Goal: Task Accomplishment & Management: Use online tool/utility

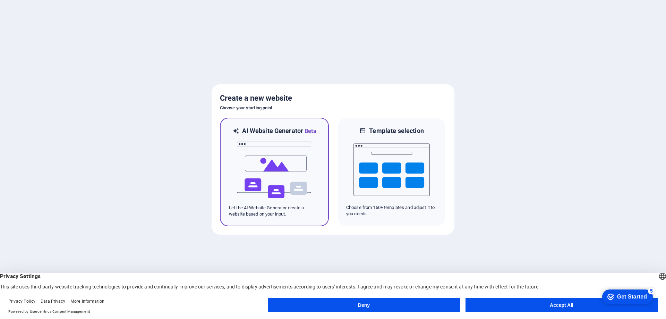
click at [279, 145] on img at bounding box center [274, 169] width 76 height 69
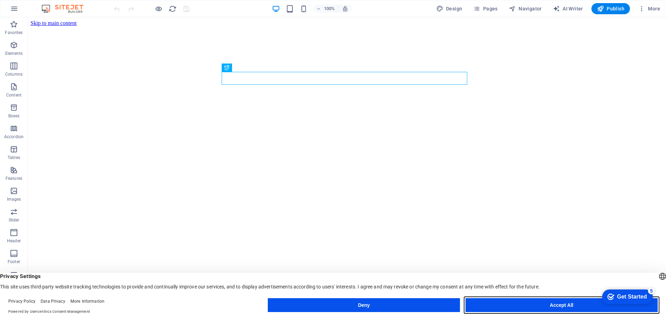
click at [508, 305] on button "Accept All" at bounding box center [561, 305] width 192 height 14
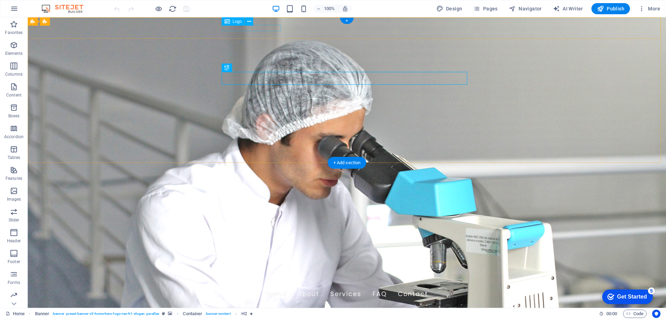
click at [249, 277] on div "llipont pharmaceuticals" at bounding box center [346, 281] width 327 height 8
click at [250, 22] on icon at bounding box center [249, 21] width 4 height 7
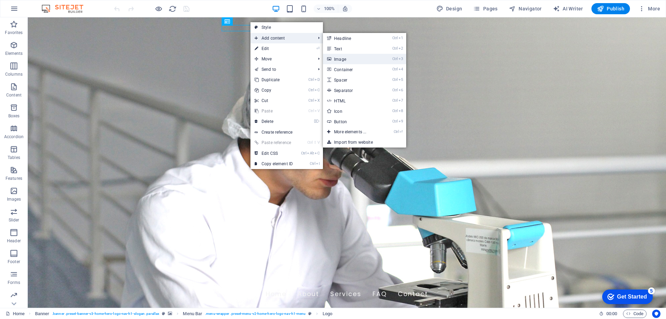
click at [349, 57] on link "Ctrl 3 Image" at bounding box center [351, 59] width 57 height 10
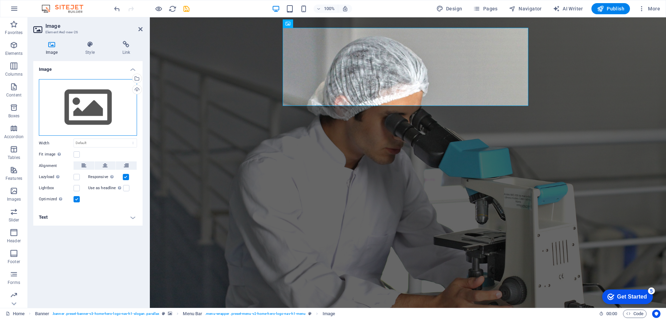
click at [67, 106] on div "Drag files here, click to choose files or select files from Files or our free s…" at bounding box center [88, 107] width 98 height 57
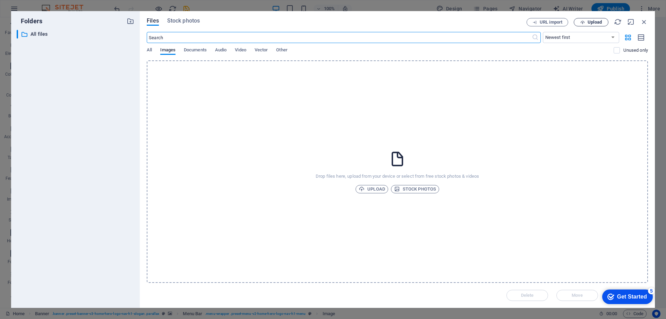
click at [591, 23] on span "Upload" at bounding box center [595, 22] width 14 height 4
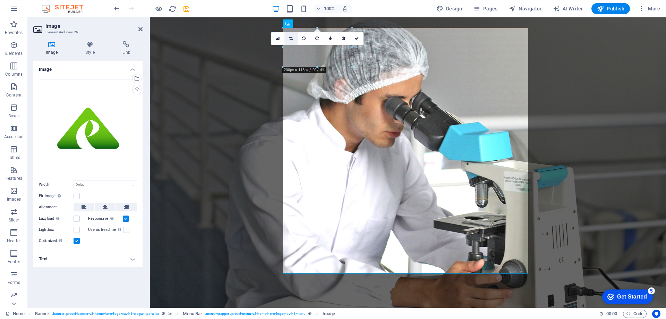
click at [291, 37] on icon at bounding box center [291, 38] width 4 height 4
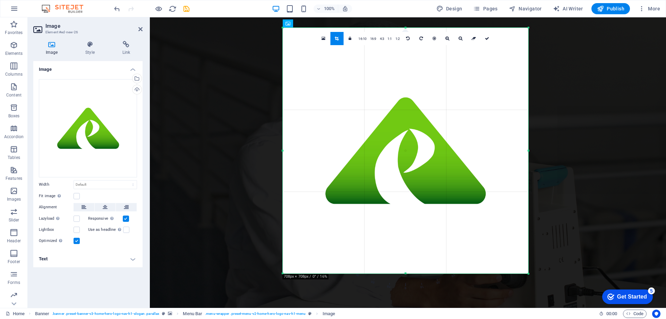
drag, startPoint x: 530, startPoint y: 276, endPoint x: 504, endPoint y: 251, distance: 35.8
click at [504, 251] on div "180 170 160 150 140 130 120 110 100 90 80 70 60 50 40 30 20 10 0 -10 -20 -30 -4…" at bounding box center [406, 151] width 246 height 246
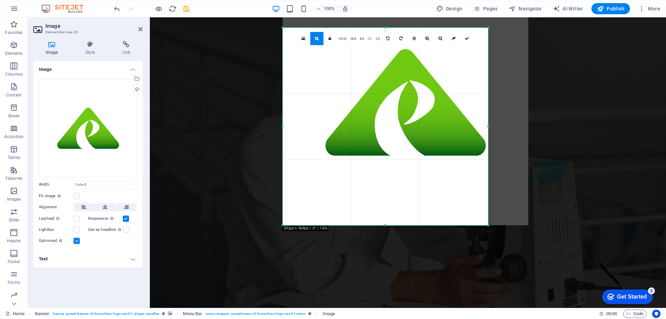
drag, startPoint x: 529, startPoint y: 29, endPoint x: 489, endPoint y: 77, distance: 63.1
click at [488, 77] on div "180 170 160 150 140 130 120 110 100 90 80 70 60 50 40 30 20 10 0 -10 -20 -30 -4…" at bounding box center [385, 126] width 205 height 197
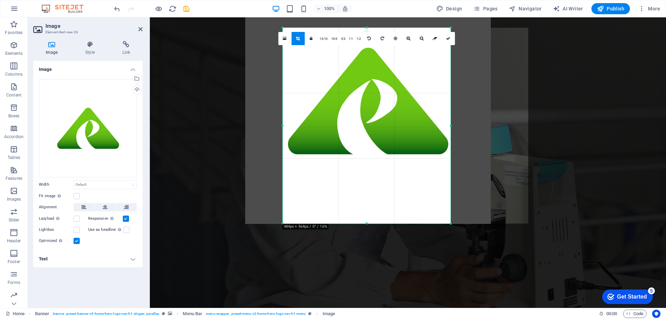
drag, startPoint x: 282, startPoint y: 28, endPoint x: 320, endPoint y: 29, distance: 37.5
click at [320, 29] on div "180 170 160 150 140 130 120 110 100 90 80 70 60 50 40 30 20 10 0 -10 -20 -30 -4…" at bounding box center [367, 126] width 168 height 196
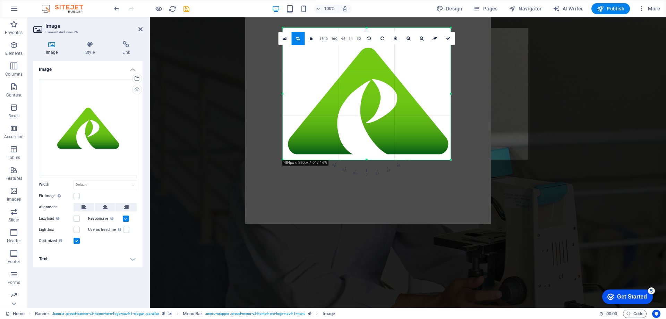
drag, startPoint x: 366, startPoint y: 223, endPoint x: 373, endPoint y: 159, distance: 64.5
click at [373, 159] on div at bounding box center [367, 160] width 168 height 2
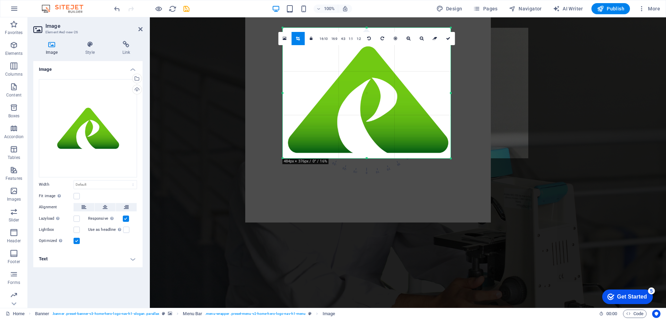
drag, startPoint x: 366, startPoint y: 28, endPoint x: 370, endPoint y: 29, distance: 4.4
click at [370, 29] on div "180 170 160 150 140 130 120 110 100 90 80 70 60 50 40 30 20 10 0 -10 -20 -30 -4…" at bounding box center [367, 93] width 168 height 130
click at [447, 38] on icon at bounding box center [448, 38] width 4 height 4
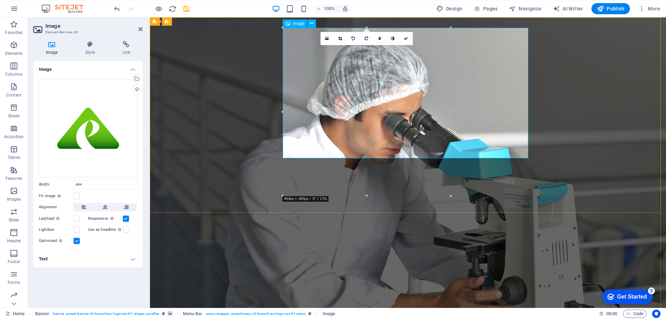
type input "484"
select select "px"
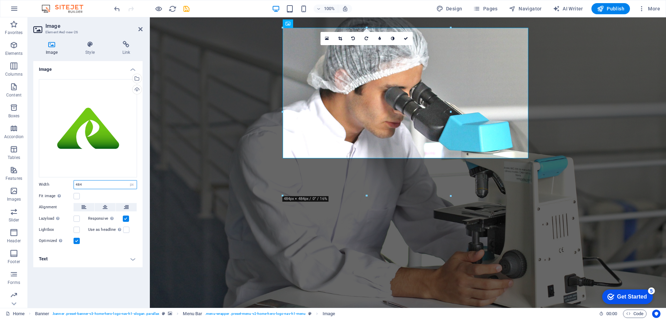
click at [119, 184] on input "484" at bounding box center [105, 184] width 63 height 8
click at [107, 263] on h4 "Text" at bounding box center [87, 258] width 109 height 17
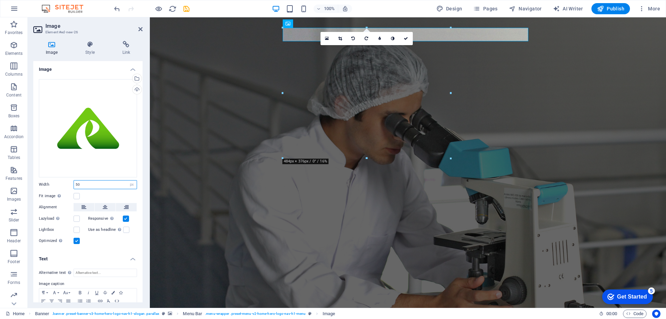
click at [93, 180] on input "50" at bounding box center [105, 184] width 63 height 8
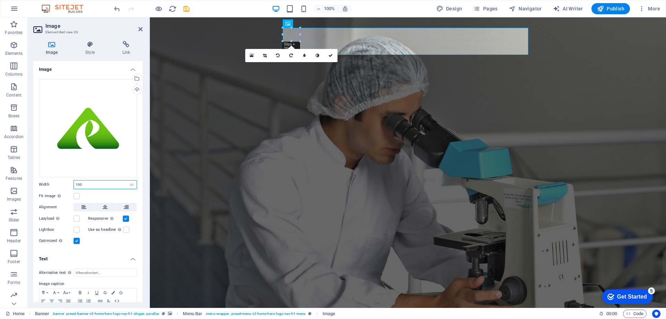
click at [107, 182] on input "100" at bounding box center [105, 184] width 63 height 8
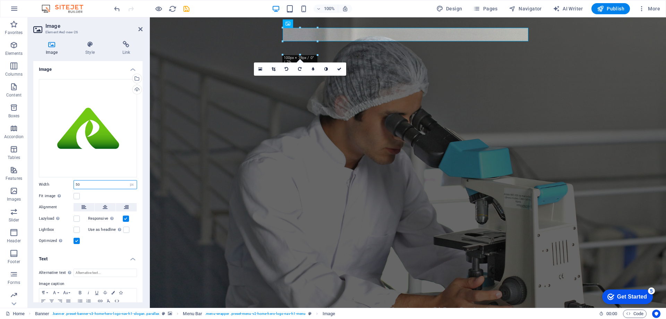
drag, startPoint x: 93, startPoint y: 185, endPoint x: 53, endPoint y: 186, distance: 39.2
click at [53, 186] on div "Width 50 Default auto px rem % em vh vw" at bounding box center [88, 184] width 98 height 9
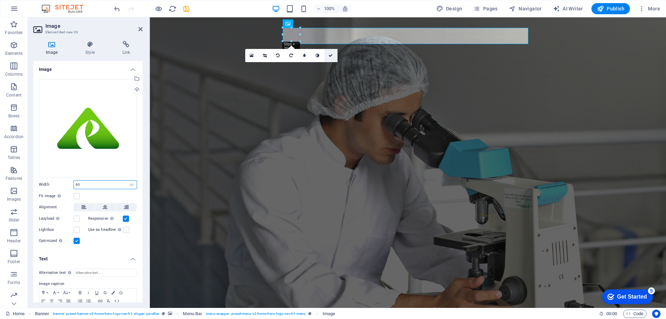
type input "60"
click at [332, 54] on icon at bounding box center [330, 55] width 4 height 4
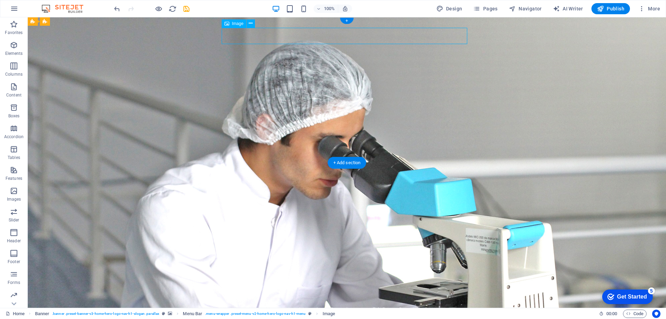
click at [255, 285] on figure at bounding box center [346, 293] width 327 height 16
click at [461, 285] on figure at bounding box center [346, 293] width 327 height 16
click at [274, 277] on div "llipont pharmaceuticals" at bounding box center [346, 281] width 327 height 8
click at [272, 277] on div "llipont pharmaceuticals" at bounding box center [346, 281] width 327 height 8
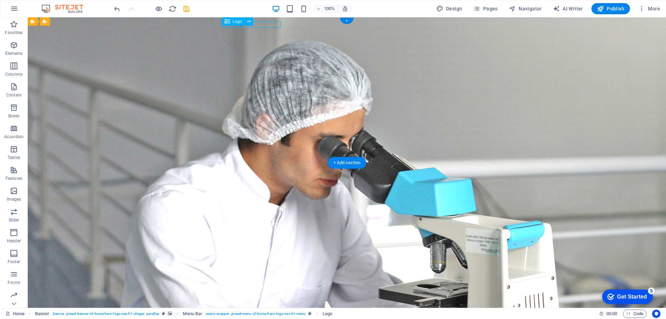
click at [150, 272] on div "llipont pharmaceuticals Home About Services FAQ Contact" at bounding box center [347, 298] width 638 height 53
click at [264, 277] on div "llipont pharmaceuticals" at bounding box center [346, 281] width 327 height 8
click at [142, 272] on div "llipont pharmaceuticals Home About Services FAQ Contact" at bounding box center [347, 298] width 638 height 53
click at [270, 277] on div "llipont pharmaceuticals" at bounding box center [346, 281] width 327 height 8
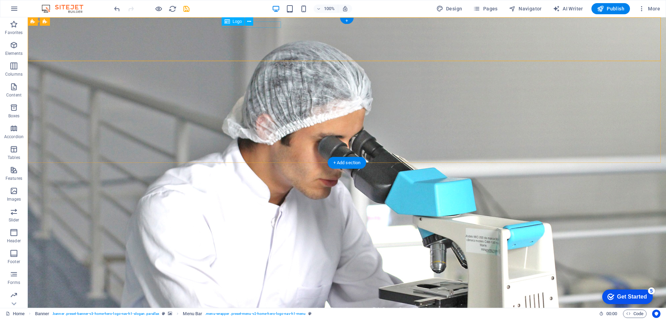
click at [270, 277] on div "llipont pharmaceuticals" at bounding box center [346, 281] width 327 height 8
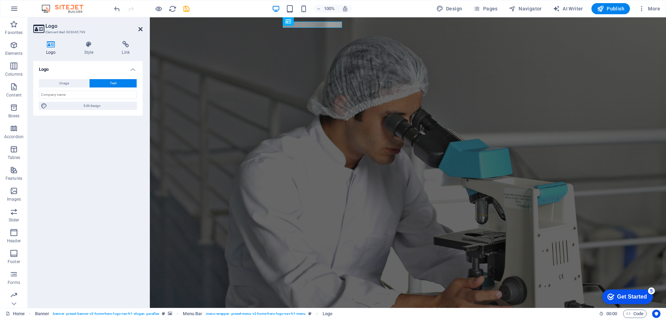
click at [141, 28] on icon at bounding box center [140, 29] width 4 height 6
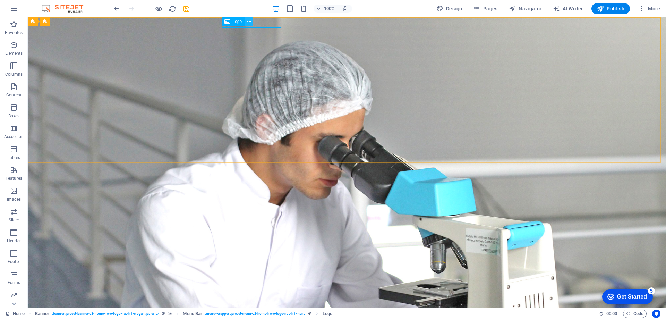
click at [250, 22] on icon at bounding box center [249, 21] width 4 height 7
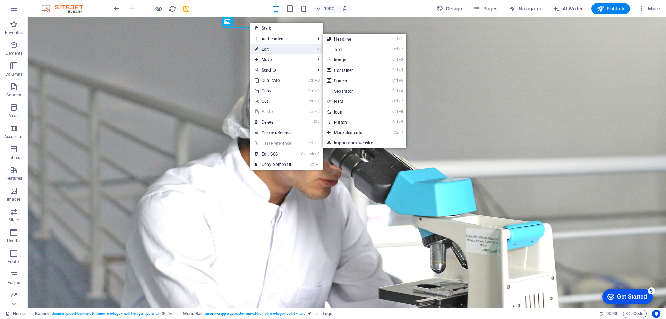
click at [263, 49] on link "⏎ Edit" at bounding box center [273, 49] width 46 height 10
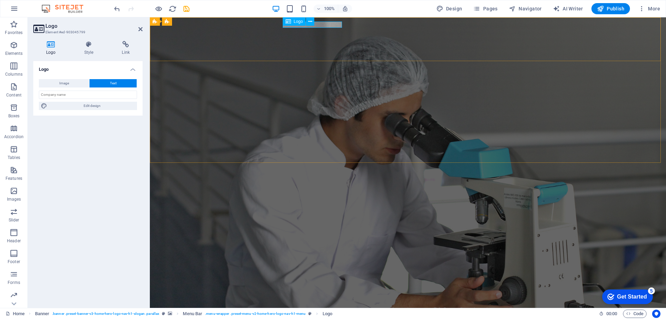
click at [326, 277] on div "llipont pharmaceuticals" at bounding box center [407, 281] width 327 height 8
click at [287, 22] on icon at bounding box center [288, 21] width 6 height 8
click at [313, 21] on button at bounding box center [310, 21] width 8 height 8
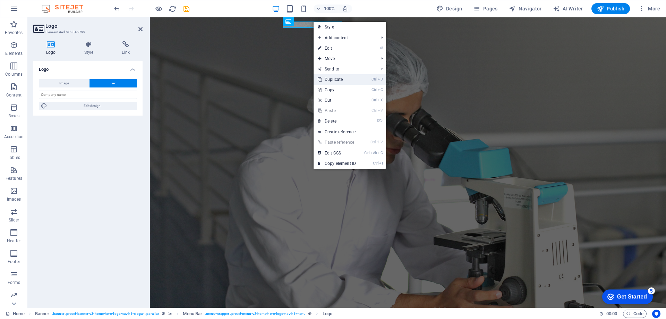
click at [332, 80] on link "Ctrl D Duplicate" at bounding box center [337, 79] width 46 height 10
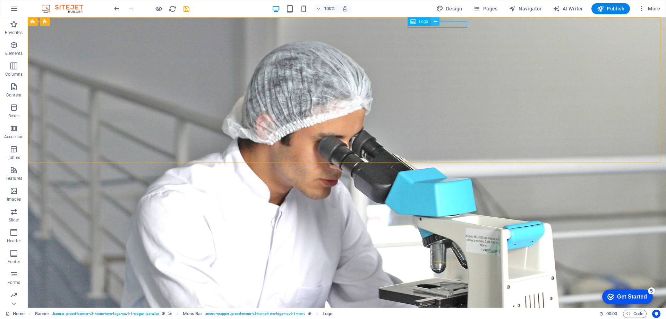
click at [434, 21] on icon at bounding box center [436, 21] width 4 height 7
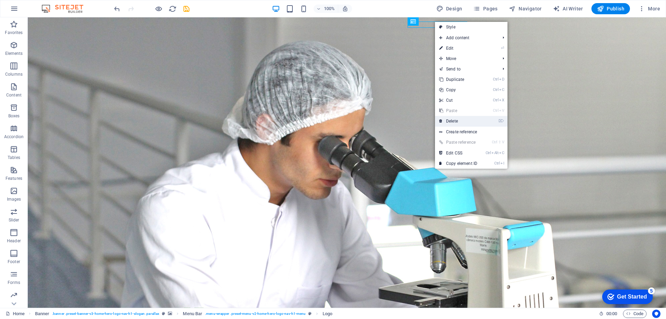
click at [456, 122] on link "⌦ Delete" at bounding box center [458, 121] width 46 height 10
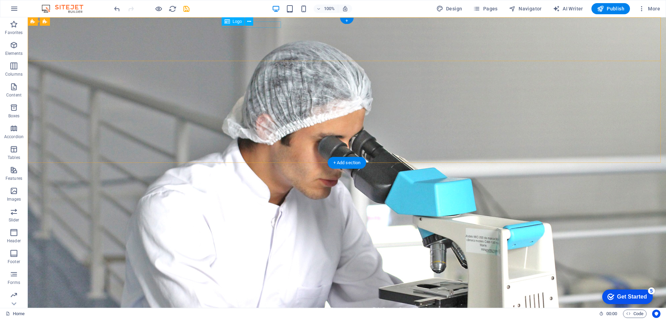
click at [274, 277] on div "llipont pharmaceuticals" at bounding box center [346, 281] width 327 height 8
click at [252, 21] on button at bounding box center [249, 21] width 8 height 8
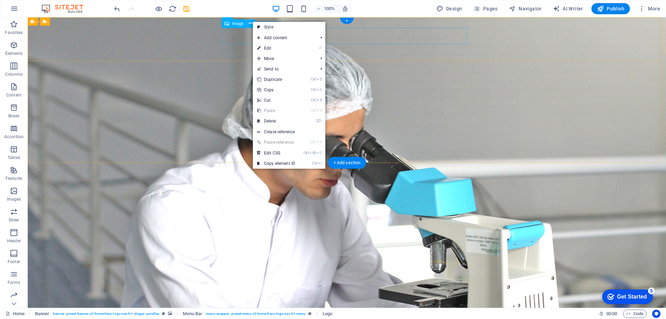
click at [229, 285] on figure at bounding box center [346, 293] width 327 height 16
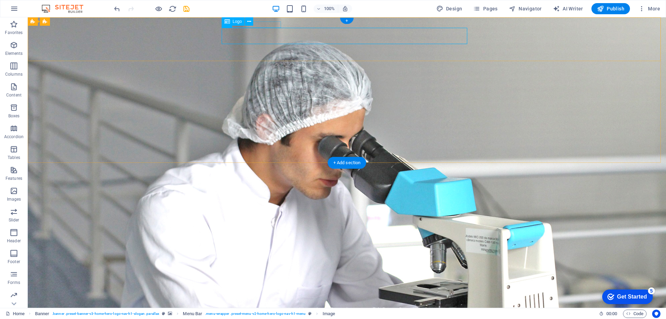
click at [268, 277] on div "llipont pharmaceuticals" at bounding box center [346, 281] width 327 height 8
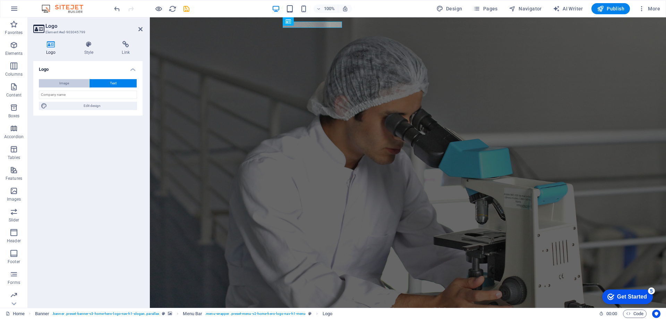
click at [62, 84] on span "Image" at bounding box center [64, 83] width 10 height 8
select select "DISABLED_OPTION_VALUE"
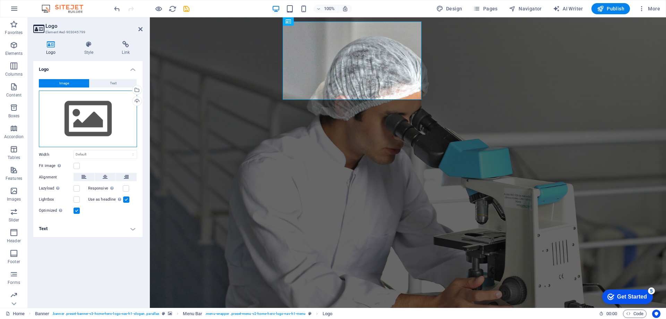
click at [89, 132] on div "Drag files here, click to choose files or select files from Files or our free s…" at bounding box center [88, 119] width 98 height 57
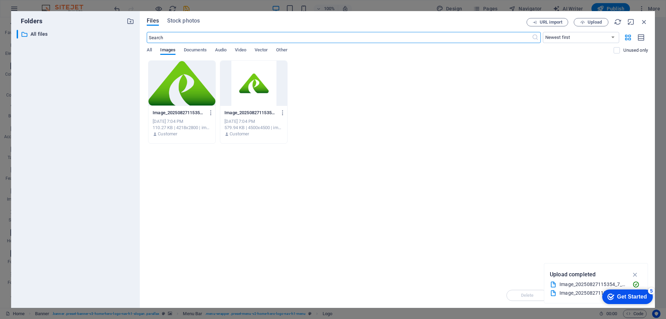
click at [202, 76] on div at bounding box center [181, 83] width 67 height 45
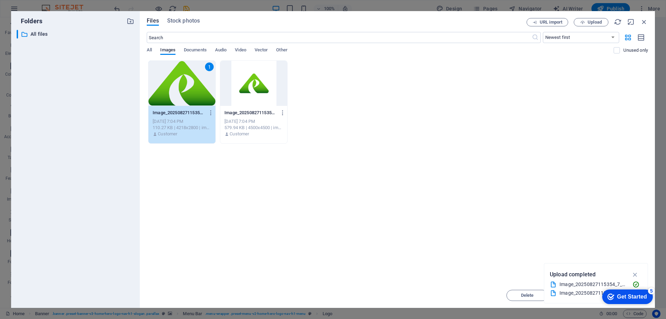
click at [202, 76] on div "1" at bounding box center [181, 83] width 67 height 45
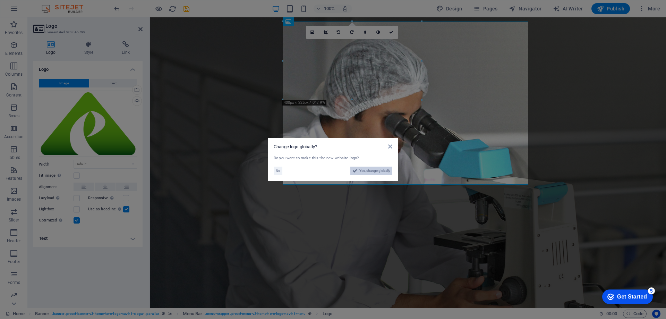
click at [374, 168] on span "Yes, change globally" at bounding box center [374, 170] width 31 height 8
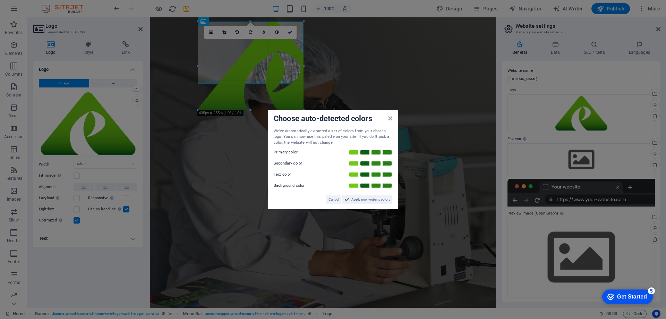
drag, startPoint x: 443, startPoint y: 184, endPoint x: 256, endPoint y: 83, distance: 212.5
type input "305"
select select "px"
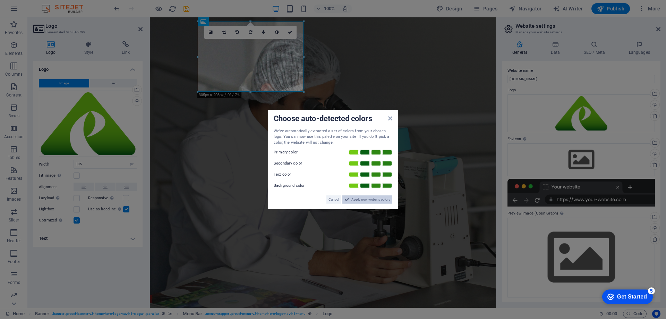
click at [359, 197] on span "Apply new website colors" at bounding box center [370, 199] width 39 height 8
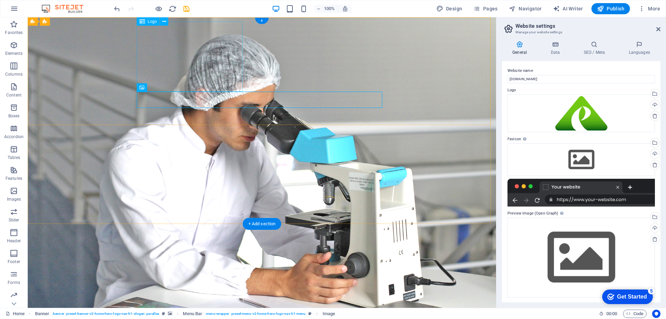
click at [166, 87] on icon at bounding box center [166, 87] width 4 height 7
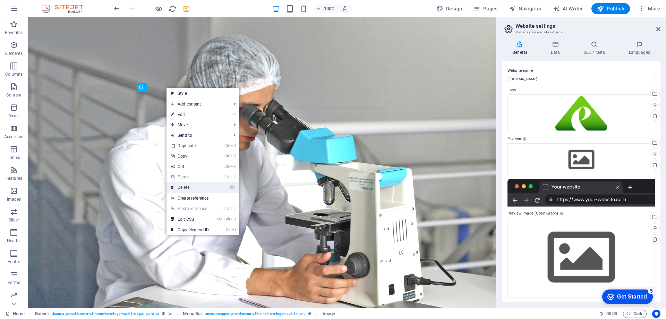
click at [188, 184] on link "⌦ Delete" at bounding box center [189, 187] width 46 height 10
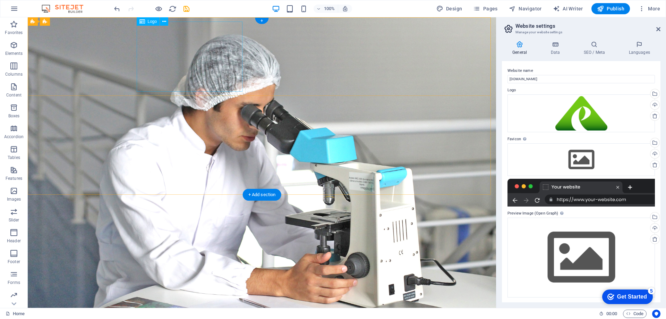
click at [223, 285] on div at bounding box center [261, 320] width 327 height 70
click at [221, 285] on div at bounding box center [261, 320] width 327 height 70
select select "px"
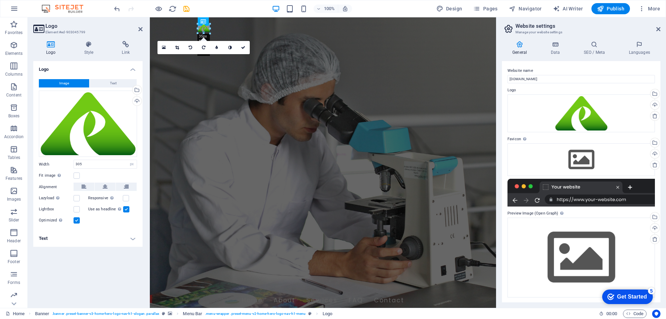
drag, startPoint x: 303, startPoint y: 92, endPoint x: 222, endPoint y: 31, distance: 102.1
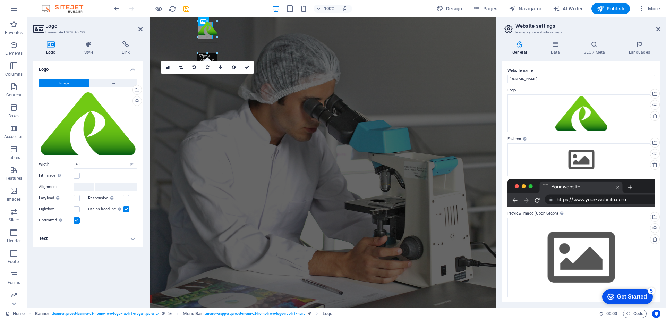
drag, startPoint x: 213, startPoint y: 33, endPoint x: 226, endPoint y: 39, distance: 14.4
type input "73"
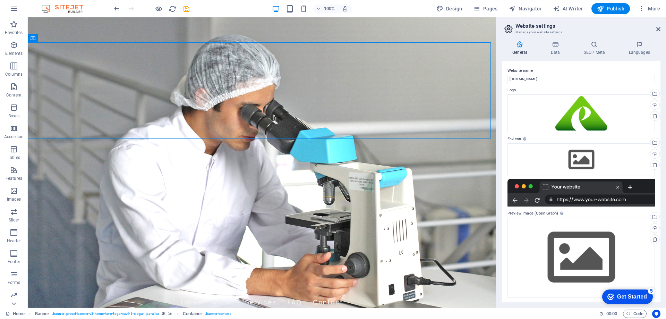
scroll to position [1, 0]
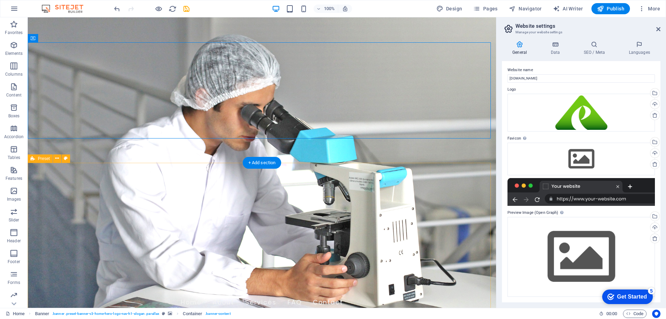
click at [621, 294] on div "Get Started" at bounding box center [632, 296] width 30 height 6
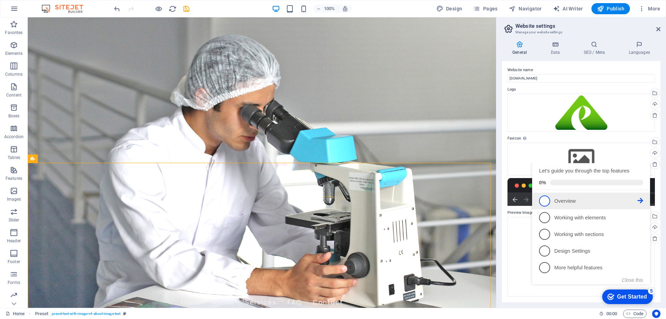
click at [542, 206] on span "1" at bounding box center [544, 200] width 11 height 11
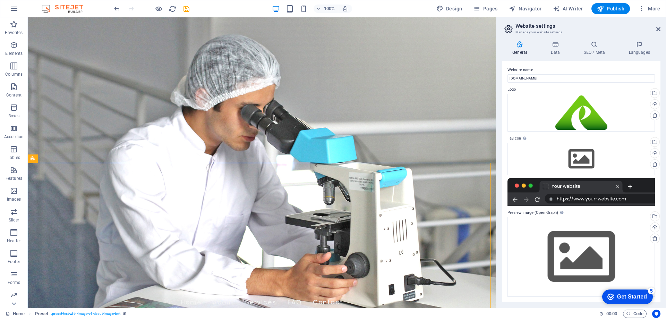
scroll to position [0, 0]
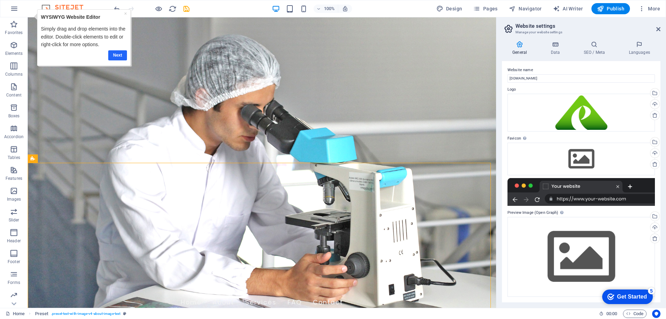
click at [115, 54] on link "Next" at bounding box center [117, 55] width 19 height 10
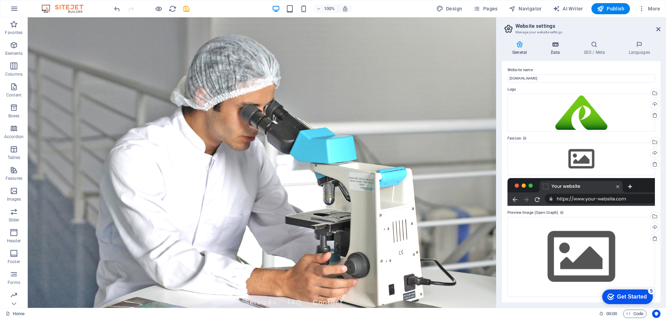
click at [552, 45] on icon at bounding box center [555, 44] width 30 height 7
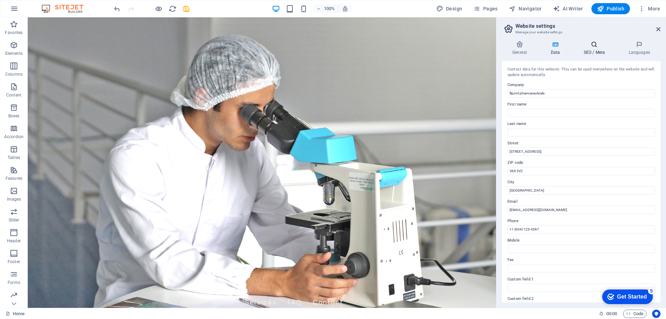
click at [592, 42] on icon at bounding box center [594, 44] width 42 height 7
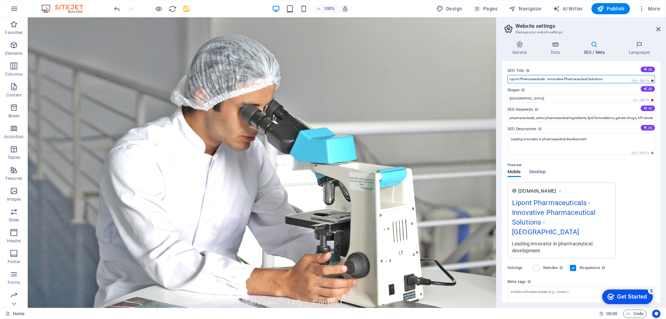
click at [556, 76] on input "Lipont Pharmaceuticals - Innovative Pharmaceutical Solutions" at bounding box center [580, 79] width 147 height 8
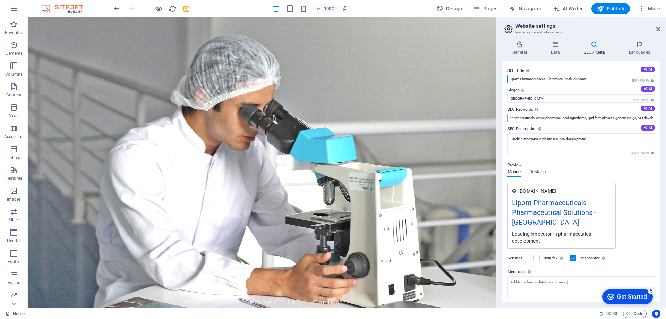
type input "Lipont Pharmaceuticals - Pharmaceutical Solutions"
click at [569, 118] on input "pharmaceuticals, active pharmaceutical ingredients, lipid formulations, generic…" at bounding box center [580, 118] width 147 height 8
click at [510, 141] on textarea "Leading innovator in pharmaceutical development." at bounding box center [580, 144] width 147 height 22
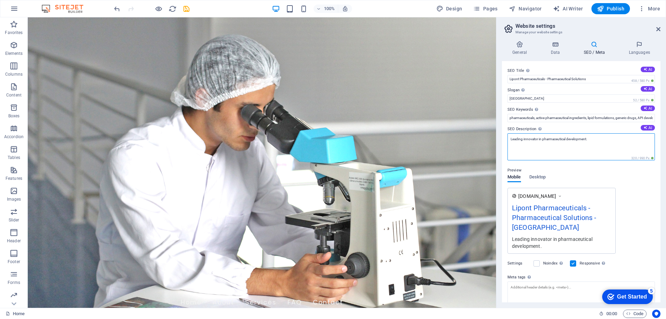
click at [615, 140] on textarea "Leading innovator in pharmaceutical development." at bounding box center [580, 146] width 147 height 27
click at [590, 138] on textarea "Leading innovator in pharmaceutical development. In Richmond, British Columbia,…" at bounding box center [580, 146] width 147 height 27
click at [591, 138] on textarea "Leading innovator in pharmaceutical development. In Richmond, British Columbia,…" at bounding box center [580, 146] width 147 height 27
type textarea "Leading innovator in pharmaceutical development. Richmond, British Columbia, Ca…"
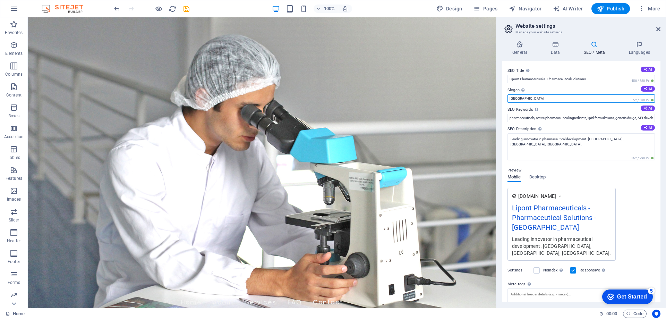
click at [546, 96] on input "[GEOGRAPHIC_DATA]" at bounding box center [580, 98] width 147 height 8
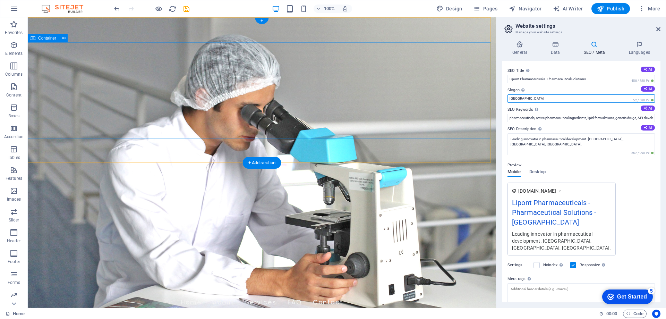
drag, startPoint x: 574, startPoint y: 113, endPoint x: 431, endPoint y: 97, distance: 143.9
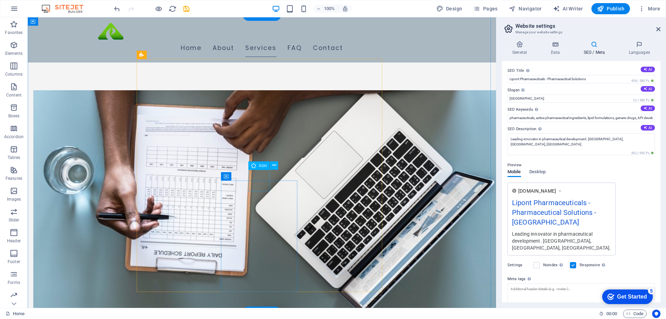
scroll to position [173, 0]
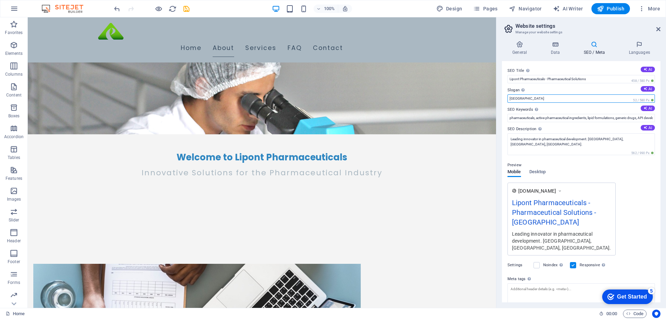
click at [541, 99] on input "[GEOGRAPHIC_DATA]" at bounding box center [580, 98] width 147 height 8
type input "W"
type input "Health First"
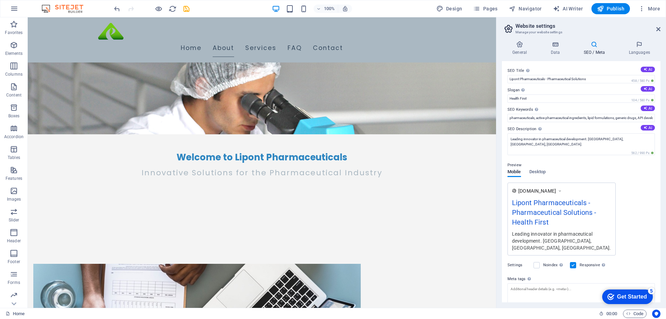
click at [579, 88] on label "Slogan The slogan of your website. AI" at bounding box center [580, 90] width 147 height 8
click at [579, 94] on input "Health First" at bounding box center [580, 98] width 147 height 8
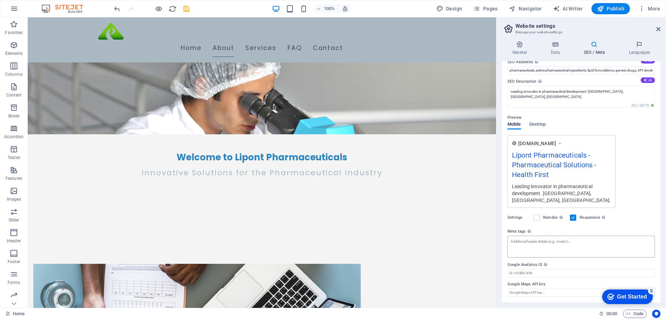
scroll to position [0, 0]
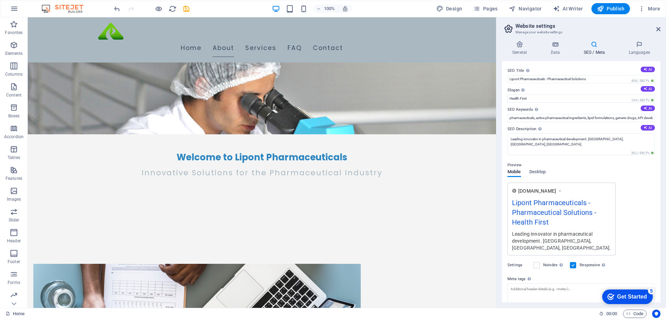
click at [602, 50] on h4 "SEO / Meta" at bounding box center [595, 48] width 45 height 15
click at [634, 49] on h4 "Languages" at bounding box center [639, 48] width 42 height 15
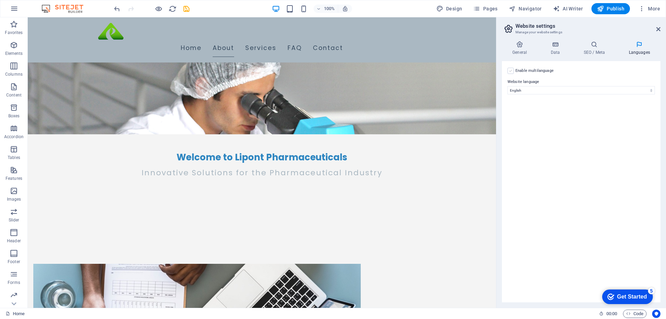
click at [507, 69] on label at bounding box center [510, 71] width 6 height 6
click at [0, 0] on input "Enable multilanguage To disable multilanguage delete all languages until only o…" at bounding box center [0, 0] width 0 height 0
click at [538, 117] on label "Language" at bounding box center [586, 115] width 126 height 8
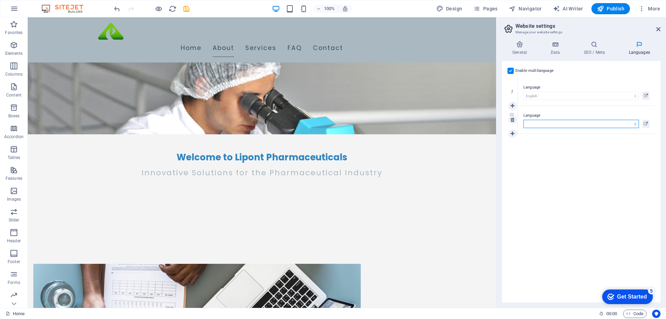
click at [538, 120] on select "Abkhazian Afar Afrikaans Akan Albanian Amharic Arabic Aragonese Armenian Assame…" at bounding box center [581, 124] width 116 height 8
click at [536, 120] on select "Abkhazian Afar Afrikaans Akan Albanian Amharic Arabic Aragonese Armenian Assame…" at bounding box center [581, 124] width 116 height 8
select select "30"
click at [523, 120] on select "Abkhazian Afar Afrikaans Akan Albanian Amharic Arabic Aragonese Armenian Assame…" at bounding box center [581, 124] width 116 height 8
click at [619, 293] on div "Get Started" at bounding box center [632, 296] width 30 height 6
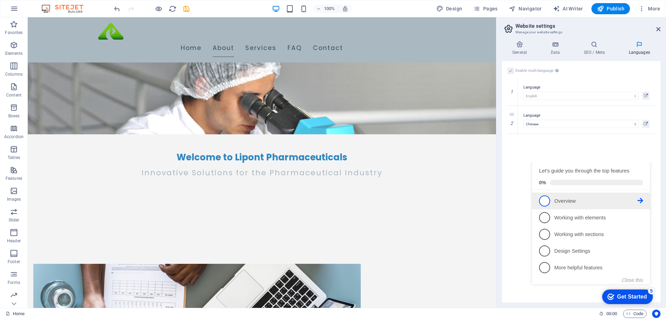
click at [642, 203] on icon at bounding box center [641, 201] width 6 height 6
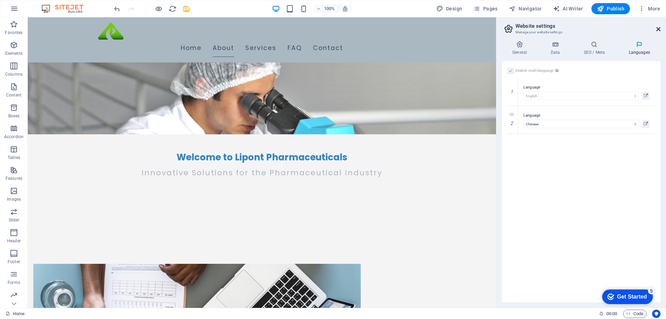
click at [658, 29] on icon at bounding box center [658, 29] width 4 height 6
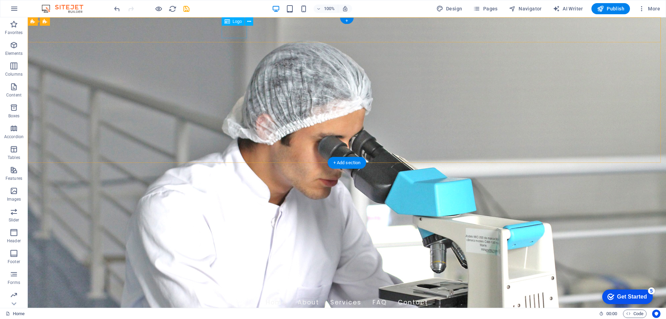
click at [228, 277] on div at bounding box center [346, 285] width 327 height 17
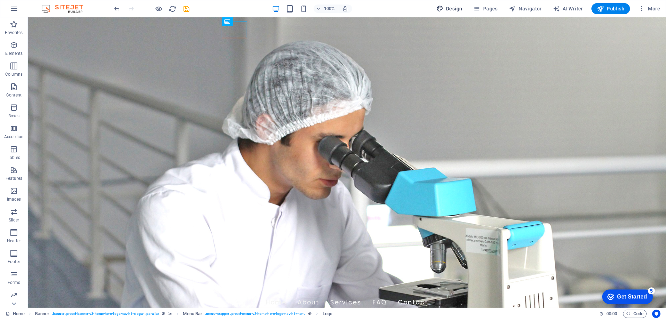
click at [447, 6] on span "Design" at bounding box center [449, 8] width 26 height 7
select select "px"
select select "200"
select select "px"
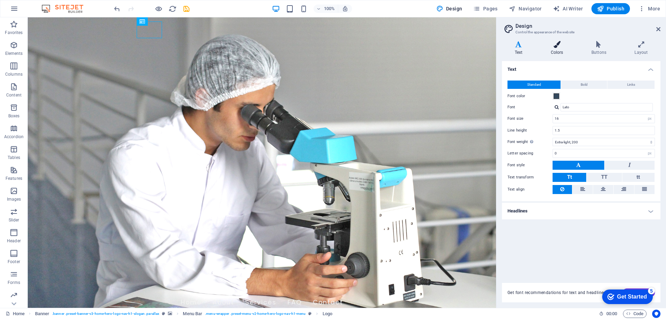
click at [560, 48] on h4 "Colors" at bounding box center [558, 48] width 41 height 15
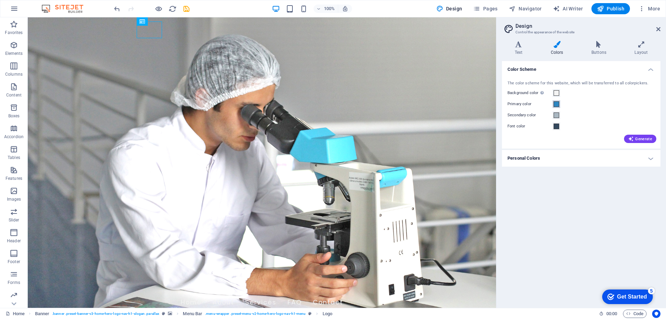
click at [554, 104] on span at bounding box center [557, 104] width 6 height 6
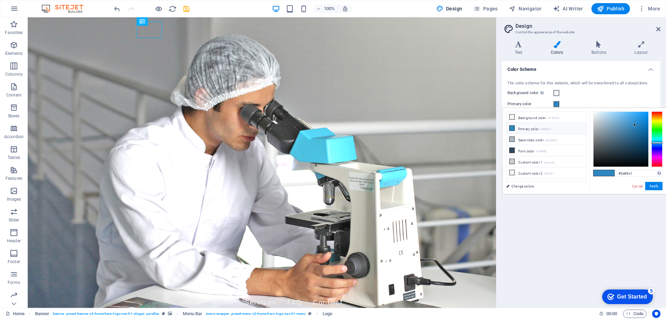
click at [512, 128] on icon at bounding box center [512, 128] width 5 height 5
click at [628, 174] on input "#2e86c1" at bounding box center [639, 173] width 46 height 7
paste input "468C14"
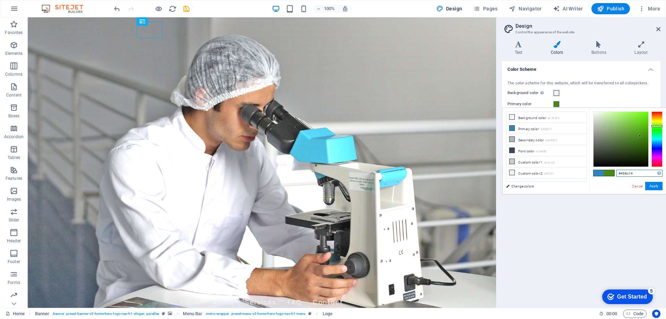
type input "#468c14"
click at [613, 186] on div "#468c14 Supported formats #0852ed rgb(8, 82, 237) rgba(8, 82, 237, 90%) hsv(221…" at bounding box center [627, 201] width 77 height 187
click at [652, 185] on button "Apply" at bounding box center [653, 186] width 17 height 8
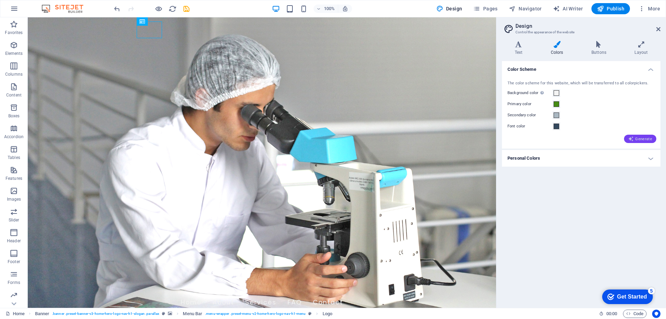
click at [630, 138] on icon "button" at bounding box center [631, 139] width 6 height 6
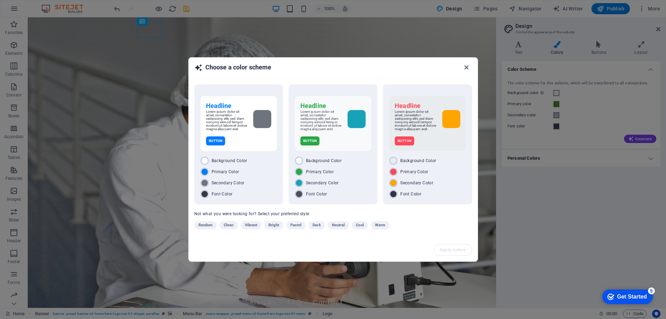
click at [470, 68] on icon "button" at bounding box center [466, 67] width 8 height 8
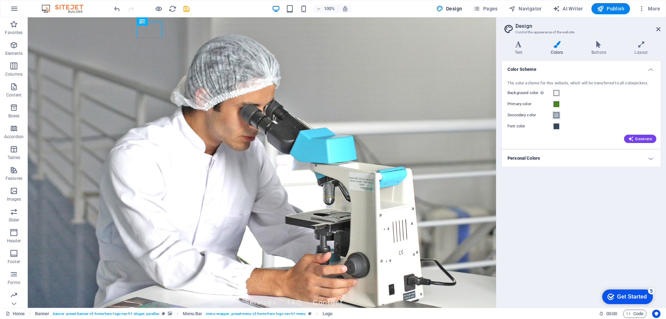
click at [557, 115] on span at bounding box center [557, 115] width 6 height 6
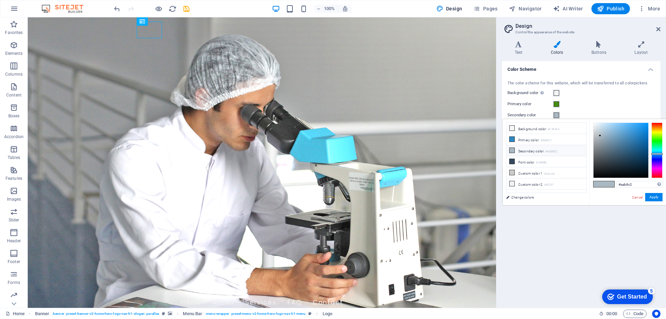
click at [512, 148] on icon at bounding box center [512, 150] width 5 height 5
click at [602, 183] on span at bounding box center [598, 184] width 10 height 6
click at [642, 186] on input "#aab8c2" at bounding box center [639, 184] width 46 height 7
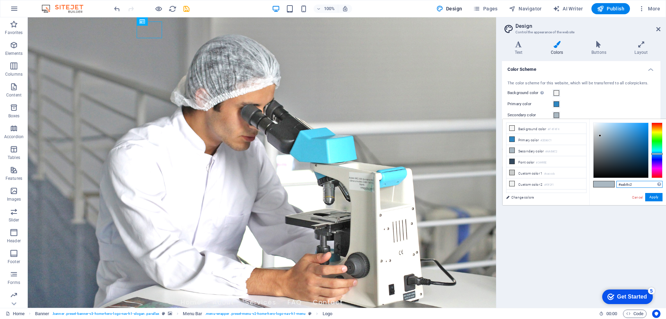
paste input "08590D"
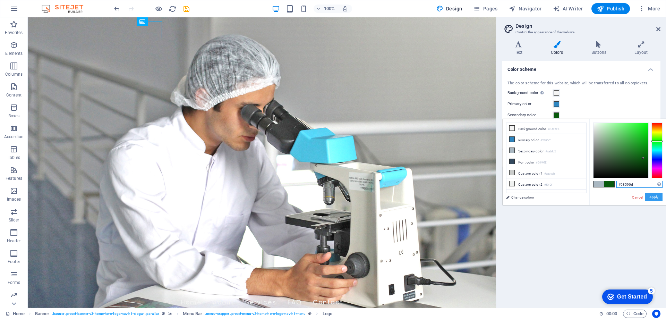
type input "#08590d"
click at [652, 196] on button "Apply" at bounding box center [653, 197] width 17 height 8
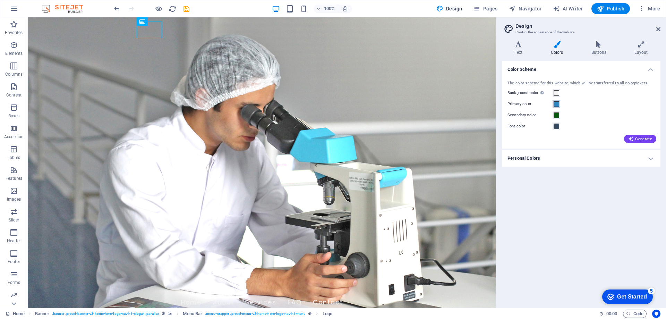
click at [553, 103] on button "Primary color" at bounding box center [557, 104] width 8 height 8
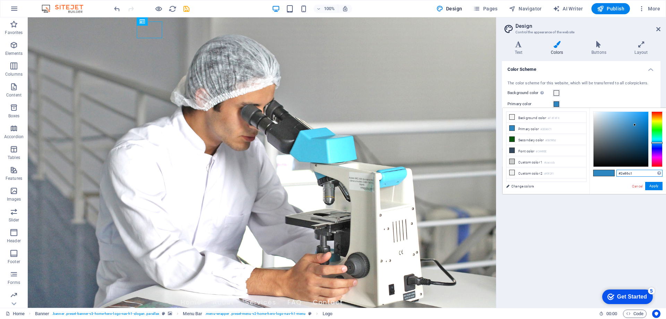
click at [625, 172] on input "#2e86c1" at bounding box center [639, 173] width 46 height 7
paste input "468C14"
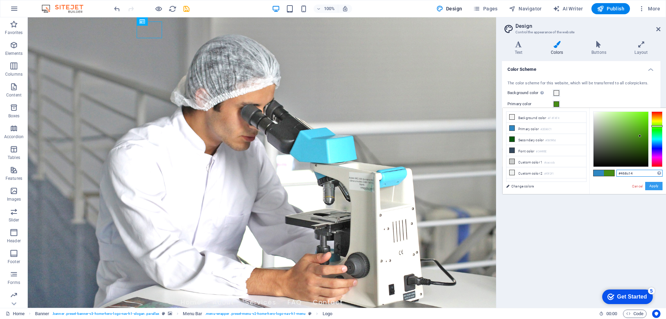
type input "#468c14"
click at [652, 186] on button "Apply" at bounding box center [653, 186] width 17 height 8
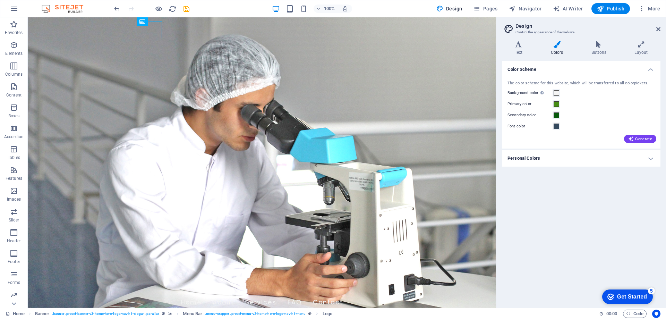
click at [635, 157] on h4 "Personal Colors" at bounding box center [581, 158] width 159 height 17
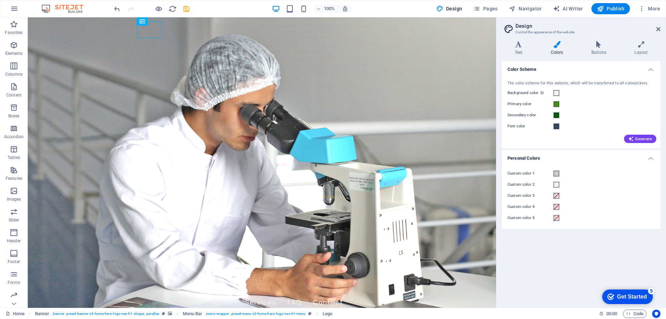
click at [635, 157] on h4 "Personal Colors" at bounding box center [581, 156] width 159 height 12
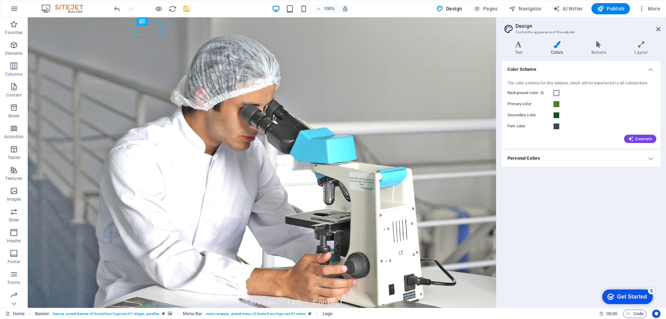
click at [642, 132] on div "Generate" at bounding box center [581, 137] width 150 height 11
click at [641, 138] on span "Generate" at bounding box center [640, 139] width 24 height 6
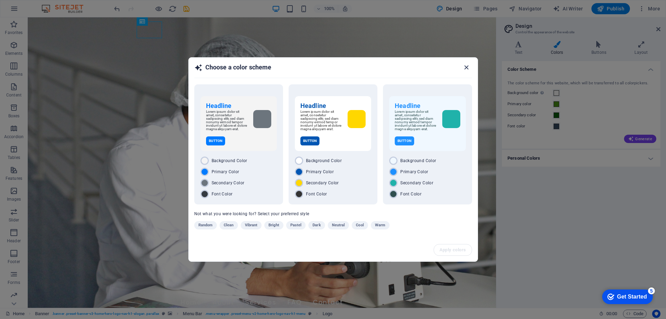
click at [470, 65] on icon "button" at bounding box center [466, 67] width 8 height 8
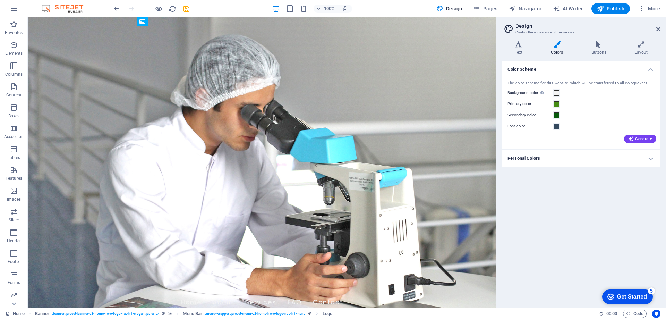
click at [628, 296] on div "Get Started" at bounding box center [632, 296] width 30 height 6
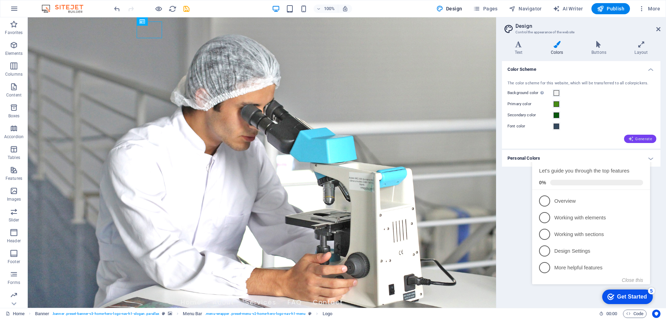
click at [642, 138] on span "Generate" at bounding box center [640, 139] width 24 height 6
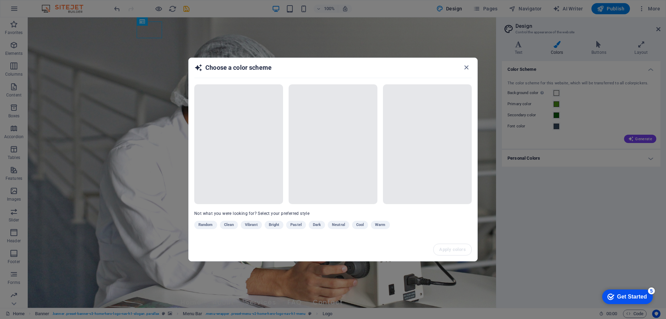
click div "checkmark Get Started 5 First Steps in the Editor Let's guide you through the t…"
click at [465, 66] on icon "button" at bounding box center [466, 67] width 8 height 8
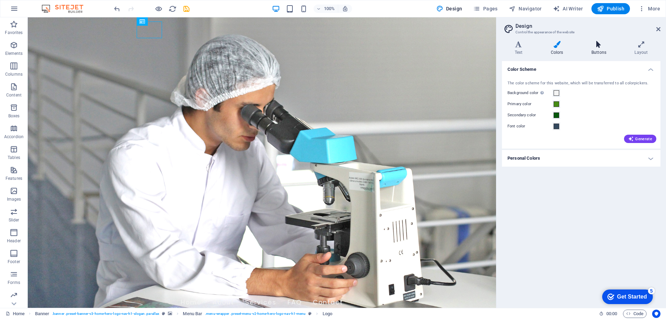
click at [600, 46] on icon at bounding box center [599, 44] width 40 height 7
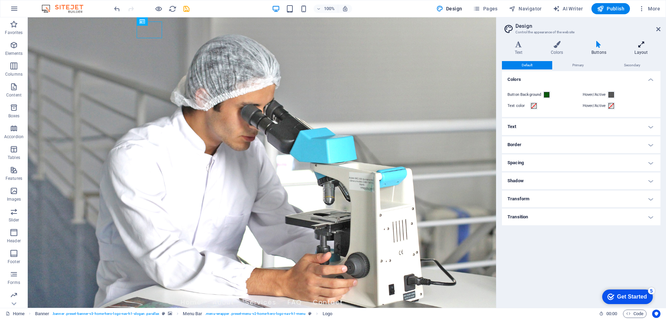
click at [636, 47] on icon at bounding box center [641, 44] width 39 height 7
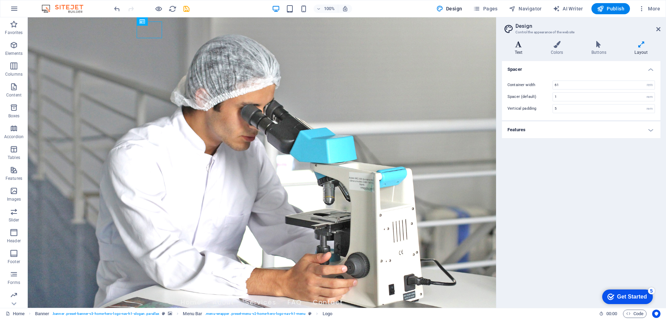
click at [529, 48] on icon at bounding box center [518, 44] width 33 height 7
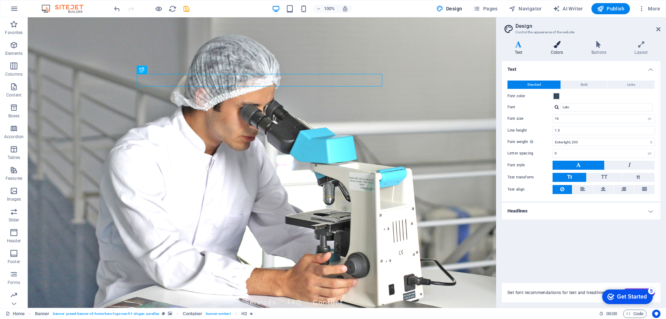
click at [557, 47] on icon at bounding box center [557, 44] width 38 height 7
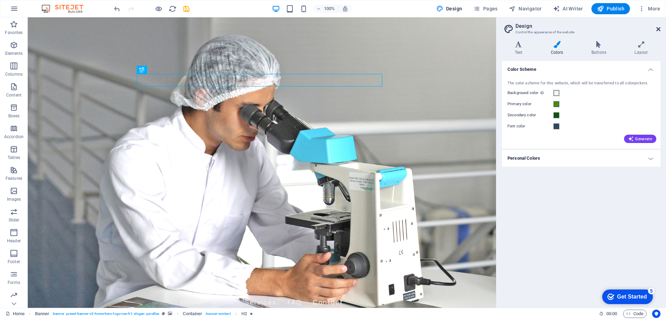
click at [658, 28] on icon at bounding box center [658, 29] width 4 height 6
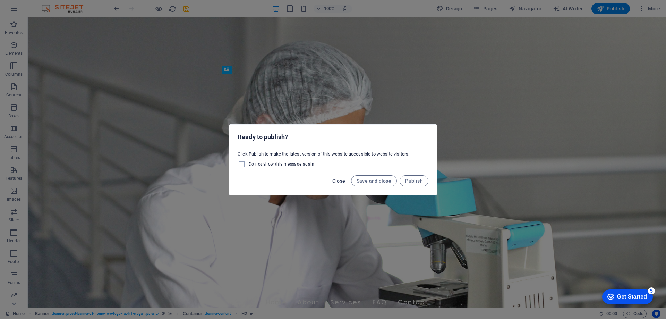
click at [333, 181] on span "Close" at bounding box center [338, 181] width 13 height 6
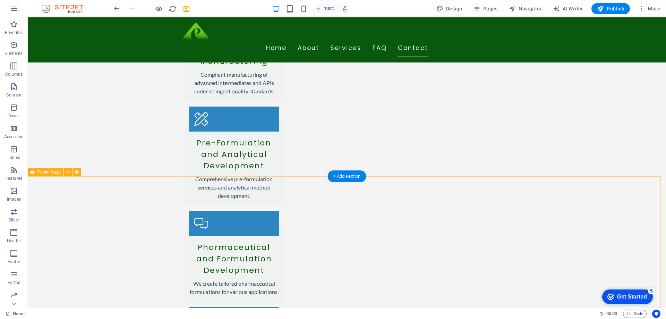
scroll to position [1035, 0]
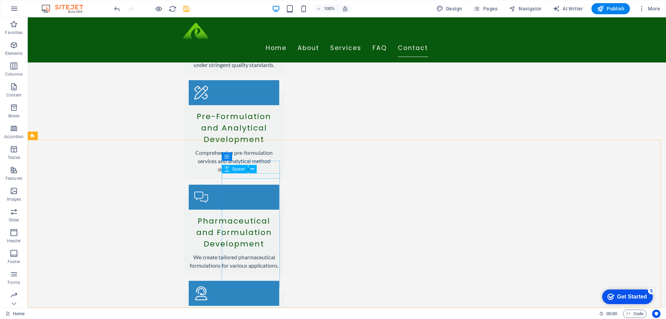
click at [229, 167] on icon at bounding box center [226, 169] width 5 height 8
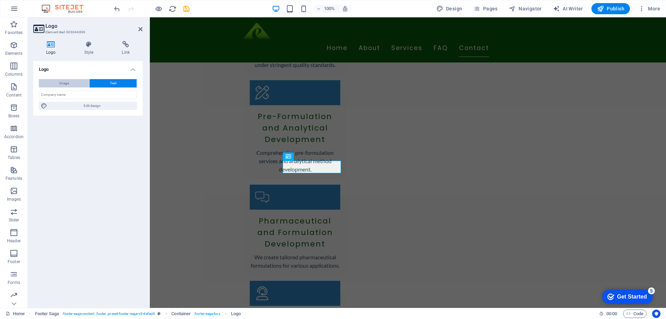
click at [75, 83] on button "Image" at bounding box center [64, 83] width 50 height 8
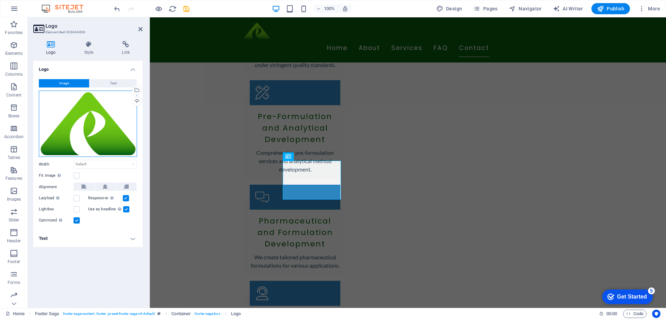
click at [72, 123] on div "Drag files here, click to choose files or select files from Files or our free s…" at bounding box center [88, 124] width 98 height 67
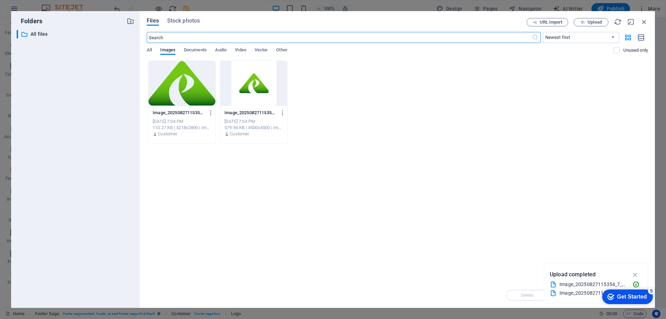
click at [188, 98] on div at bounding box center [181, 83] width 67 height 45
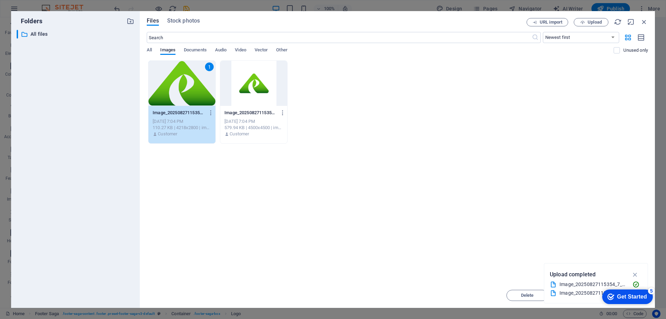
click at [188, 98] on div "1" at bounding box center [181, 83] width 67 height 45
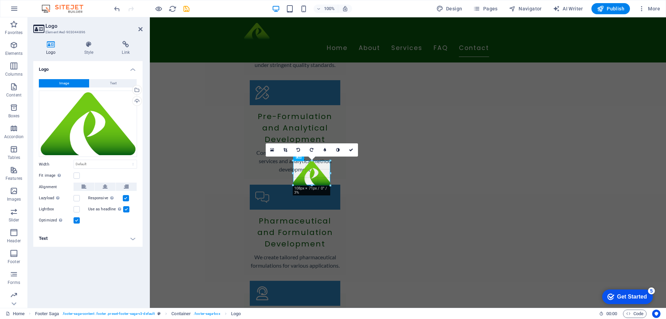
drag, startPoint x: 340, startPoint y: 200, endPoint x: 318, endPoint y: 180, distance: 29.7
type input "109"
select select "px"
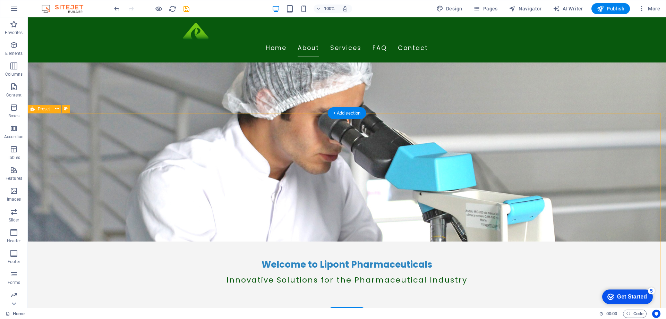
scroll to position [104, 0]
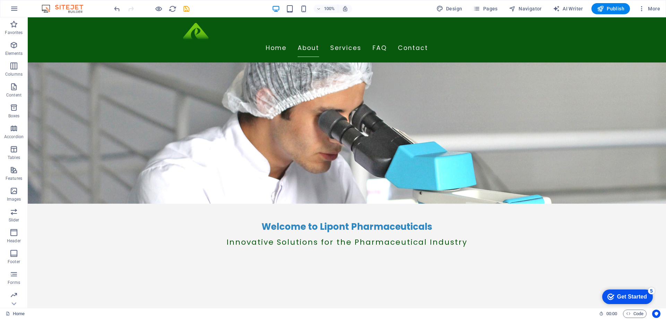
drag, startPoint x: 614, startPoint y: 293, endPoint x: 682, endPoint y: 397, distance: 124.1
click at [614, 293] on div "checkmark Get Started 5" at bounding box center [627, 296] width 40 height 7
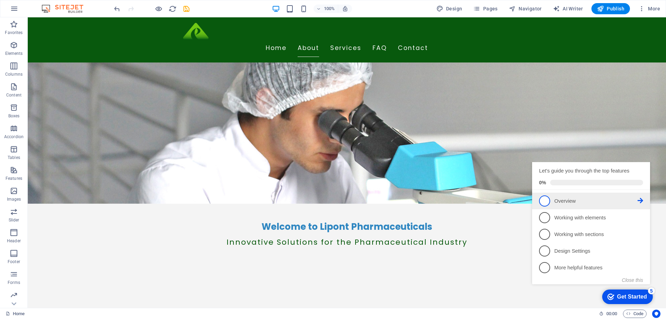
click at [642, 203] on icon at bounding box center [641, 201] width 6 height 6
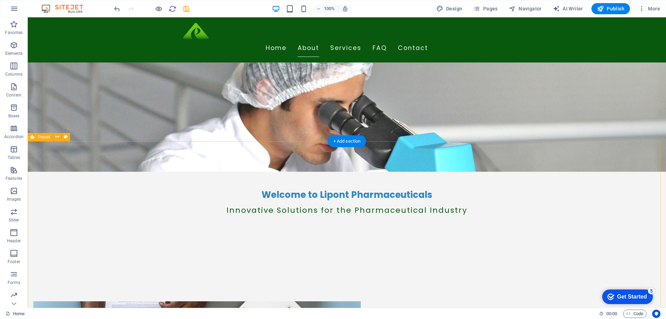
scroll to position [0, 0]
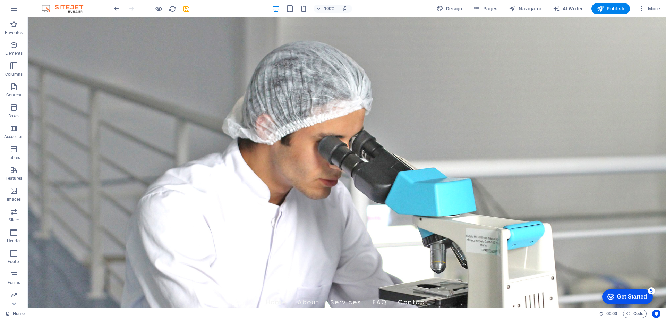
click at [638, 294] on div "Get Started" at bounding box center [632, 296] width 30 height 6
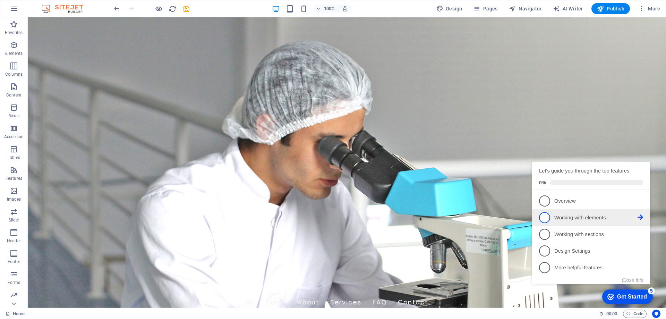
click at [554, 226] on li "2 Working with elements - incomplete" at bounding box center [591, 217] width 118 height 17
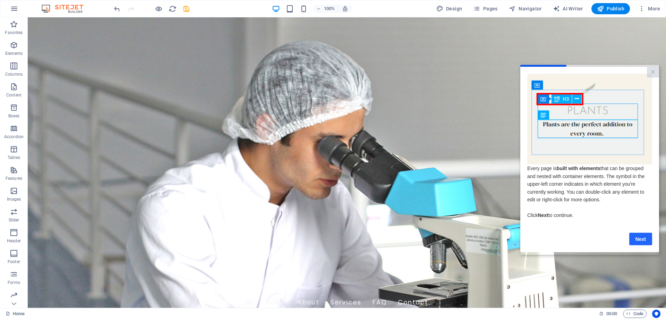
click at [638, 235] on link "Next" at bounding box center [640, 238] width 23 height 12
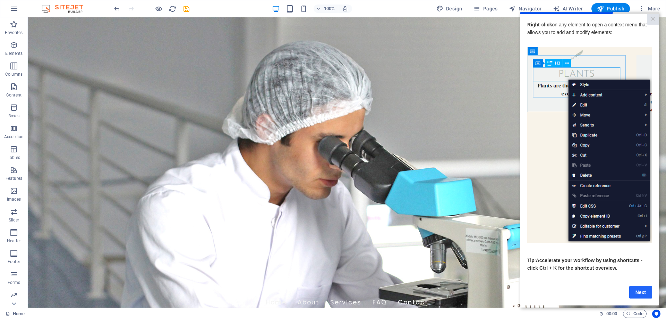
click at [639, 294] on link "Next" at bounding box center [640, 291] width 23 height 12
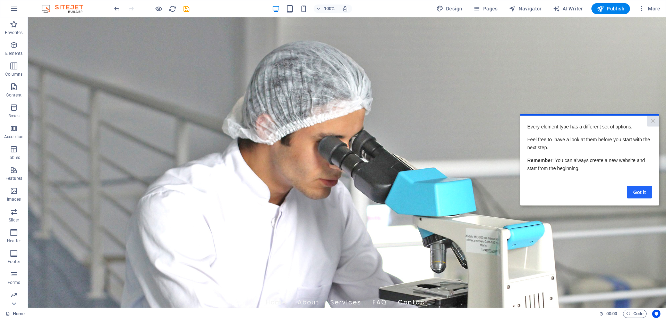
click at [637, 188] on link "Got it" at bounding box center [639, 192] width 25 height 12
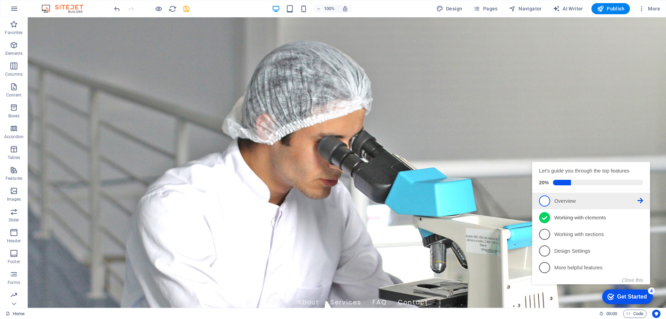
click at [545, 206] on span "1" at bounding box center [544, 200] width 11 height 11
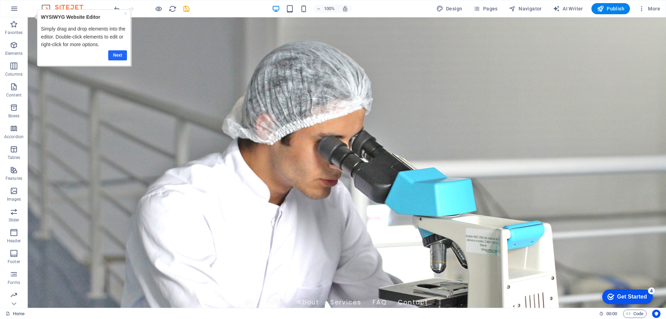
click at [114, 56] on link "Next" at bounding box center [117, 55] width 19 height 10
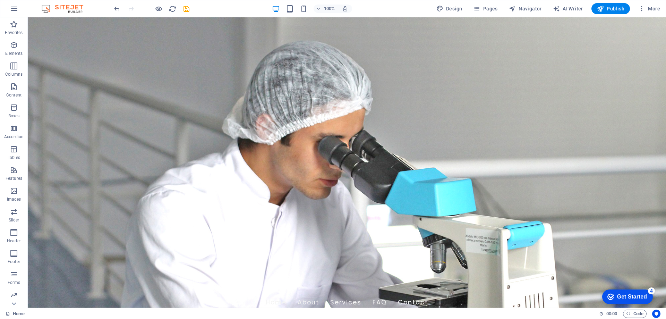
click at [633, 290] on div "checkmark Get Started 4" at bounding box center [627, 296] width 51 height 15
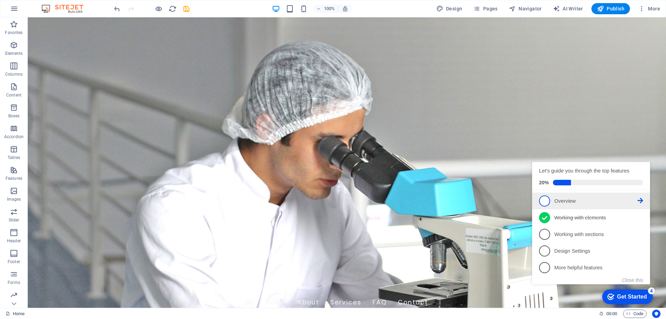
click at [634, 206] on link "1 Overview - incomplete" at bounding box center [591, 200] width 104 height 11
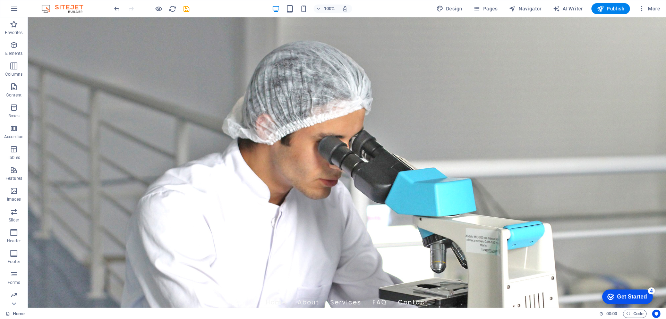
drag, startPoint x: 637, startPoint y: 292, endPoint x: 704, endPoint y: 396, distance: 123.4
click at [636, 292] on div "checkmark Get Started 4" at bounding box center [627, 296] width 51 height 15
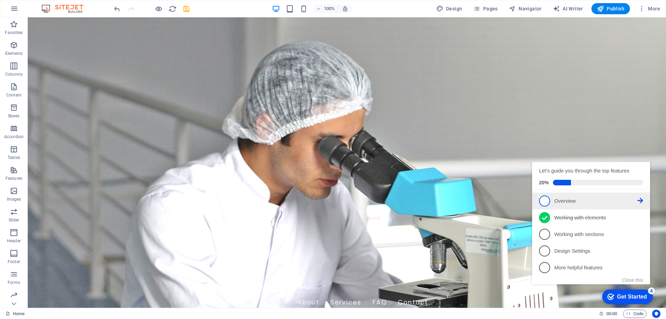
click at [641, 203] on icon at bounding box center [641, 201] width 6 height 6
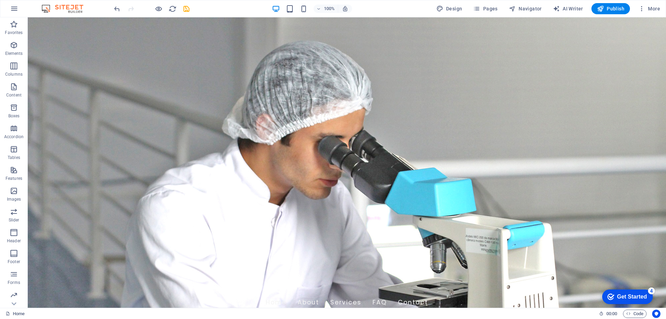
click at [632, 293] on div "Get Started" at bounding box center [632, 296] width 30 height 6
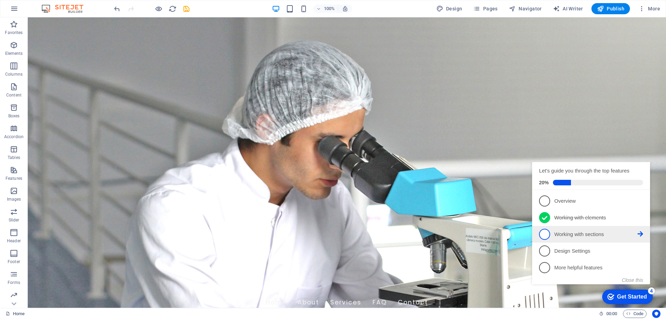
click at [584, 238] on p "Working with sections - incomplete" at bounding box center [595, 234] width 83 height 7
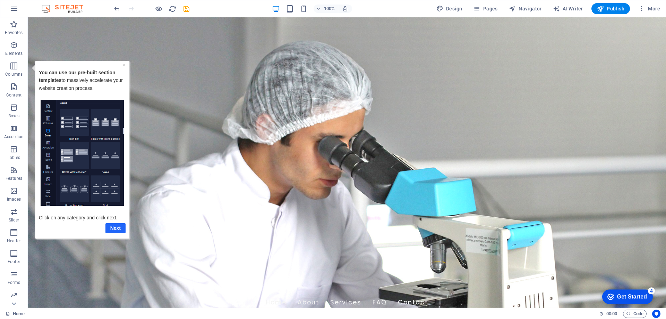
click at [112, 229] on link "Next" at bounding box center [115, 228] width 20 height 10
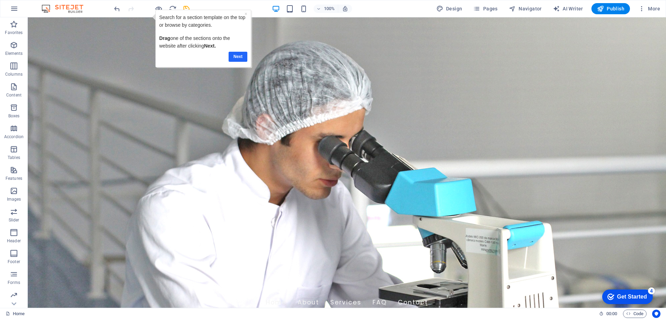
click at [238, 55] on link "Next" at bounding box center [238, 57] width 19 height 10
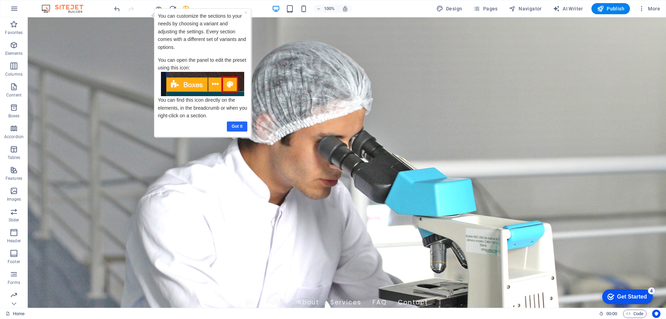
click at [233, 124] on link "Got it" at bounding box center [237, 126] width 20 height 10
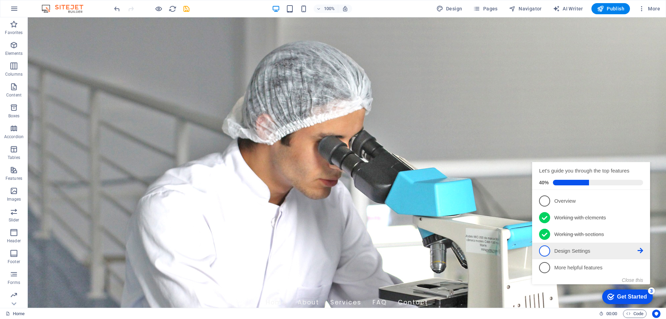
click at [554, 253] on p "Design Settings - incomplete" at bounding box center [595, 250] width 83 height 7
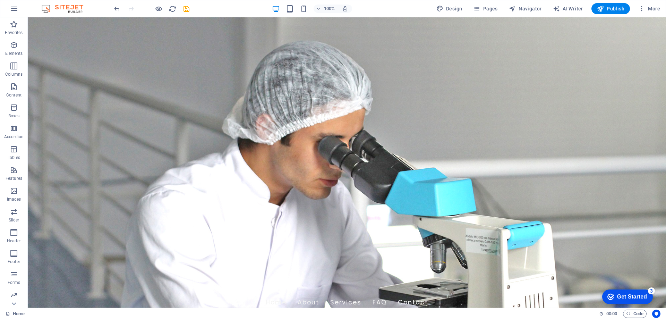
click at [632, 295] on div "Get Started" at bounding box center [632, 296] width 30 height 6
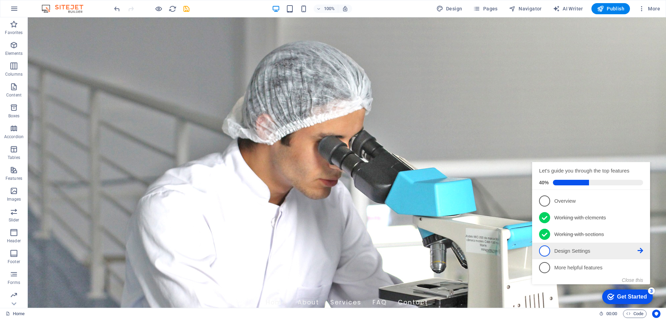
click at [640, 253] on icon at bounding box center [641, 251] width 6 height 6
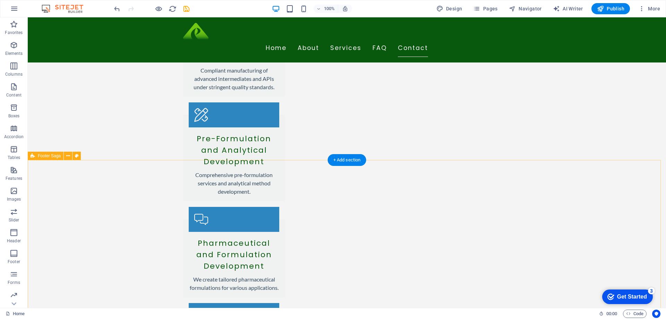
scroll to position [1048, 0]
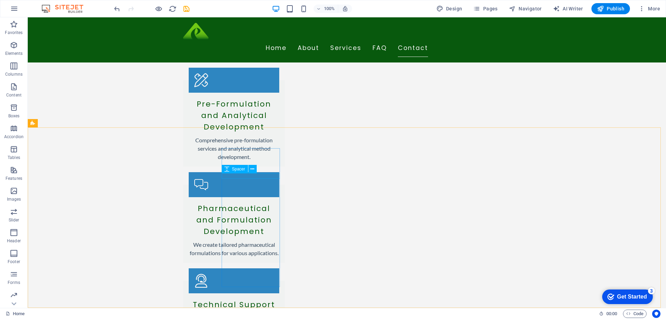
click at [259, 165] on div "Spacer" at bounding box center [242, 169] width 40 height 9
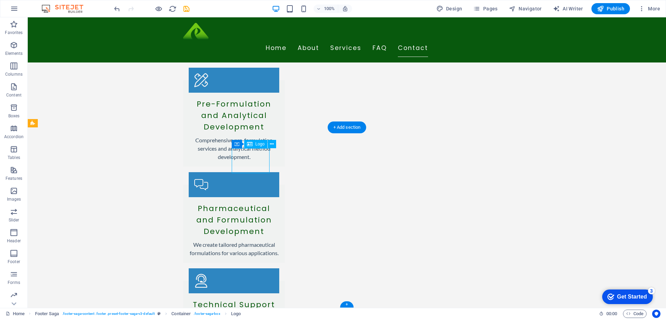
select select "px"
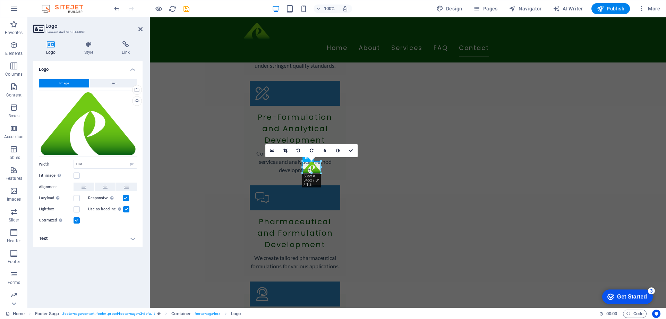
drag, startPoint x: 329, startPoint y: 173, endPoint x: 292, endPoint y: 158, distance: 40.1
type input "54"
click at [350, 150] on icon at bounding box center [351, 150] width 4 height 4
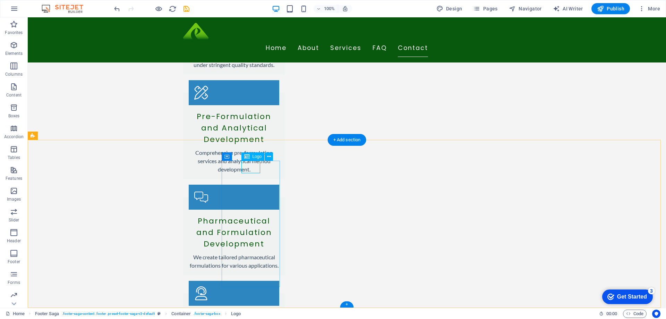
select select "px"
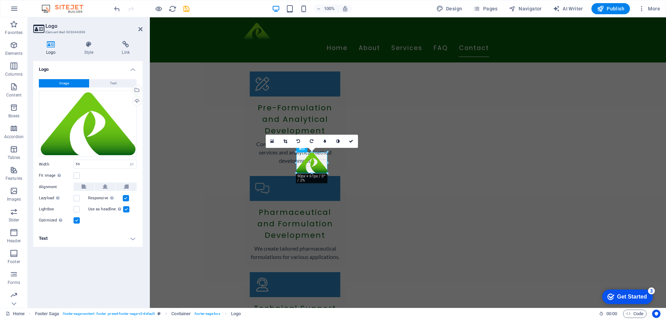
scroll to position [1042, 0]
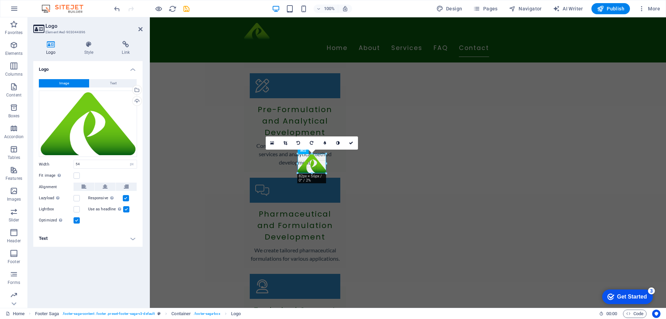
drag, startPoint x: 302, startPoint y: 174, endPoint x: 144, endPoint y: 157, distance: 159.4
type input "82"
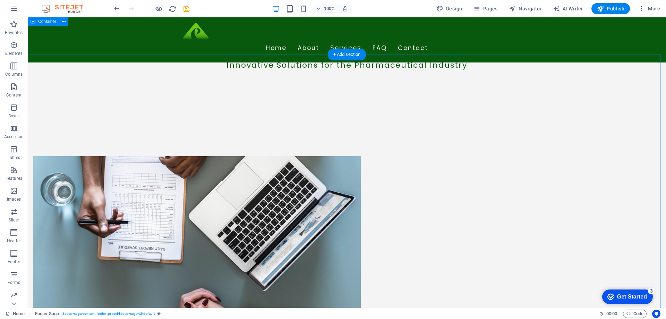
scroll to position [279, 0]
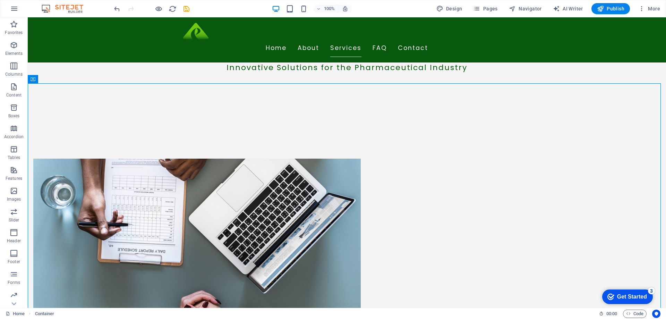
click at [628, 293] on div "Get Started" at bounding box center [632, 296] width 30 height 6
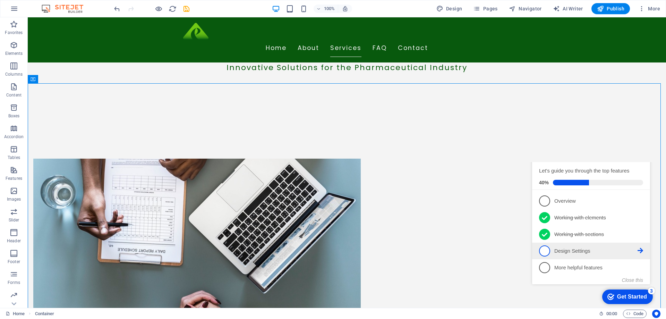
click at [643, 251] on icon at bounding box center [641, 251] width 6 height 6
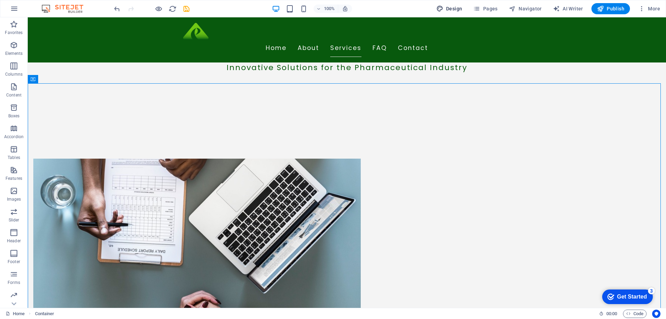
click at [448, 7] on span "Design" at bounding box center [449, 8] width 26 height 7
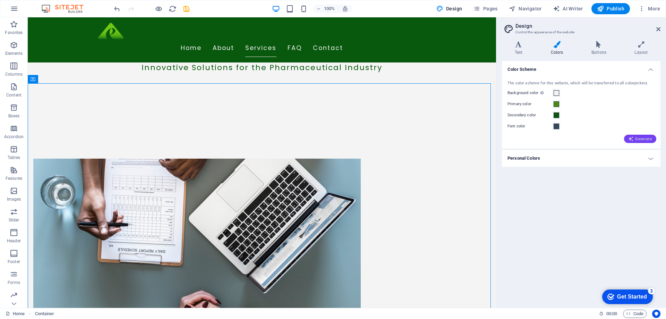
click at [642, 136] on button "Generate" at bounding box center [640, 139] width 32 height 8
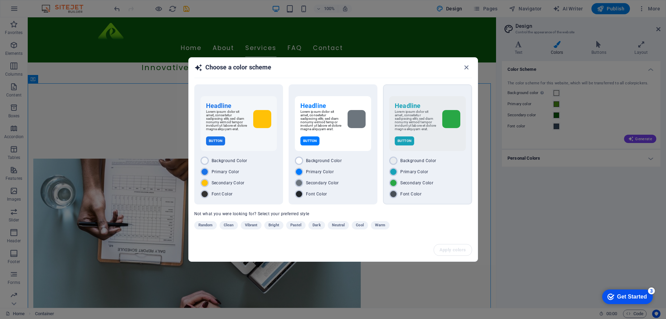
click at [433, 132] on div "Headline Lorem ipsum dolor sit amet, consetetur sadipscing elitr, sed diam nonu…" at bounding box center [427, 123] width 76 height 55
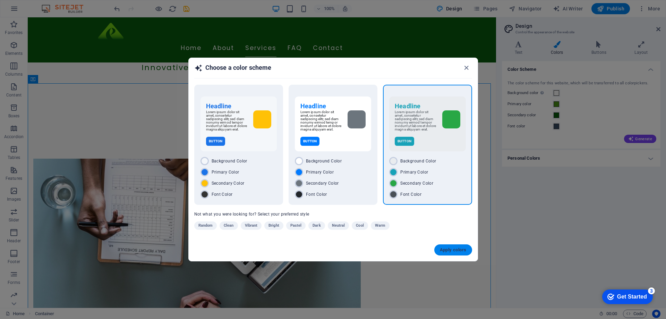
click at [448, 245] on button "Apply colors" at bounding box center [453, 249] width 38 height 11
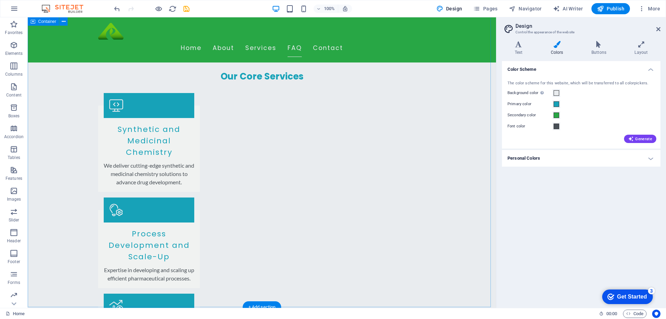
scroll to position [694, 0]
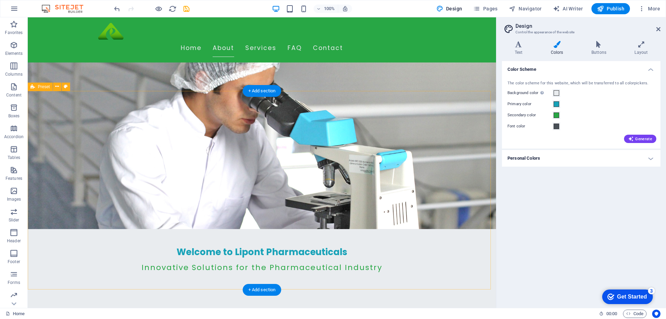
scroll to position [69, 0]
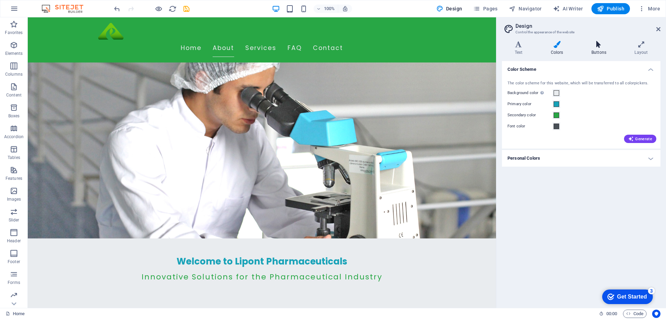
click at [604, 46] on icon at bounding box center [599, 44] width 40 height 7
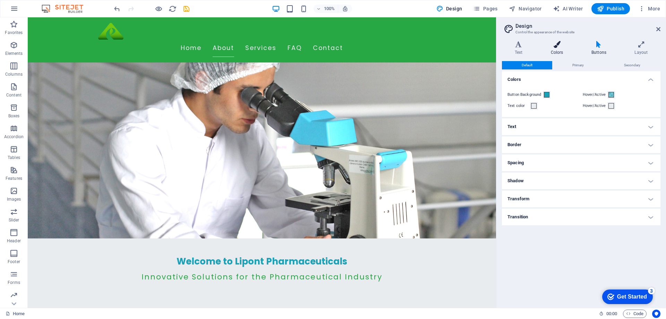
click at [559, 45] on icon at bounding box center [557, 44] width 38 height 7
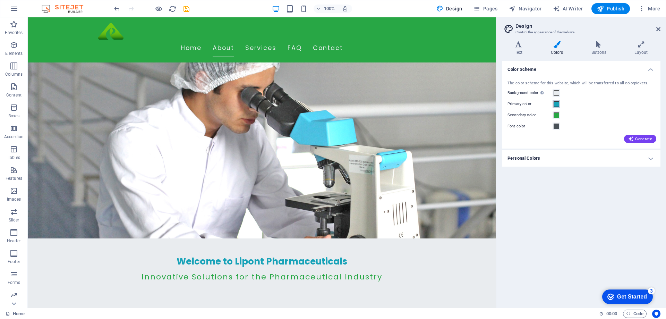
click at [556, 100] on button "Primary color" at bounding box center [557, 104] width 8 height 8
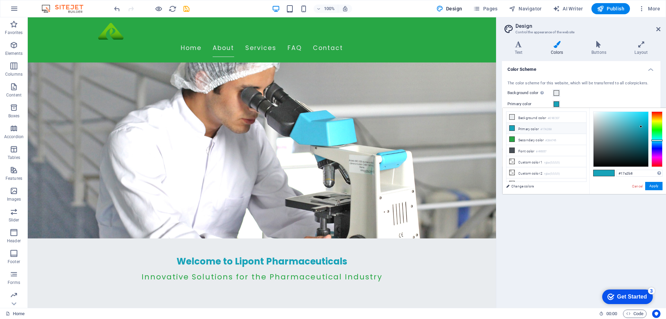
drag, startPoint x: 510, startPoint y: 139, endPoint x: 513, endPoint y: 123, distance: 15.7
click at [513, 123] on ul "Background color #E9ECEF Primary color #17A2B8 Secondary color #28A745 Font col…" at bounding box center [546, 146] width 80 height 70
drag, startPoint x: 529, startPoint y: 136, endPoint x: 531, endPoint y: 123, distance: 13.3
click at [531, 123] on ul "Background color #E9ECEF Primary color #17A2B8 Secondary color #28A745 Font col…" at bounding box center [546, 146] width 80 height 70
click at [638, 186] on link "Cancel" at bounding box center [637, 185] width 12 height 5
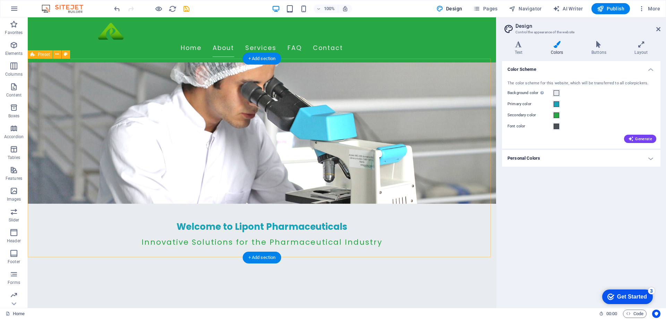
scroll to position [0, 0]
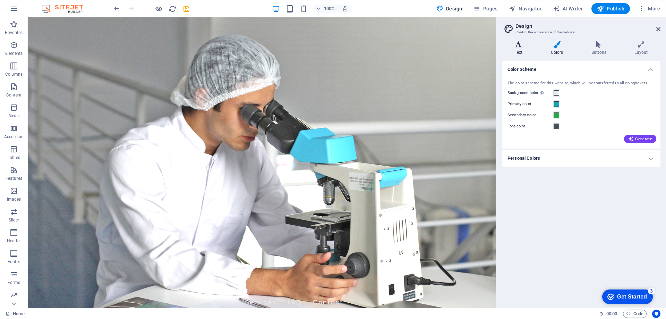
click at [519, 54] on h4 "Text" at bounding box center [520, 48] width 36 height 15
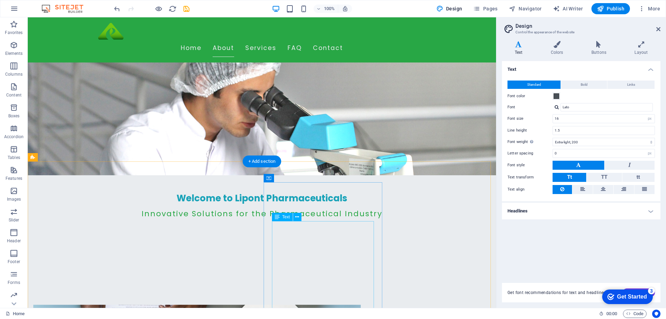
scroll to position [208, 0]
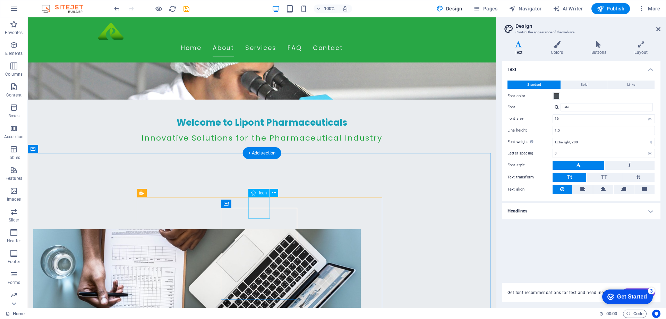
select select "xMidYMid"
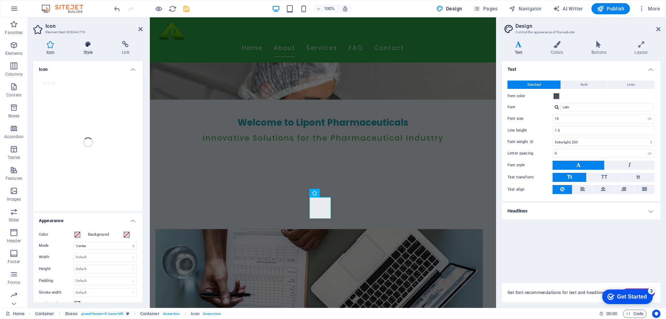
click at [89, 47] on icon at bounding box center [87, 44] width 35 height 7
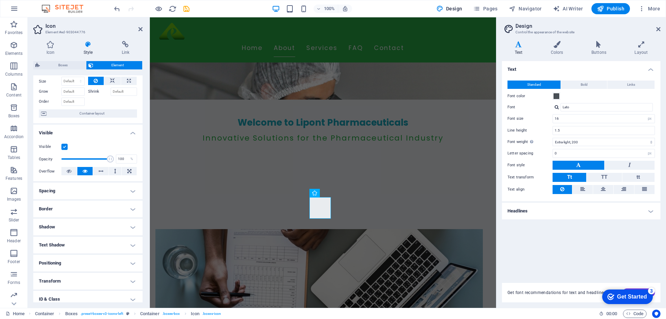
scroll to position [0, 0]
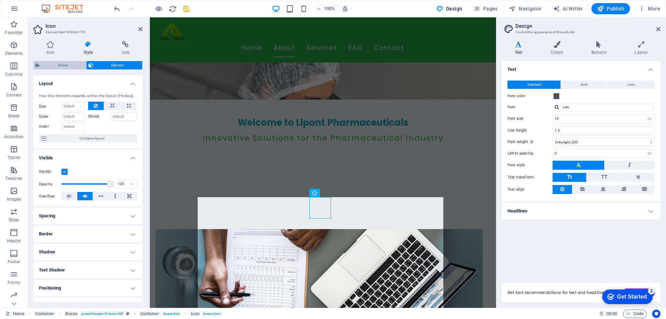
click at [58, 67] on span "Boxes" at bounding box center [63, 65] width 42 height 8
select select "rem"
select select "preset-boxes-v3-icons-left"
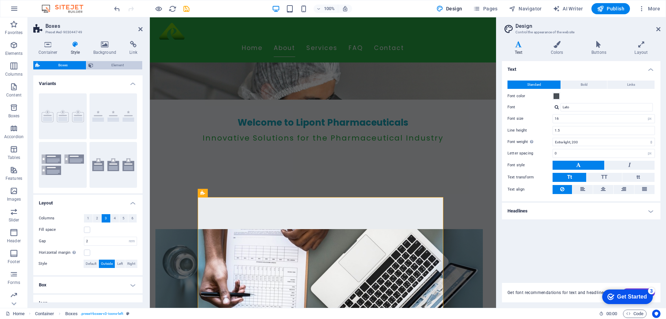
click at [100, 61] on span "Element" at bounding box center [117, 65] width 45 height 8
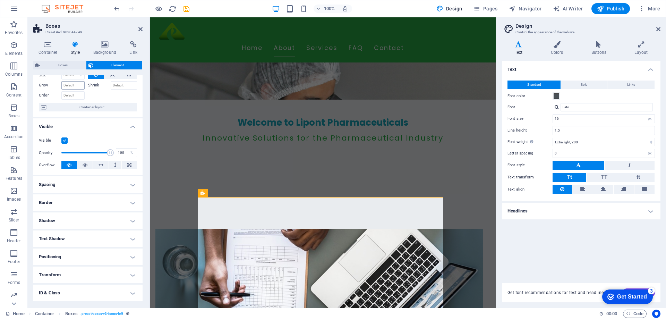
scroll to position [66, 0]
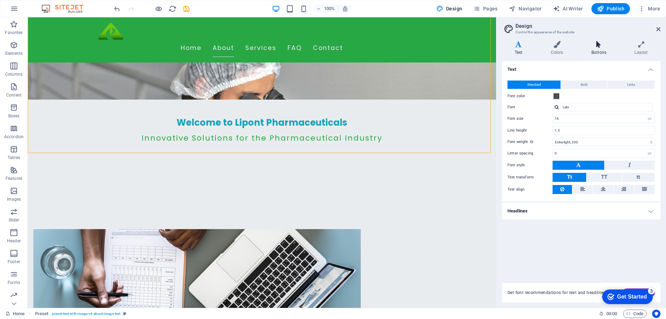
click at [601, 49] on h4 "Buttons" at bounding box center [600, 48] width 43 height 15
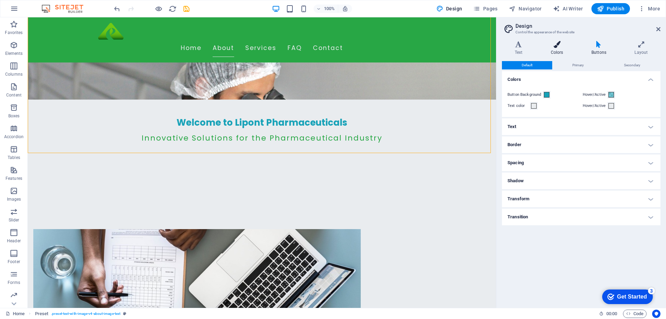
click at [560, 46] on icon at bounding box center [557, 44] width 38 height 7
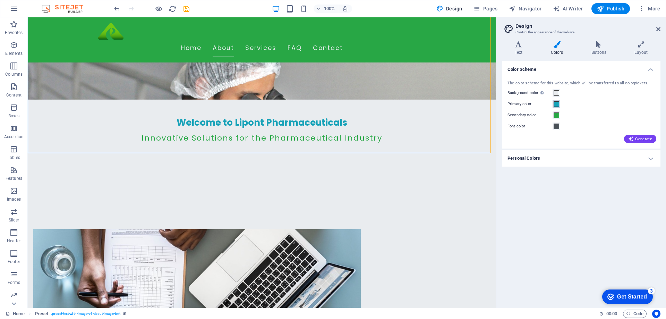
click at [556, 103] on span at bounding box center [557, 104] width 6 height 6
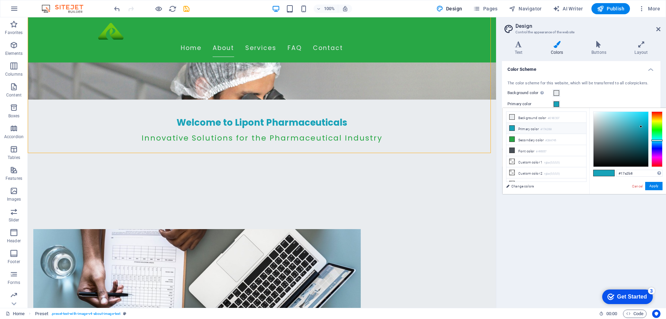
click at [521, 129] on li "Primary color #17A2B8" at bounding box center [546, 128] width 80 height 11
click at [512, 128] on icon at bounding box center [512, 128] width 5 height 5
click at [631, 172] on input "#17a2b8" at bounding box center [639, 173] width 46 height 7
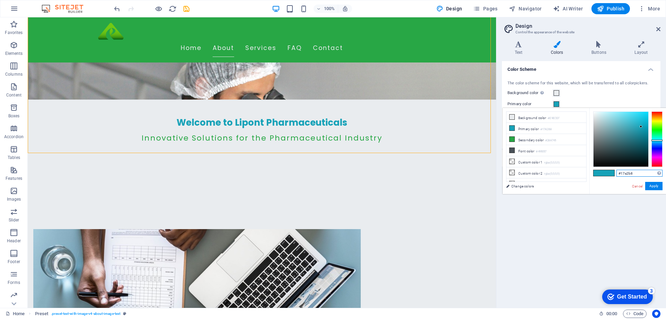
paste input "08590D"
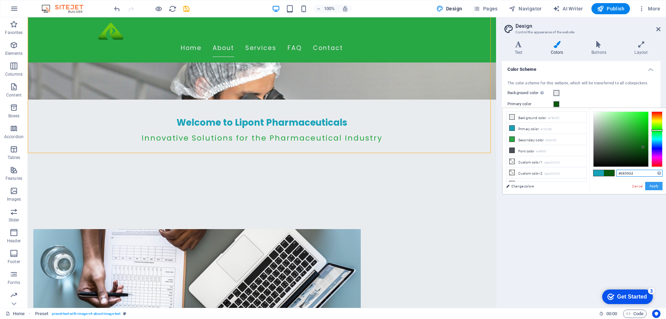
type input "#08590d"
click at [653, 189] on button "Apply" at bounding box center [653, 186] width 17 height 8
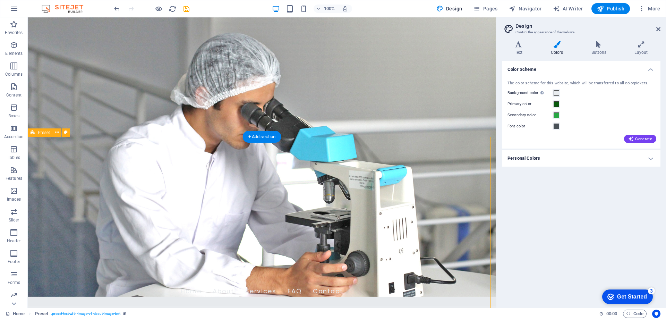
scroll to position [0, 0]
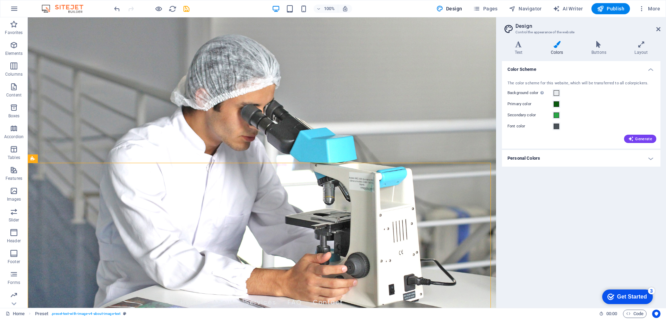
click at [628, 295] on div "Get Started" at bounding box center [632, 296] width 30 height 6
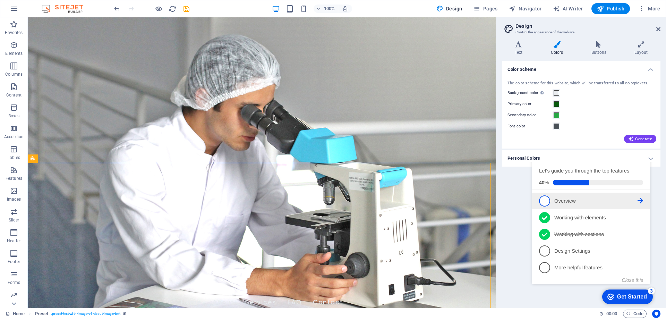
click at [544, 206] on span "1" at bounding box center [544, 200] width 11 height 11
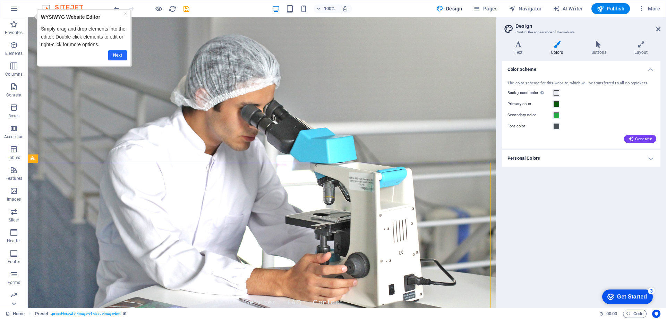
click at [118, 55] on link "Next" at bounding box center [117, 55] width 19 height 10
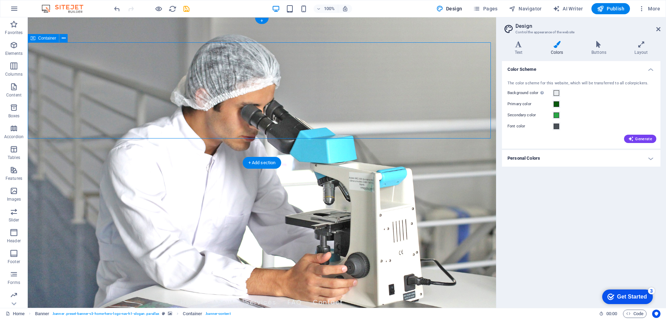
drag, startPoint x: 116, startPoint y: 89, endPoint x: 119, endPoint y: 130, distance: 41.0
drag, startPoint x: 37, startPoint y: 105, endPoint x: 68, endPoint y: 97, distance: 31.9
click at [15, 114] on p "Boxes" at bounding box center [13, 116] width 11 height 6
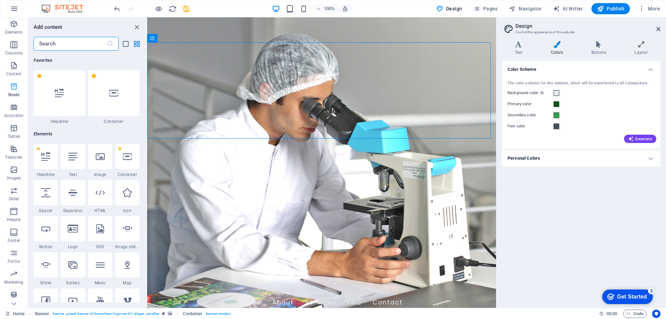
scroll to position [22, 0]
click at [10, 151] on icon "button" at bounding box center [14, 148] width 8 height 8
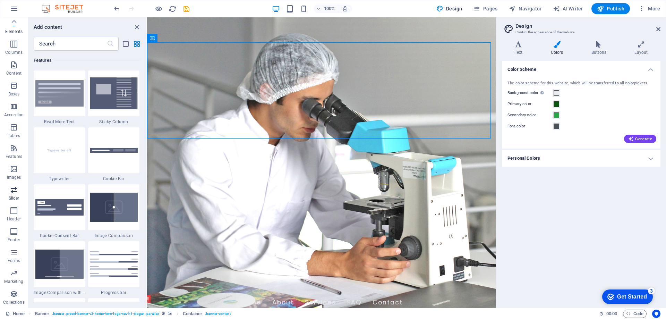
click at [16, 183] on button "Slider" at bounding box center [14, 193] width 28 height 21
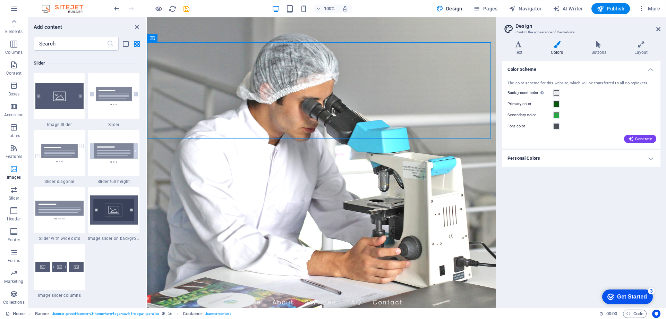
scroll to position [3932, 0]
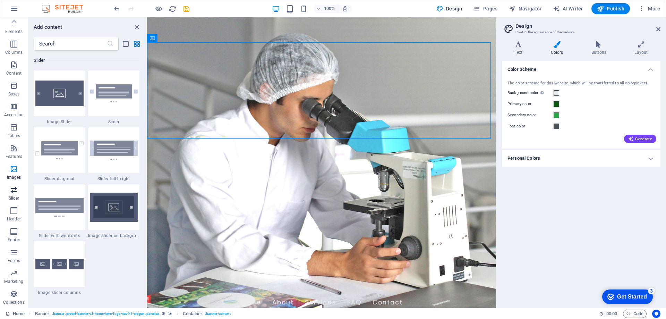
click at [24, 192] on span "Slider" at bounding box center [14, 194] width 28 height 17
click at [612, 292] on div "checkmark Get Started 3" at bounding box center [627, 296] width 51 height 15
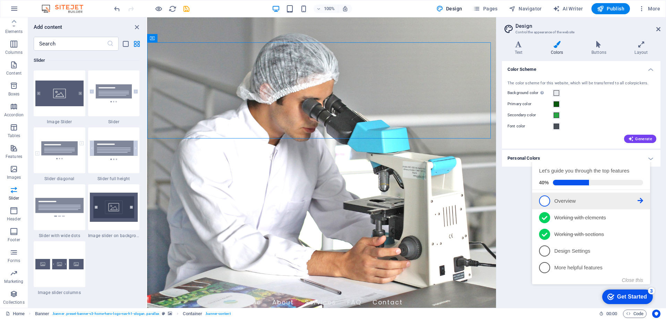
click at [645, 209] on li "1 Overview - incomplete" at bounding box center [591, 201] width 118 height 17
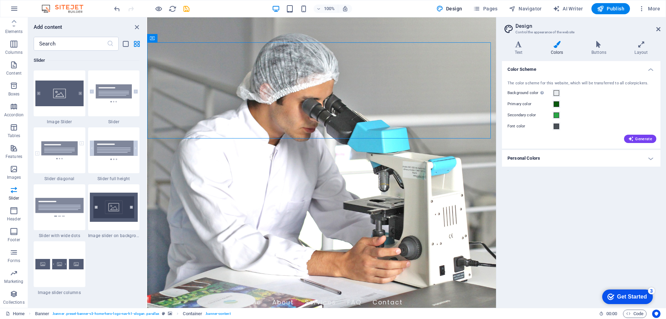
click at [642, 290] on div "checkmark Get Started 3" at bounding box center [627, 296] width 51 height 15
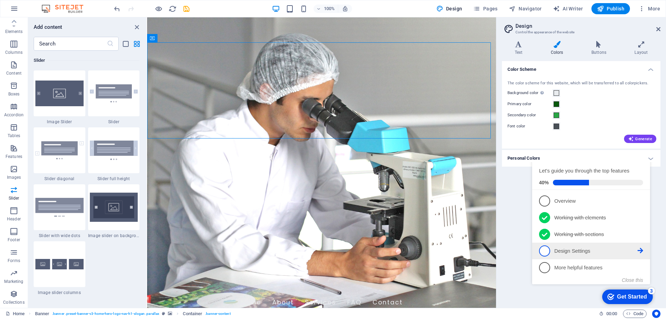
click at [580, 259] on li "4 Design Settings - incomplete" at bounding box center [591, 250] width 118 height 17
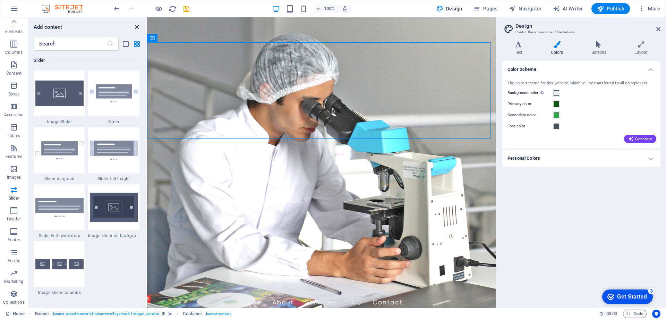
click at [137, 25] on icon "close panel" at bounding box center [137, 27] width 8 height 8
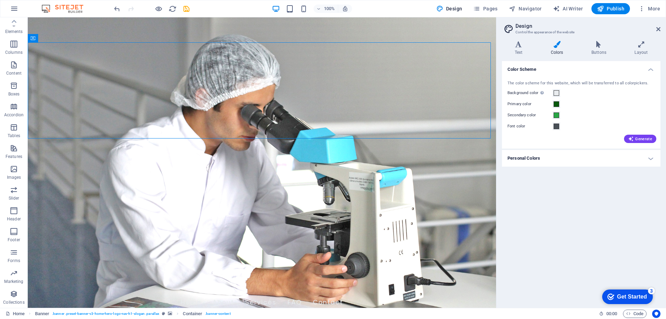
click at [635, 296] on div "Get Started" at bounding box center [632, 296] width 30 height 6
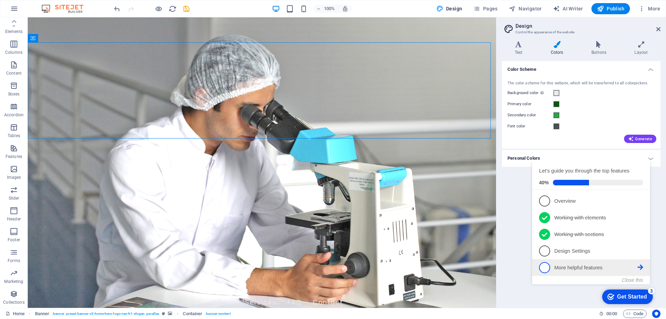
click at [624, 270] on p "More helpful features - incomplete" at bounding box center [595, 267] width 83 height 7
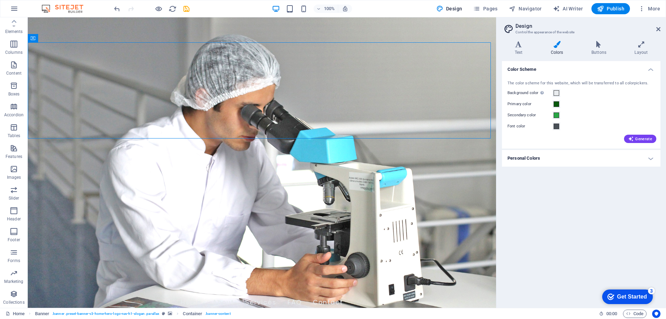
click at [659, 25] on h2 "Design" at bounding box center [587, 26] width 145 height 6
click at [659, 26] on h2 "Design" at bounding box center [587, 26] width 145 height 6
click at [658, 29] on icon at bounding box center [658, 29] width 4 height 6
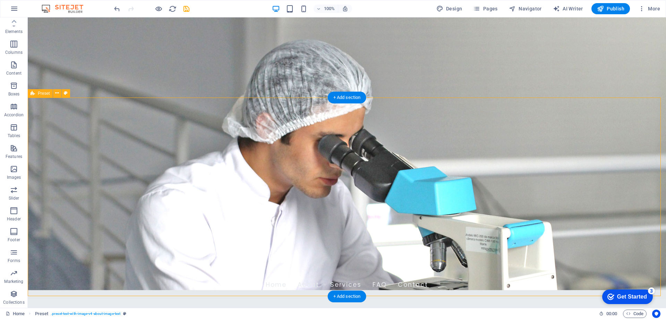
scroll to position [0, 0]
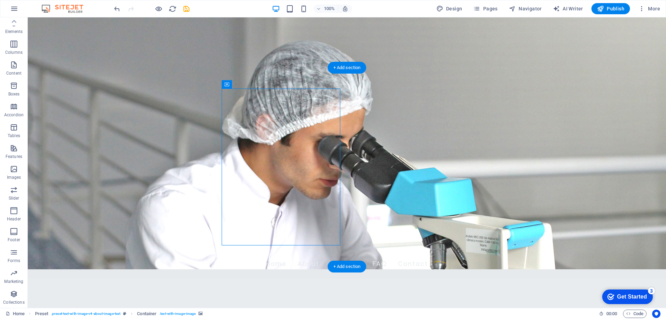
scroll to position [104, 0]
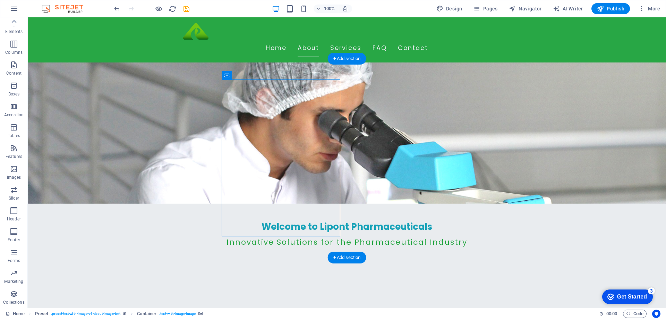
drag, startPoint x: 298, startPoint y: 103, endPoint x: 304, endPoint y: 146, distance: 43.5
drag, startPoint x: 244, startPoint y: 99, endPoint x: 255, endPoint y: 110, distance: 15.9
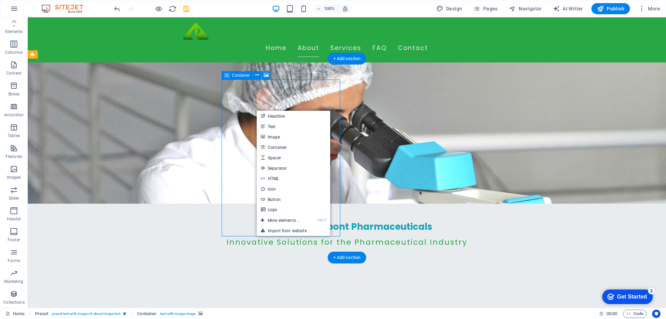
drag, startPoint x: 260, startPoint y: 100, endPoint x: 267, endPoint y: 108, distance: 10.8
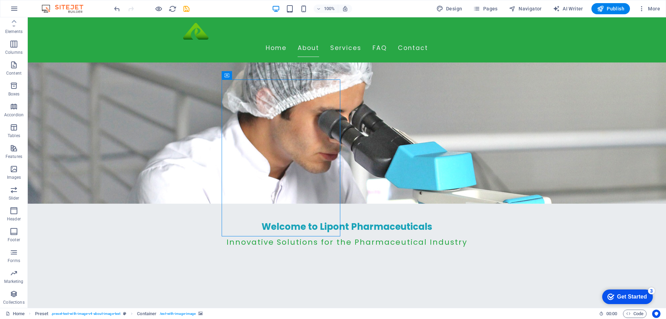
click at [643, 298] on div "Get Started" at bounding box center [632, 296] width 30 height 6
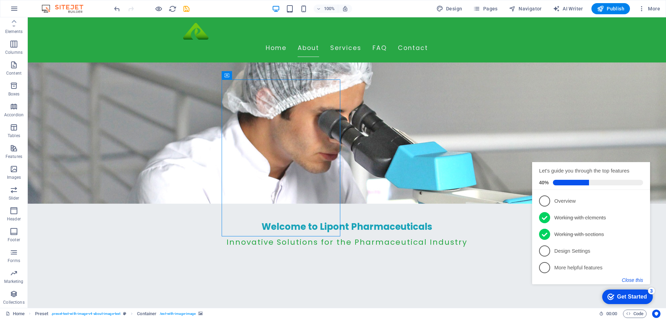
click at [628, 279] on button "Close this" at bounding box center [632, 280] width 21 height 6
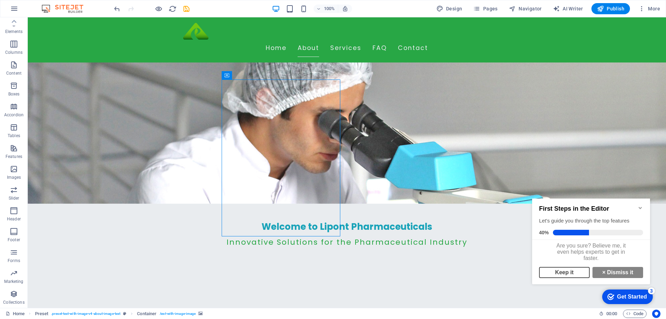
click at [579, 270] on link "Keep it" at bounding box center [564, 272] width 51 height 11
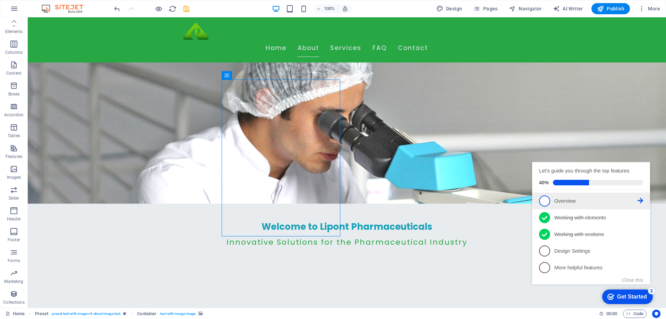
click at [540, 206] on span "1" at bounding box center [544, 200] width 11 height 11
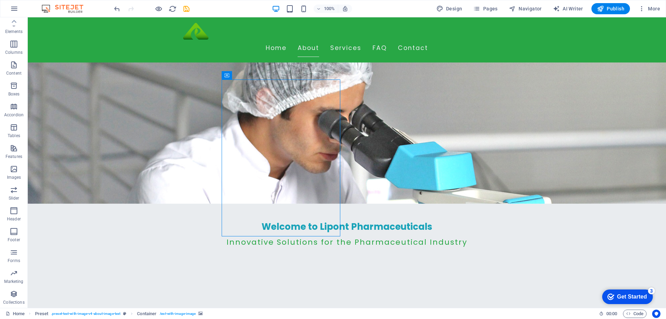
scroll to position [0, 0]
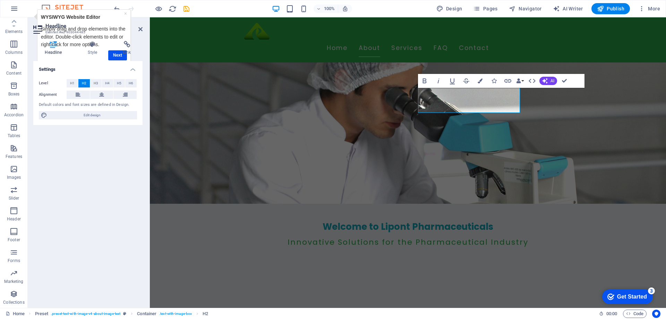
click at [114, 57] on div "Headline Style Link Settings Level H1 H2 H3 H4 H5 H6 Alignment Default colors a…" at bounding box center [87, 171] width 109 height 261
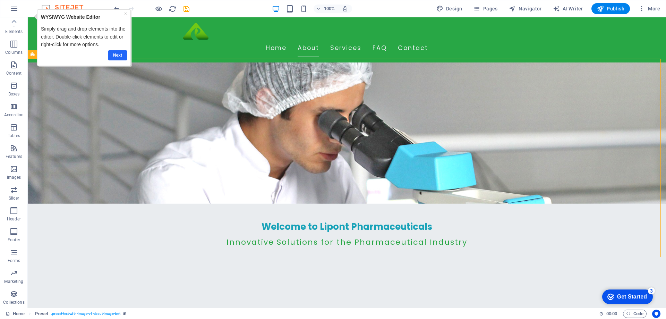
click at [114, 57] on link "Next" at bounding box center [117, 55] width 19 height 10
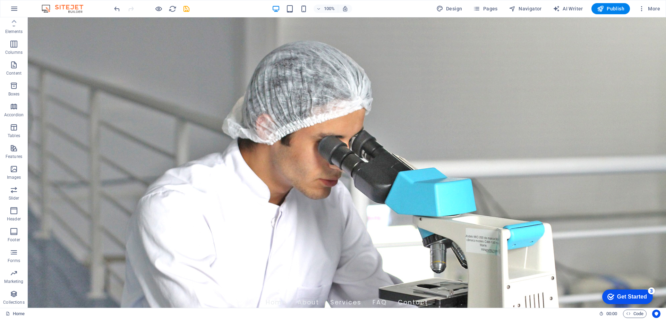
click div "checkmark Get Started 3 First Steps in the Editor Let's guide you through the t…"
click at [632, 298] on div "Get Started" at bounding box center [632, 296] width 30 height 6
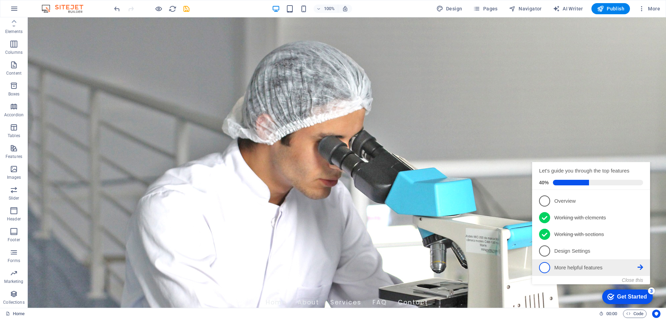
click at [575, 270] on p "More helpful features - incomplete" at bounding box center [595, 267] width 83 height 7
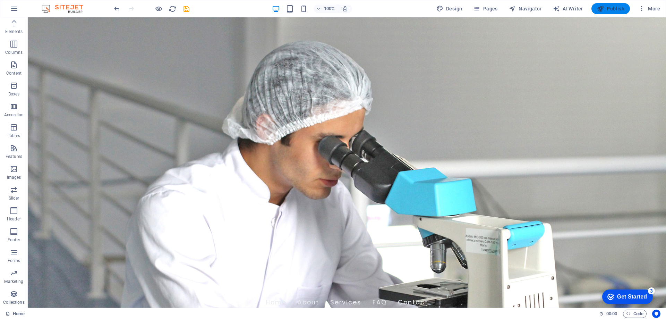
click at [606, 7] on span "Publish" at bounding box center [610, 8] width 27 height 7
click at [636, 296] on div "Get Started" at bounding box center [632, 296] width 30 height 6
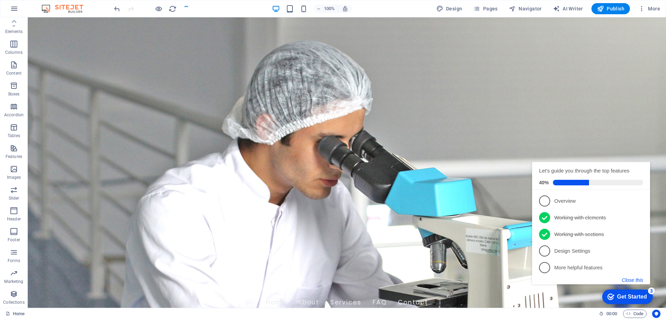
click at [640, 282] on button "Close this" at bounding box center [632, 280] width 21 height 6
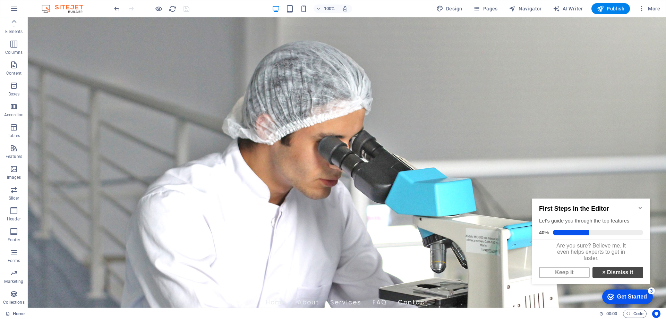
click at [619, 270] on link "× Dismiss it" at bounding box center [617, 272] width 51 height 11
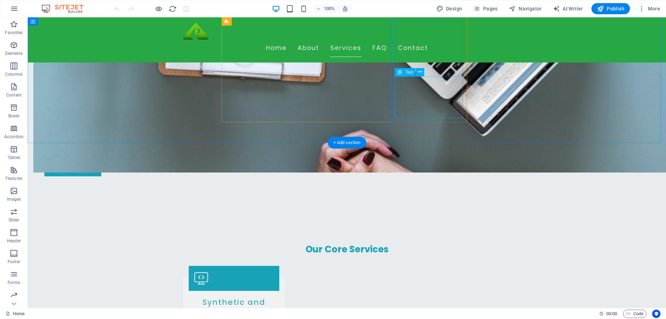
scroll to position [382, 0]
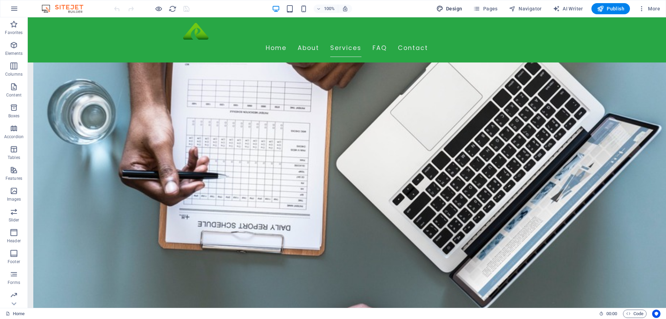
click at [453, 8] on span "Design" at bounding box center [449, 8] width 26 height 7
select select "px"
select select "200"
select select "px"
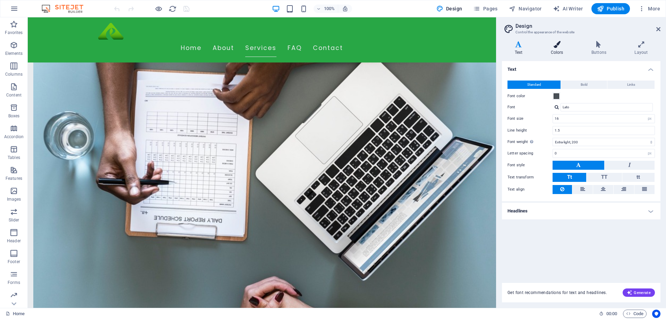
click at [553, 45] on icon at bounding box center [557, 44] width 38 height 7
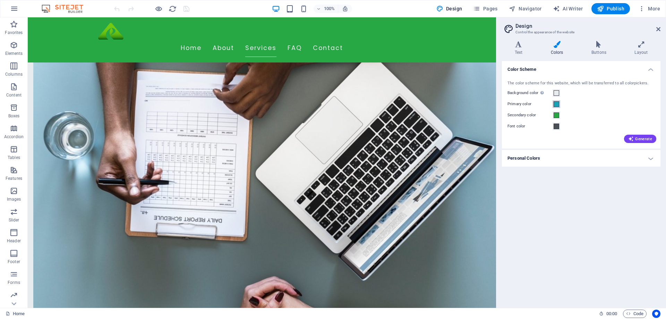
click at [556, 104] on span at bounding box center [557, 104] width 6 height 6
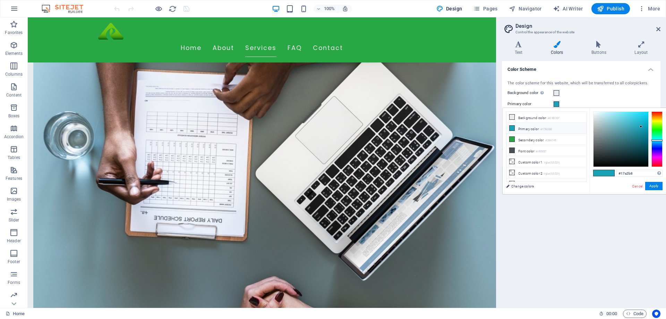
click at [513, 129] on icon at bounding box center [512, 128] width 5 height 5
click at [608, 173] on span at bounding box center [609, 173] width 10 height 6
click at [633, 173] on input "#17a2b8" at bounding box center [639, 173] width 46 height 7
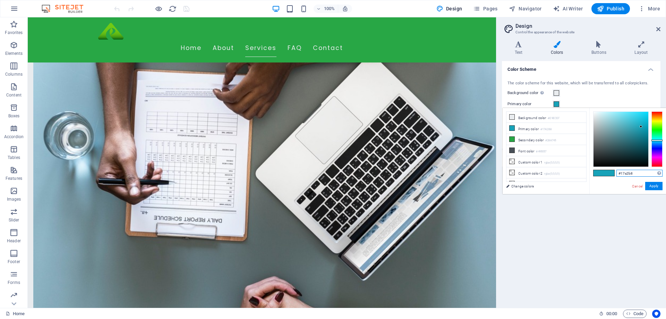
paste input "08590D"
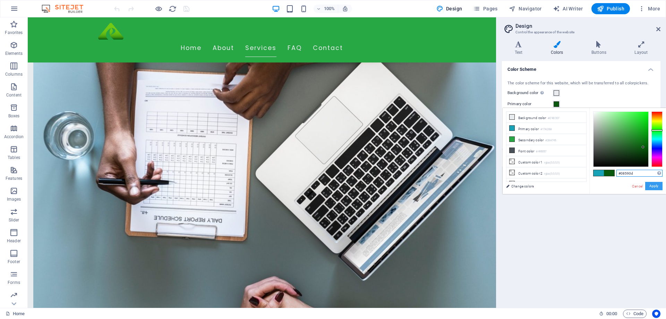
type input "#08590d"
click at [657, 185] on button "Apply" at bounding box center [653, 186] width 17 height 8
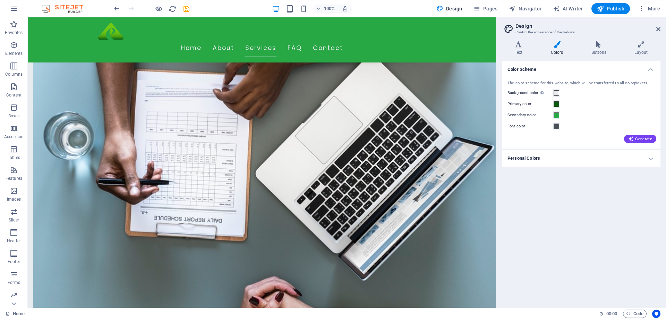
click at [645, 131] on div "The color scheme for this website, which will be transferred to all colorpicker…" at bounding box center [581, 111] width 161 height 75
click at [644, 140] on span "Generate" at bounding box center [640, 139] width 24 height 6
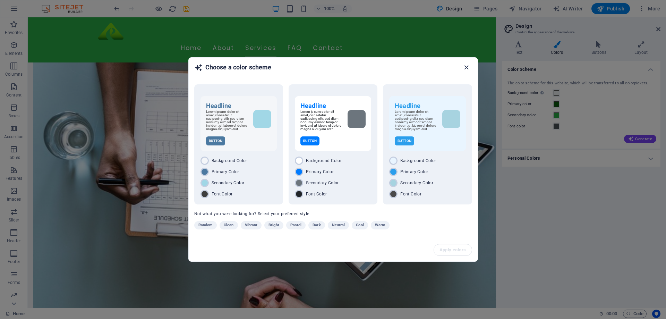
click at [468, 64] on icon "button" at bounding box center [466, 67] width 8 height 8
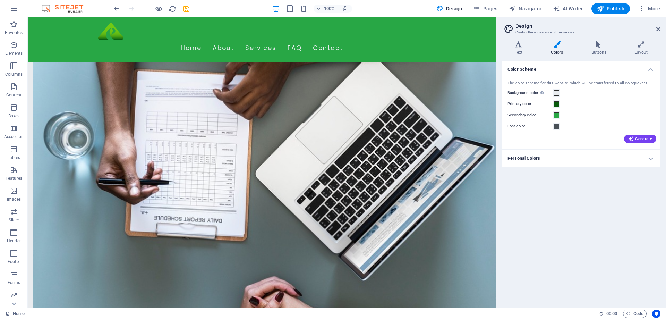
click at [553, 160] on h4 "Personal Colors" at bounding box center [581, 158] width 159 height 17
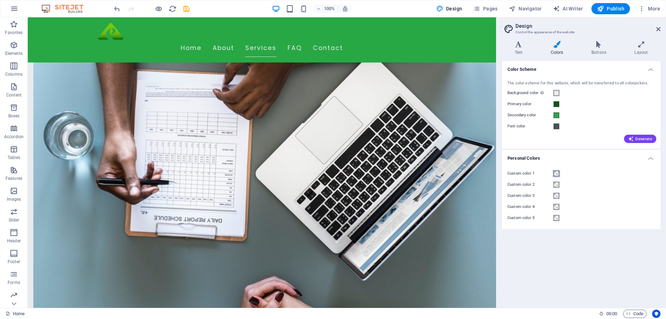
click at [557, 173] on span at bounding box center [557, 174] width 6 height 6
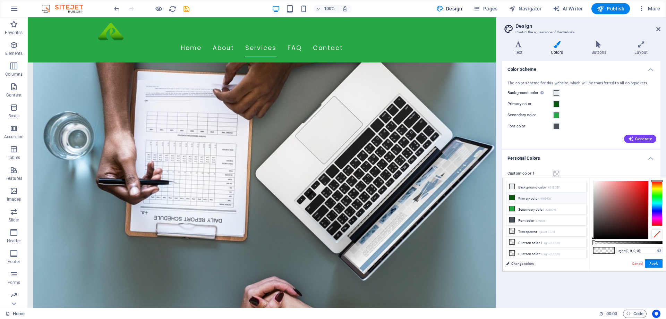
click at [514, 197] on span at bounding box center [512, 198] width 6 height 6
type input "#08590d"
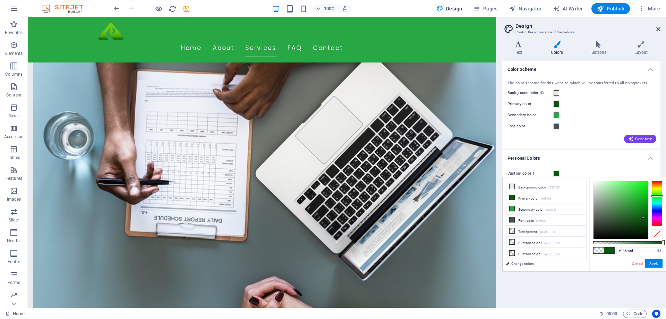
click at [591, 150] on h4 "Personal Colors" at bounding box center [581, 156] width 159 height 12
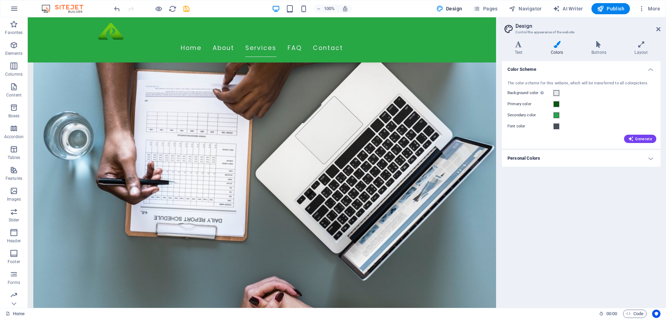
click at [599, 160] on h4 "Personal Colors" at bounding box center [581, 158] width 159 height 17
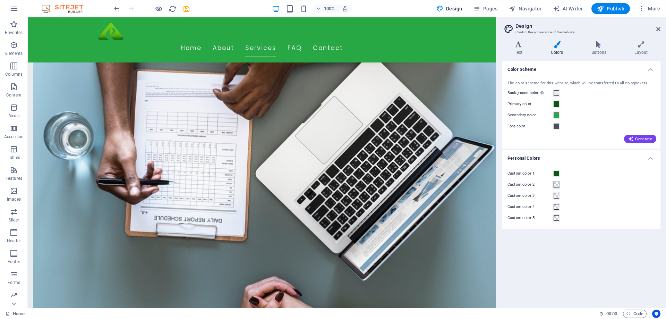
click at [557, 184] on span at bounding box center [557, 185] width 6 height 6
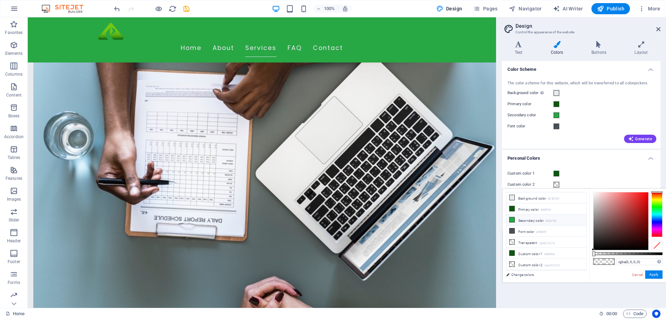
click at [524, 220] on li "Secondary color #28A745" at bounding box center [546, 219] width 80 height 11
type input "#28a745"
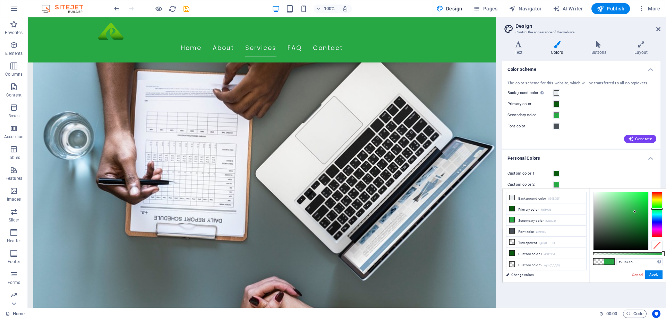
click at [613, 178] on div "Custom color 1" at bounding box center [580, 173] width 147 height 8
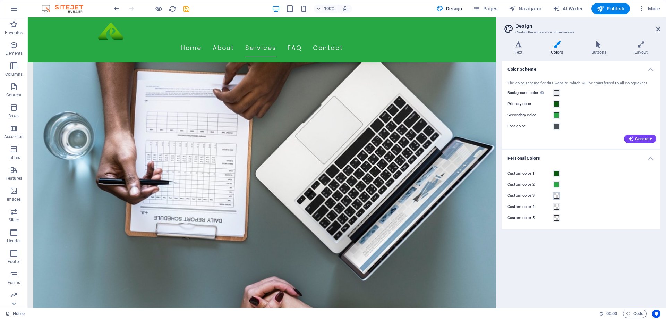
click at [556, 194] on span at bounding box center [557, 196] width 6 height 6
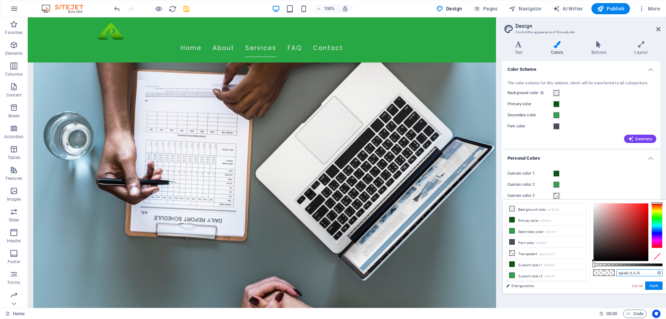
click at [626, 270] on input "rgba(0, 0, 0, 0)" at bounding box center [639, 272] width 46 height 7
paste input "#6ABF15"
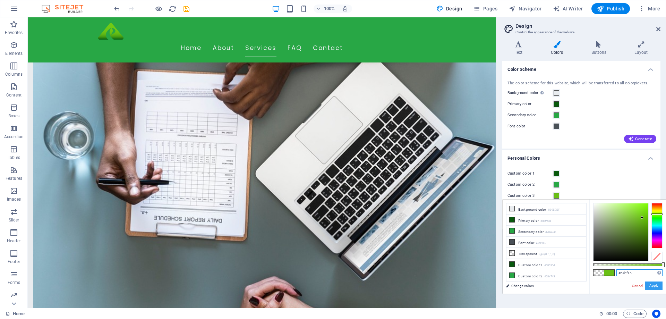
type input "#6abf15"
click at [656, 287] on button "Apply" at bounding box center [653, 285] width 17 height 8
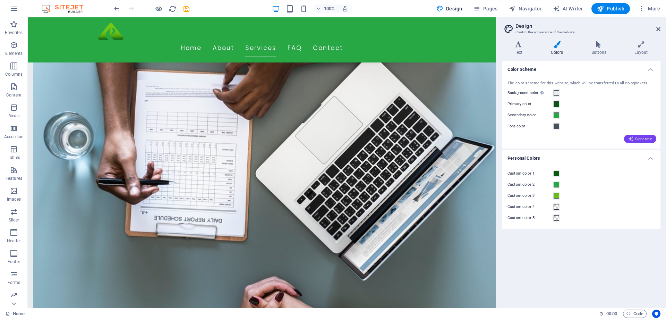
click at [641, 137] on span "Generate" at bounding box center [640, 139] width 24 height 6
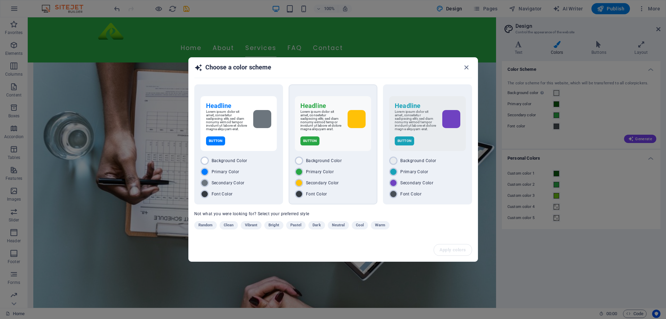
click at [342, 121] on p "Lorem ipsum dolor sit amet, consetetur sadipscing elitr, sed diam nonumy eirmod…" at bounding box center [321, 120] width 42 height 21
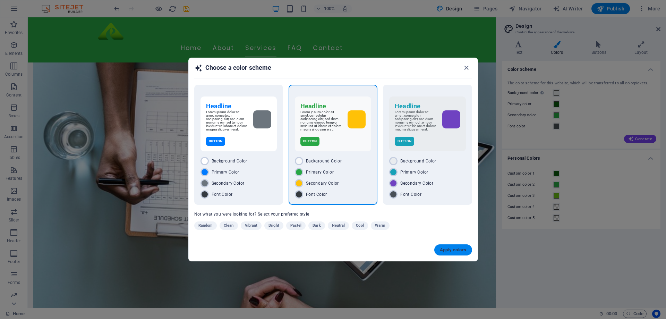
click at [450, 249] on span "Apply colors" at bounding box center [453, 250] width 27 height 6
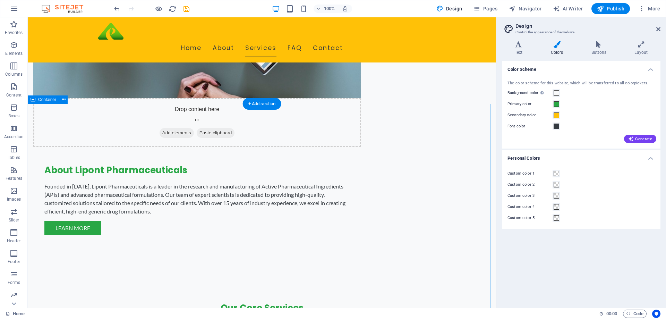
scroll to position [555, 0]
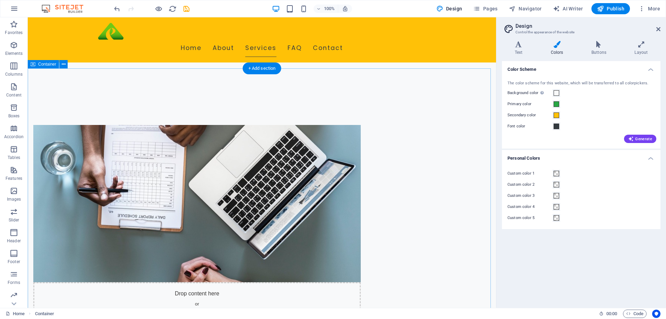
scroll to position [104, 0]
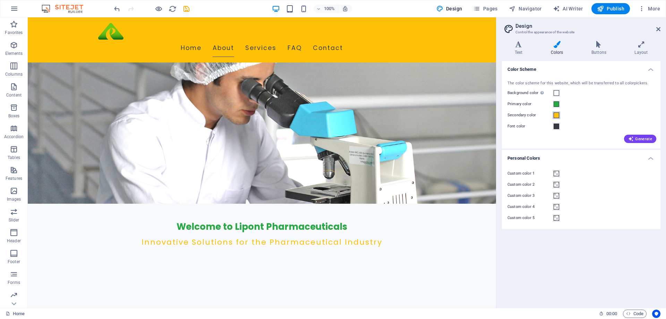
click at [558, 113] on span at bounding box center [557, 115] width 6 height 6
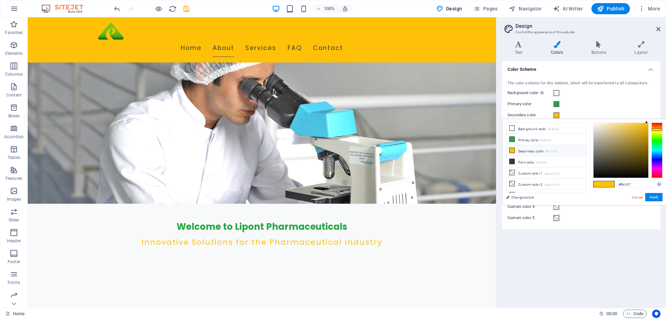
click at [513, 150] on icon at bounding box center [512, 150] width 5 height 5
click at [510, 149] on icon at bounding box center [512, 150] width 5 height 5
click at [524, 151] on li "Secondary color #FFC107" at bounding box center [546, 150] width 80 height 11
click at [627, 187] on input "#ffc107" at bounding box center [639, 184] width 46 height 7
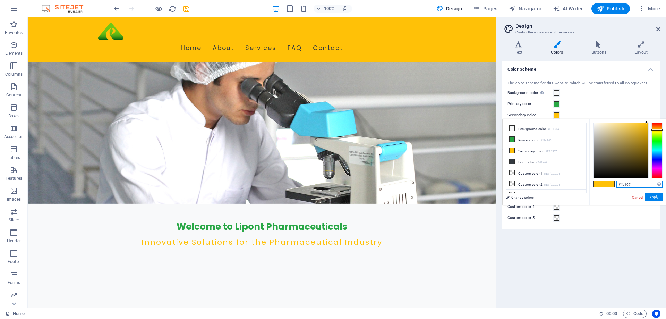
click at [627, 187] on input "#ffc107" at bounding box center [639, 184] width 46 height 7
paste input "468C14"
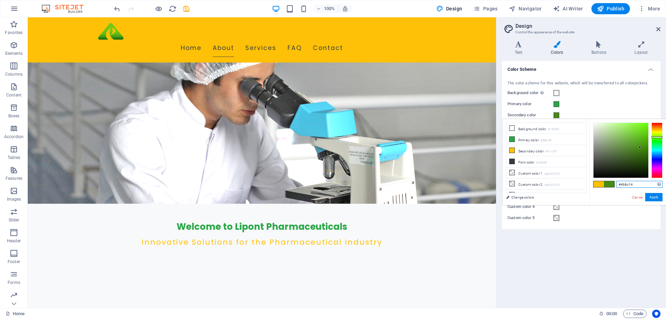
type input "#468c14"
click at [619, 225] on div "Custom color 1 Custom color 2 Custom color 3 Custom color 4 Custom color 5" at bounding box center [581, 195] width 161 height 67
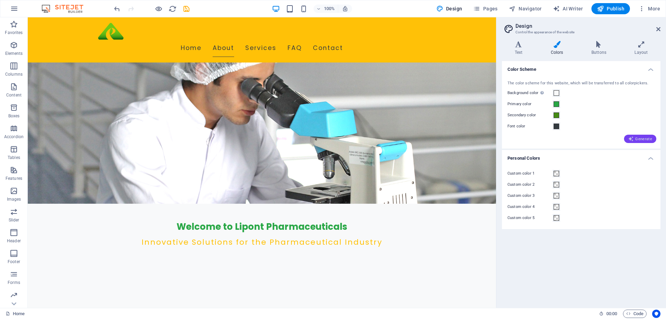
click at [635, 136] on span "Generate" at bounding box center [640, 139] width 24 height 6
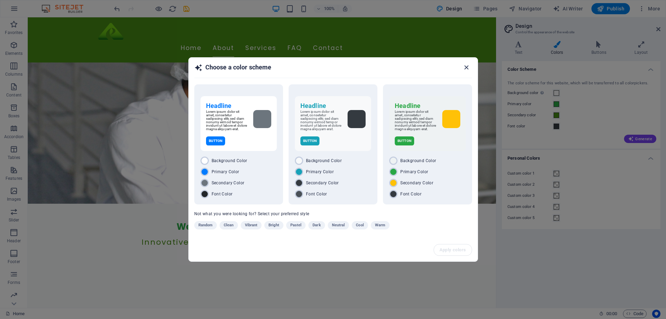
click at [466, 69] on icon "button" at bounding box center [466, 67] width 8 height 8
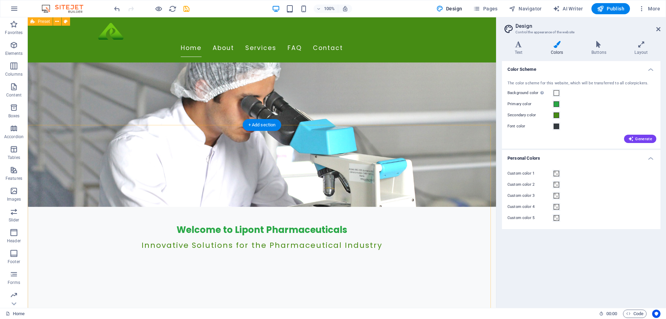
scroll to position [35, 0]
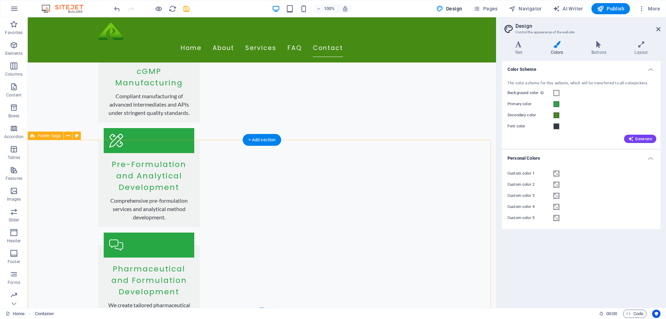
scroll to position [1041, 0]
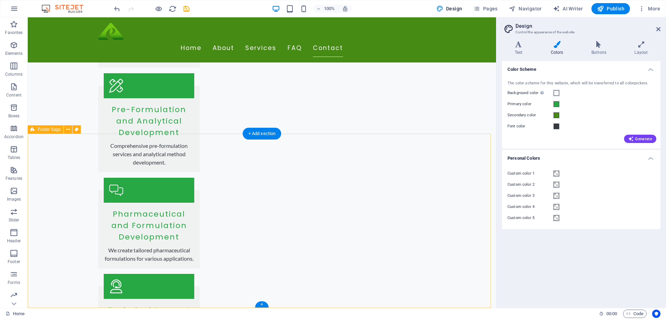
click at [76, 131] on icon at bounding box center [77, 129] width 4 height 7
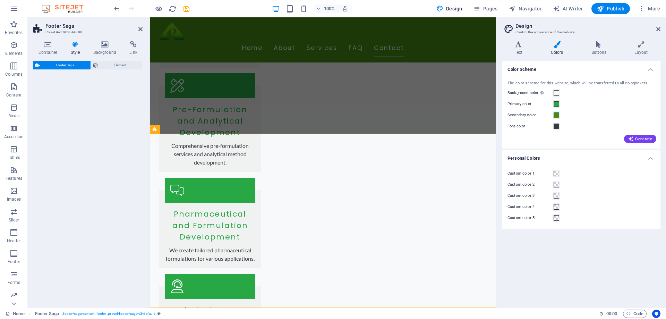
select select "rem"
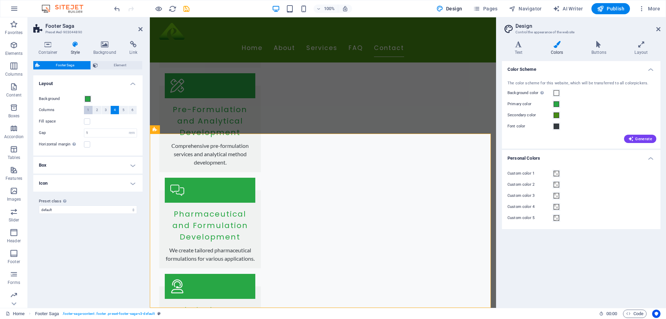
click at [86, 112] on button "1" at bounding box center [88, 110] width 9 height 8
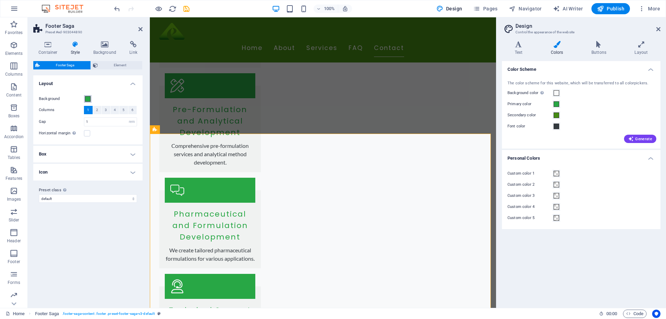
click at [87, 101] on span at bounding box center [88, 99] width 6 height 6
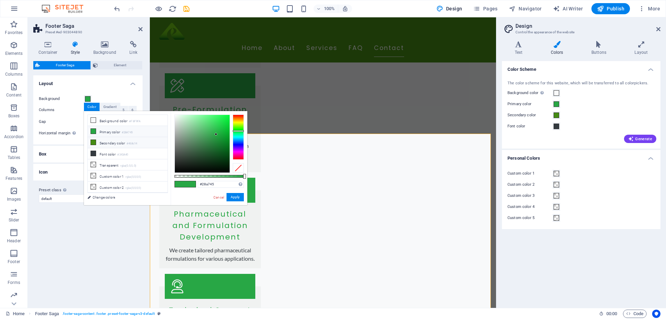
click at [103, 143] on li "Secondary color #468c14" at bounding box center [128, 142] width 80 height 11
type input "#468c14"
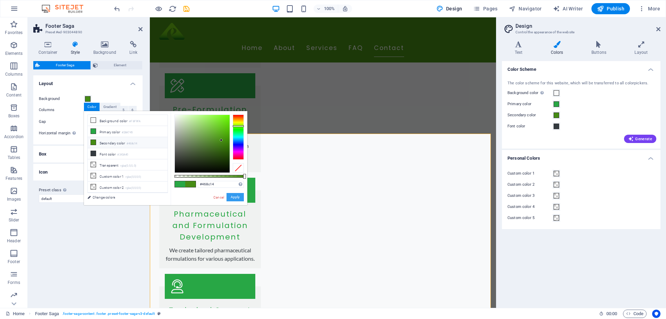
click at [231, 197] on button "Apply" at bounding box center [234, 197] width 17 height 8
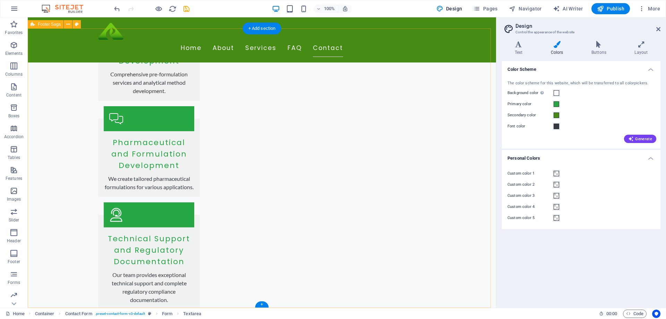
scroll to position [1146, 0]
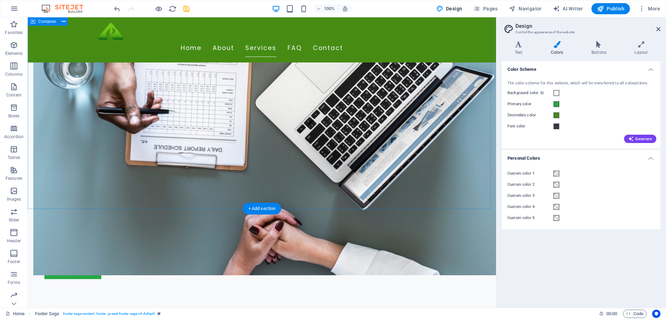
scroll to position [279, 0]
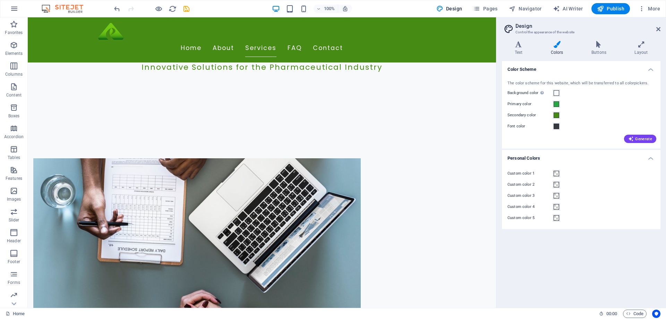
click at [657, 26] on h2 "Design" at bounding box center [587, 26] width 145 height 6
click at [657, 31] on icon at bounding box center [658, 29] width 4 height 6
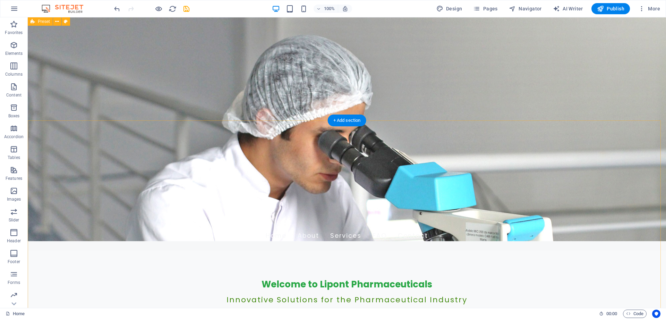
scroll to position [0, 0]
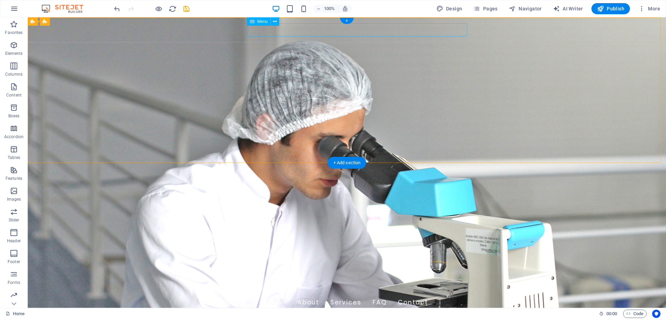
click at [333, 294] on nav "Home About Services FAQ Contact" at bounding box center [346, 302] width 327 height 17
click at [325, 294] on nav "Home About Services FAQ Contact" at bounding box center [346, 302] width 327 height 17
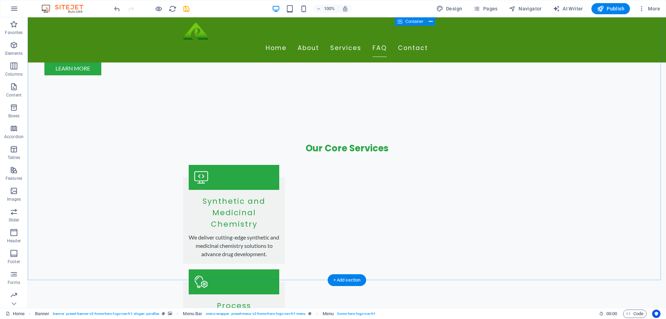
scroll to position [728, 0]
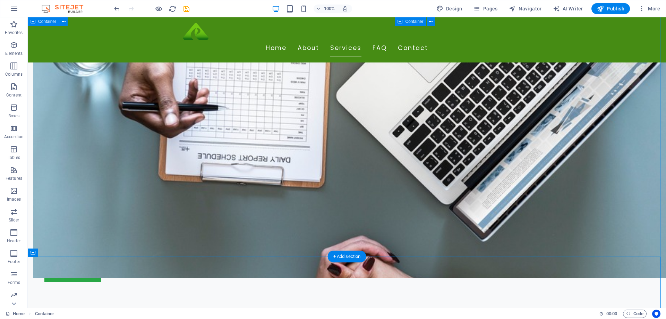
scroll to position [382, 0]
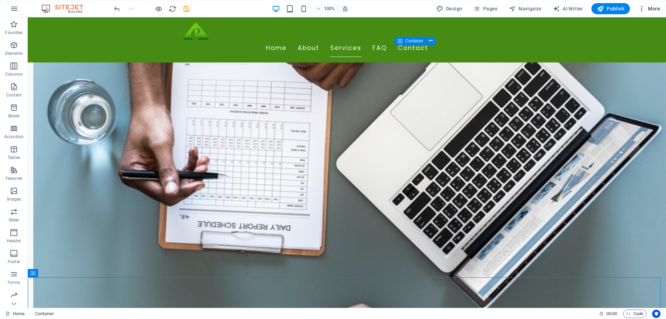
click at [647, 6] on span "More" at bounding box center [649, 8] width 22 height 7
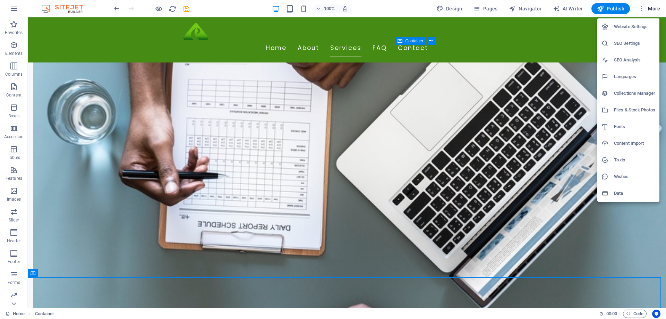
click at [647, 6] on div at bounding box center [333, 159] width 666 height 319
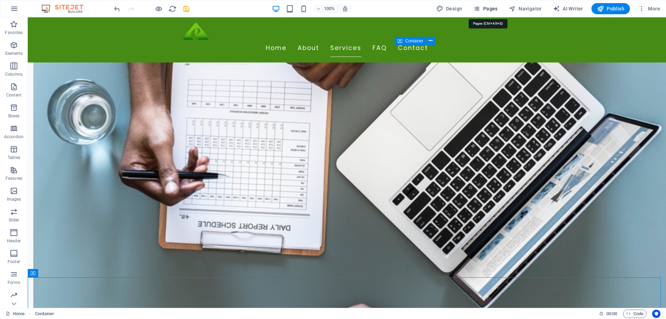
click at [494, 8] on span "Pages" at bounding box center [485, 8] width 24 height 7
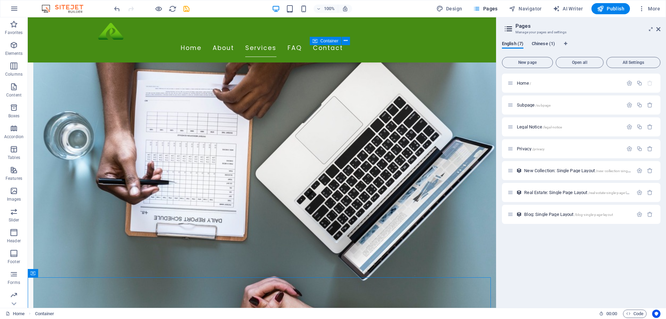
click at [535, 45] on span "Chinese (1)" at bounding box center [543, 45] width 23 height 10
click at [510, 44] on span "English (7)" at bounding box center [513, 45] width 22 height 10
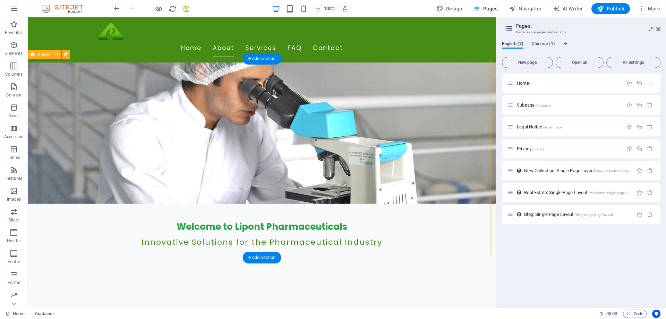
scroll to position [0, 0]
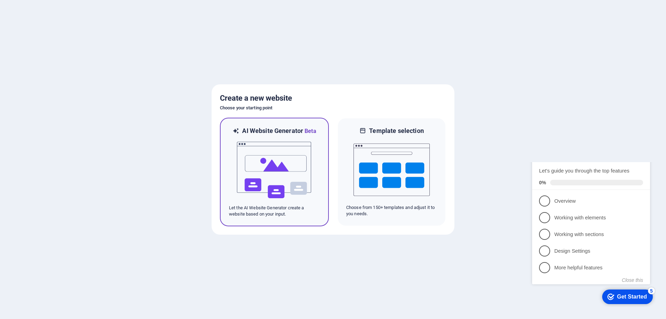
click at [286, 151] on img at bounding box center [274, 169] width 76 height 69
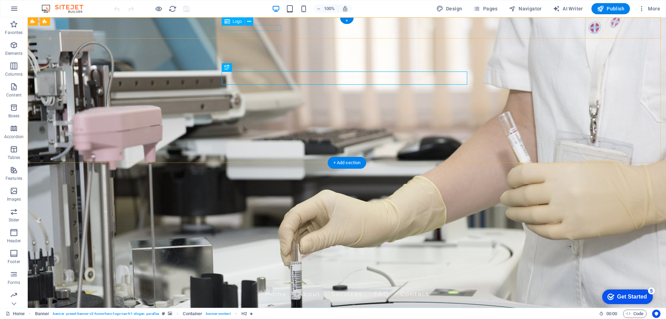
click at [264, 277] on div "Lipont Pharmaceuticals" at bounding box center [346, 281] width 327 height 8
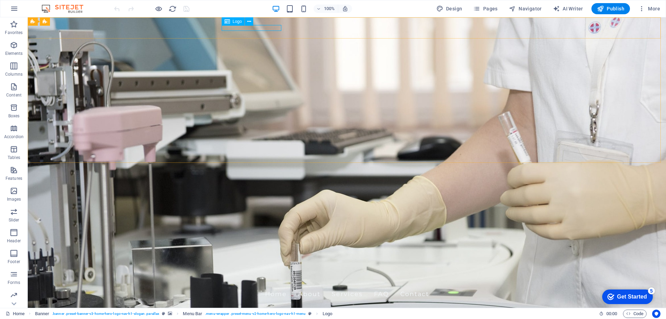
click at [236, 22] on span "Logo" at bounding box center [237, 21] width 9 height 4
click at [251, 22] on icon at bounding box center [249, 21] width 4 height 7
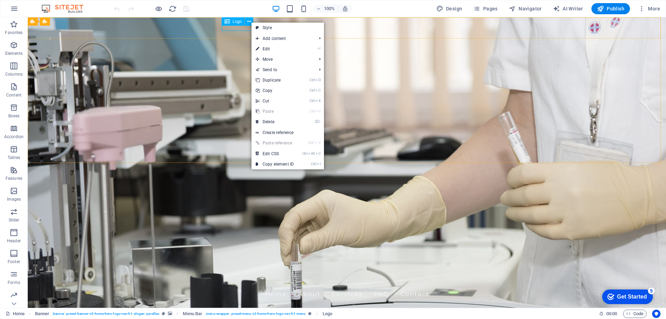
click at [235, 20] on span "Logo" at bounding box center [237, 21] width 9 height 4
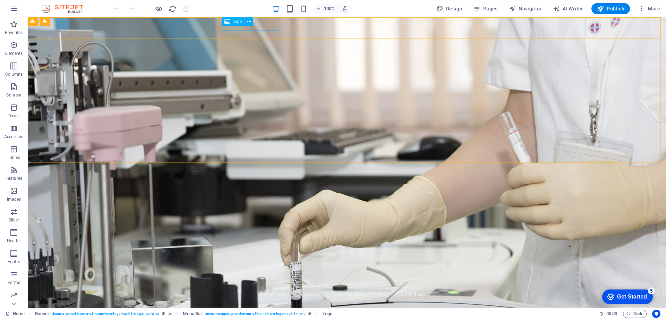
click at [229, 23] on icon at bounding box center [227, 21] width 6 height 8
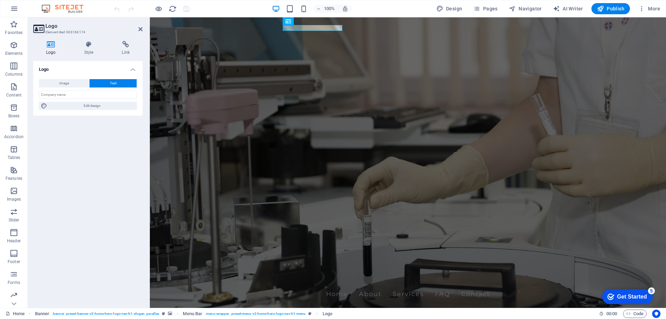
click at [53, 47] on icon at bounding box center [50, 44] width 35 height 7
click at [66, 81] on span "Image" at bounding box center [64, 83] width 10 height 8
select select "DISABLED_OPTION_VALUE"
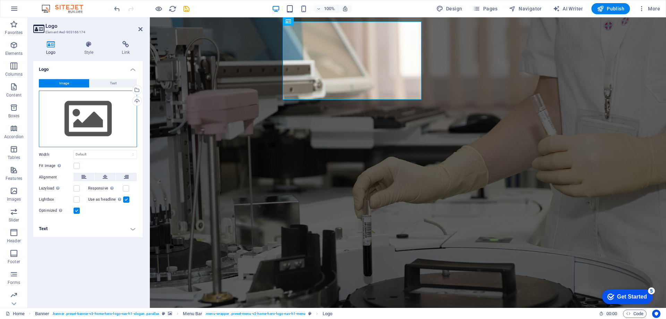
click at [90, 122] on div "Drag files here, click to choose files or select files from Files or our free s…" at bounding box center [88, 119] width 98 height 57
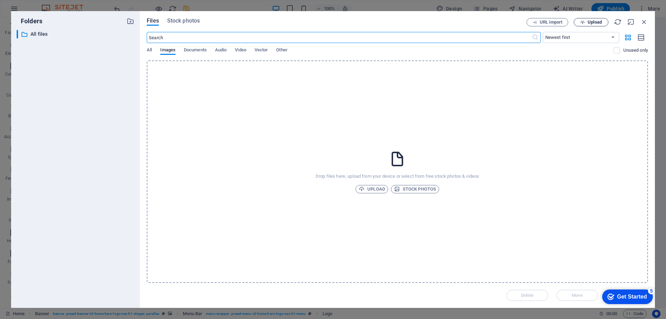
click at [583, 21] on icon "button" at bounding box center [582, 22] width 5 height 5
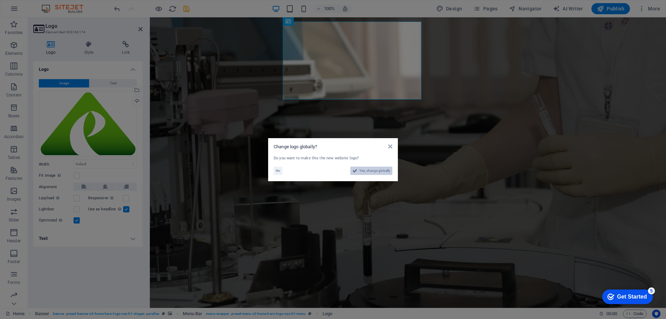
click at [364, 171] on span "Yes, change globally" at bounding box center [374, 170] width 31 height 8
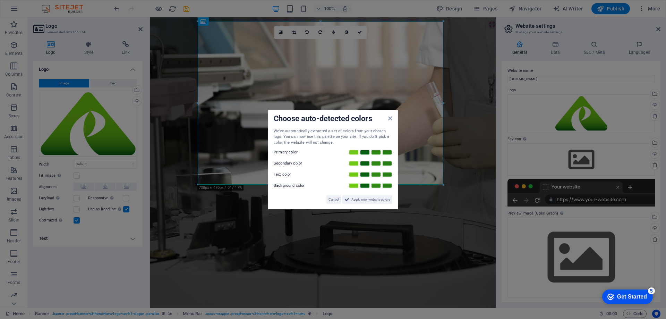
drag, startPoint x: 444, startPoint y: 185, endPoint x: 432, endPoint y: 184, distance: 12.2
click at [432, 184] on aside "Choose auto-detected colors We've automatically extracted a set of colors from …" at bounding box center [333, 159] width 666 height 319
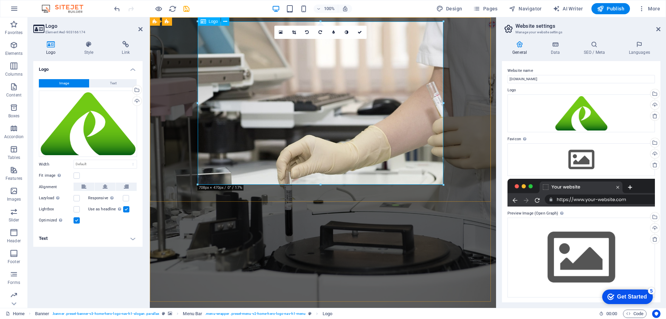
drag, startPoint x: 592, startPoint y: 200, endPoint x: 315, endPoint y: 103, distance: 293.5
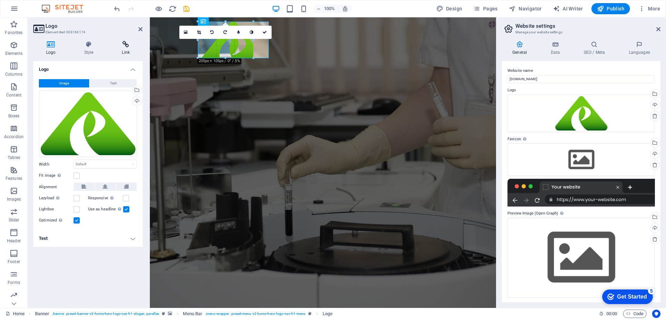
drag, startPoint x: 445, startPoint y: 194, endPoint x: 120, endPoint y: 48, distance: 356.2
type input "165"
select select "px"
drag, startPoint x: 255, startPoint y: 60, endPoint x: 237, endPoint y: 48, distance: 22.4
type input "140"
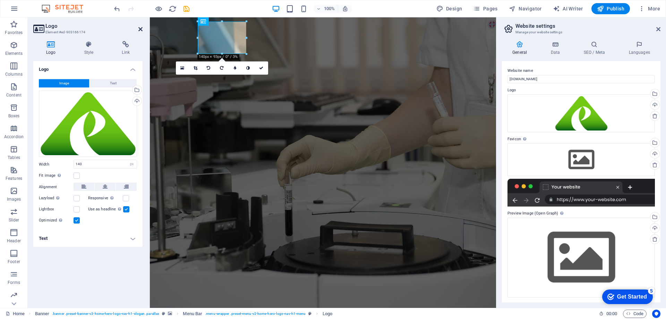
click at [140, 28] on icon at bounding box center [140, 29] width 4 height 6
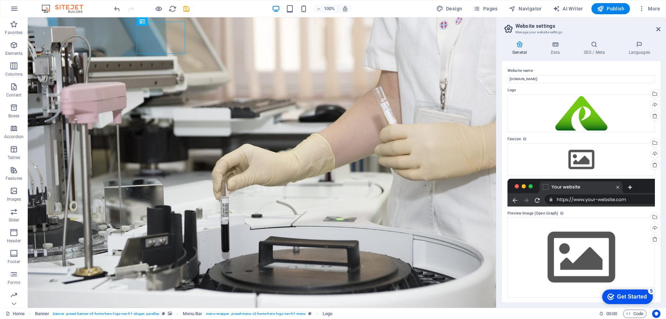
scroll to position [1, 0]
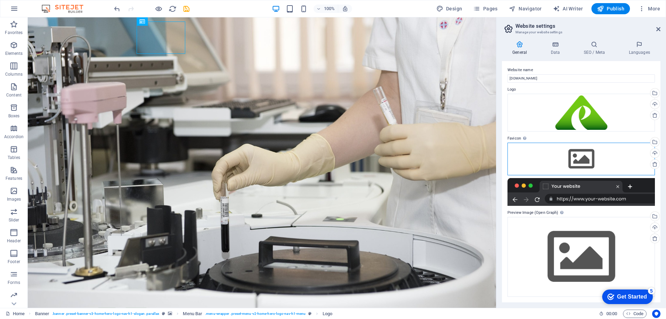
click at [594, 162] on div "Drag files here, click to choose files or select files from Files or our free s…" at bounding box center [580, 159] width 147 height 33
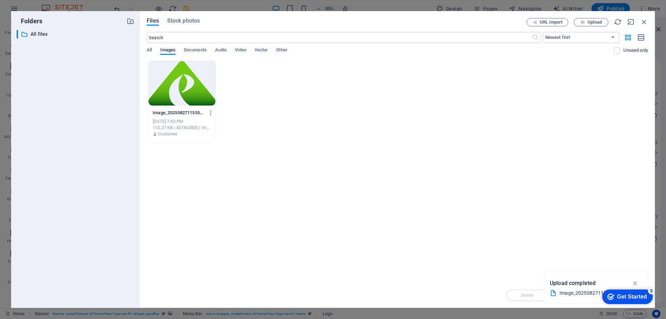
click at [190, 83] on div at bounding box center [181, 83] width 67 height 45
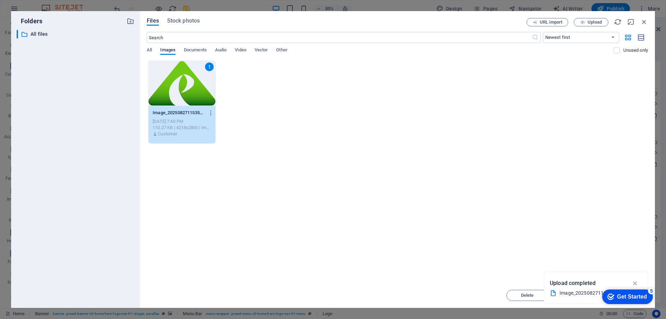
click at [628, 298] on div "Get Started" at bounding box center [632, 296] width 30 height 6
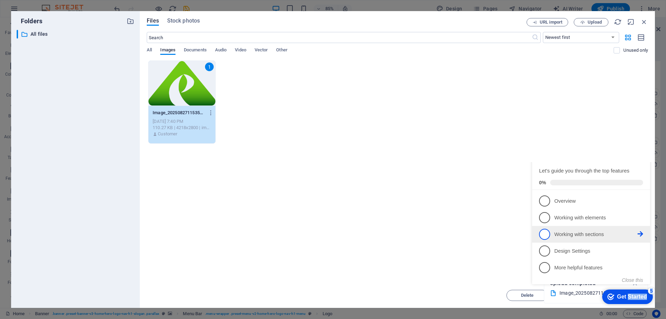
drag, startPoint x: 560, startPoint y: 174, endPoint x: 627, endPoint y: 242, distance: 95.2
click div "checkmark Get Started 5 First Steps in the Editor Let's guide you through the t…"
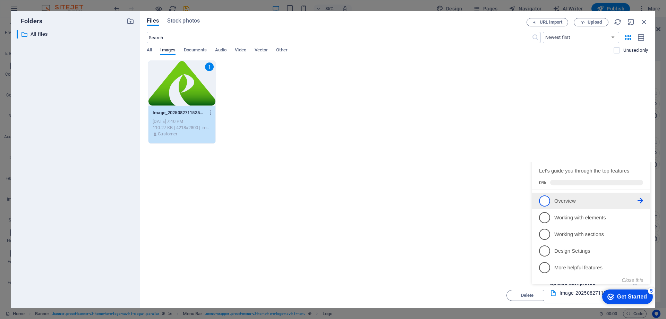
click at [554, 205] on p "Overview - incomplete" at bounding box center [595, 200] width 83 height 7
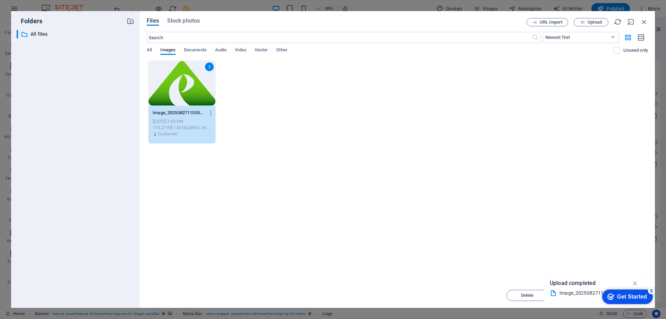
scroll to position [0, 0]
click at [634, 280] on icon "button" at bounding box center [635, 283] width 8 height 8
click at [645, 20] on icon "button" at bounding box center [644, 22] width 8 height 8
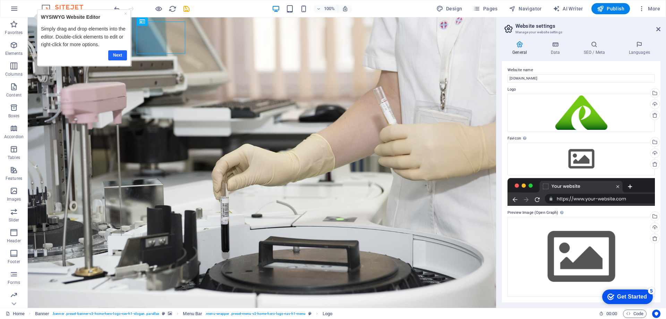
click at [119, 54] on link "Next" at bounding box center [117, 55] width 19 height 10
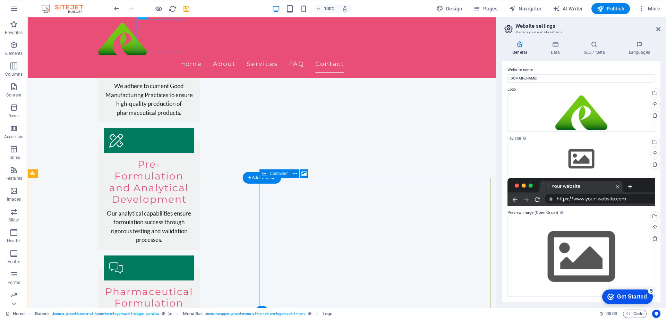
scroll to position [1050, 0]
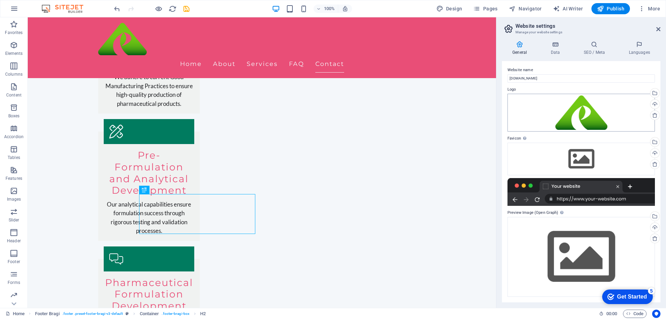
scroll to position [0, 0]
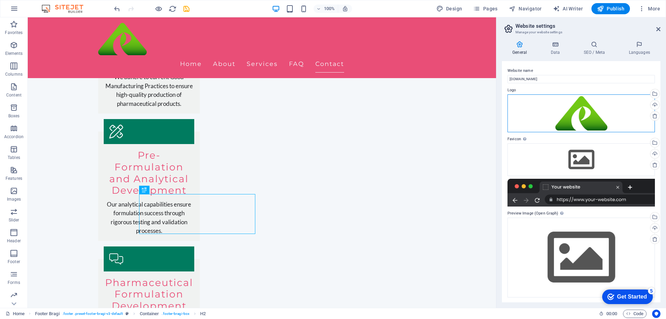
click at [604, 117] on div "Drag files here, click to choose files or select files from Files or our free s…" at bounding box center [580, 113] width 147 height 38
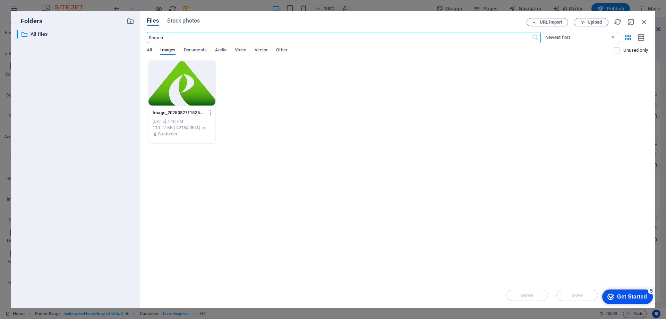
scroll to position [1024, 0]
click at [643, 18] on icon "button" at bounding box center [644, 22] width 8 height 8
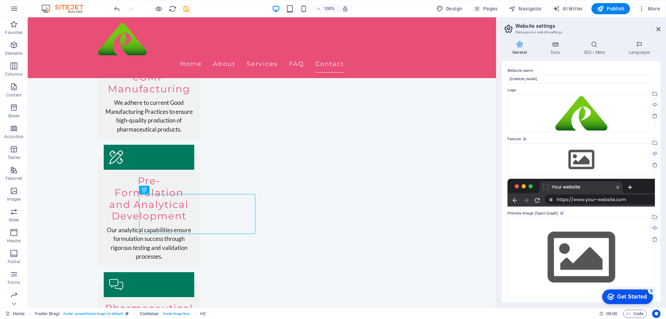
scroll to position [1050, 0]
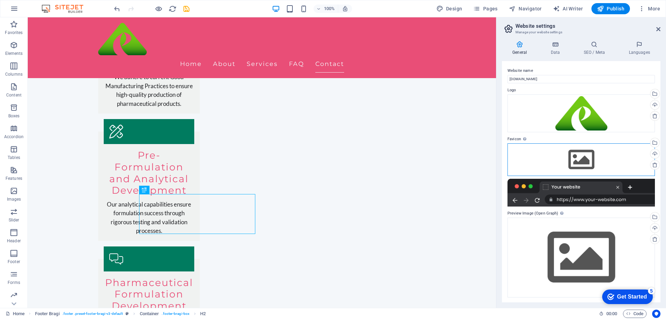
click at [581, 156] on div "Drag files here, click to choose files or select files from Files or our free s…" at bounding box center [580, 159] width 147 height 33
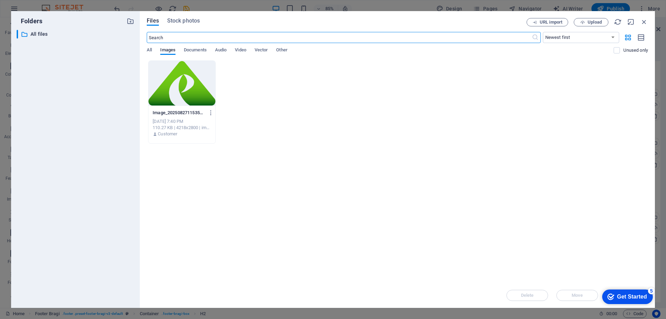
click at [186, 79] on div at bounding box center [181, 83] width 67 height 45
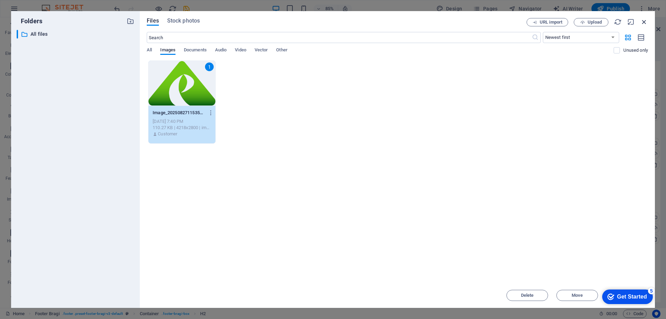
click at [644, 21] on icon "button" at bounding box center [644, 22] width 8 height 8
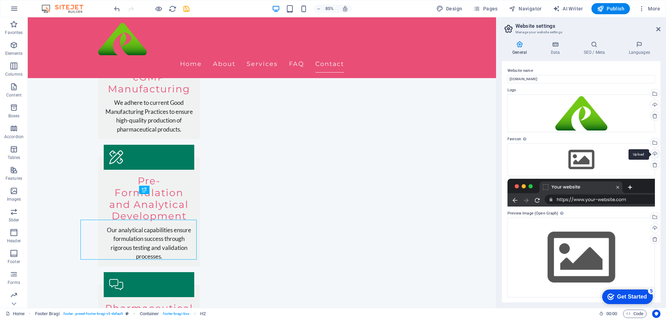
scroll to position [1050, 0]
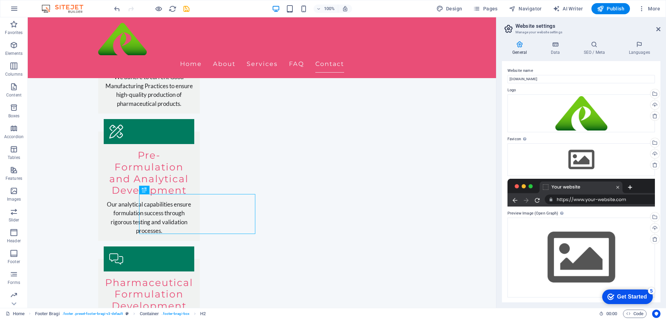
click at [632, 293] on div "Get Started" at bounding box center [632, 296] width 30 height 6
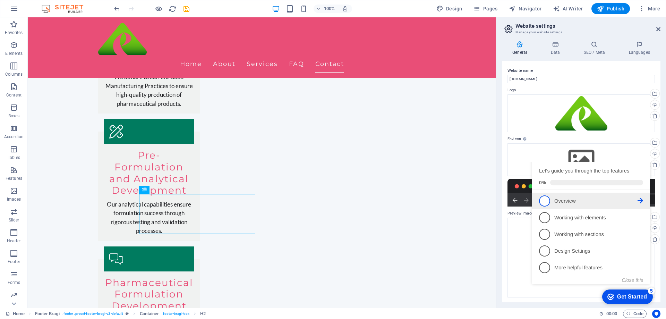
click at [571, 206] on li "1 Overview - incomplete" at bounding box center [591, 201] width 118 height 17
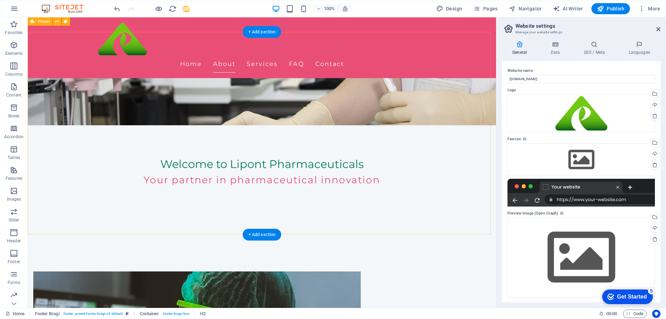
scroll to position [0, 0]
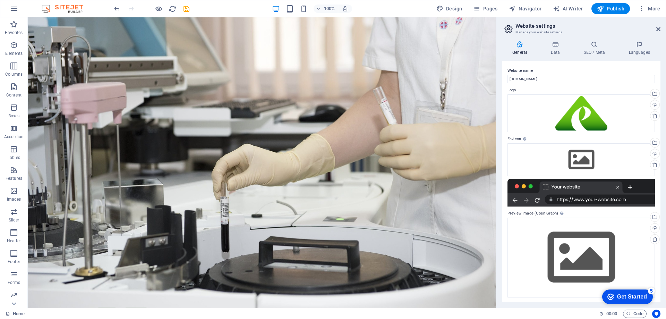
click at [624, 299] on div "Get Started" at bounding box center [632, 296] width 30 height 6
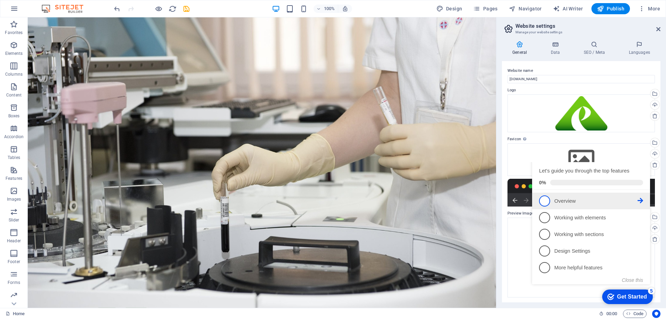
click at [641, 203] on icon at bounding box center [641, 201] width 6 height 6
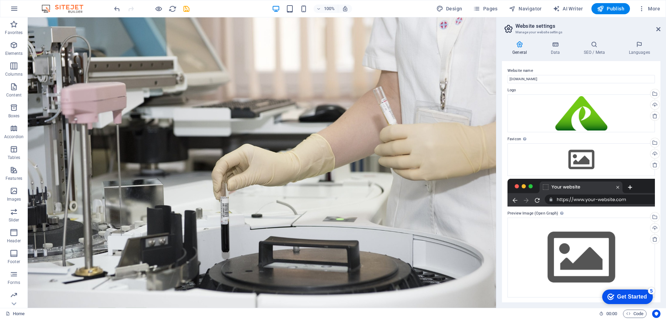
click at [647, 293] on div "Get Started" at bounding box center [632, 296] width 30 height 6
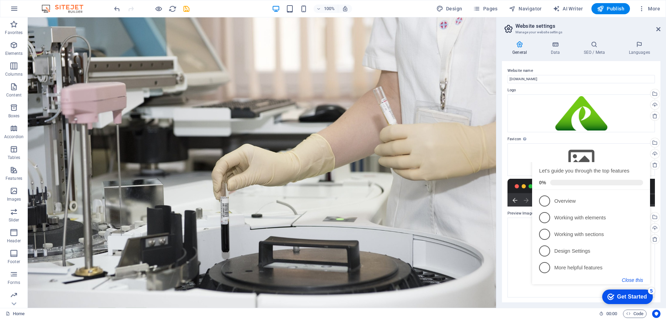
click at [636, 280] on button "Close this" at bounding box center [632, 280] width 21 height 6
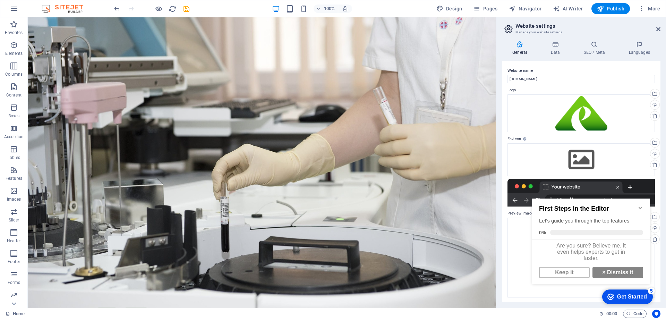
click at [637, 297] on div "Get Started" at bounding box center [632, 296] width 30 height 6
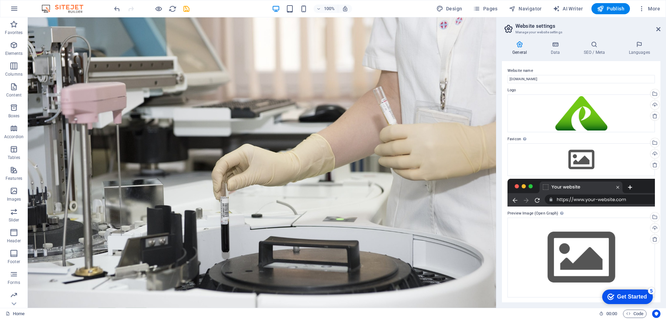
click at [647, 300] on div "Get Started" at bounding box center [632, 296] width 30 height 6
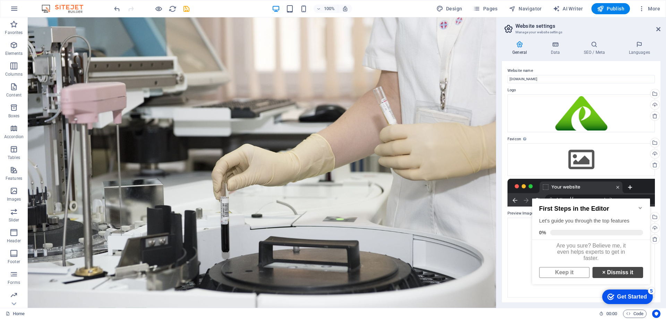
click at [623, 268] on link "× Dismiss it" at bounding box center [617, 272] width 51 height 11
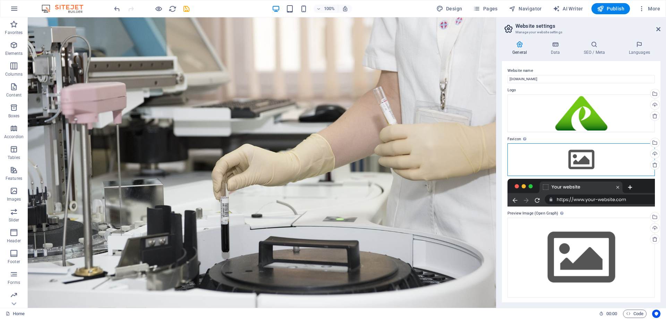
click at [572, 155] on div "Drag files here, click to choose files or select files from Files or our free s…" at bounding box center [580, 159] width 147 height 33
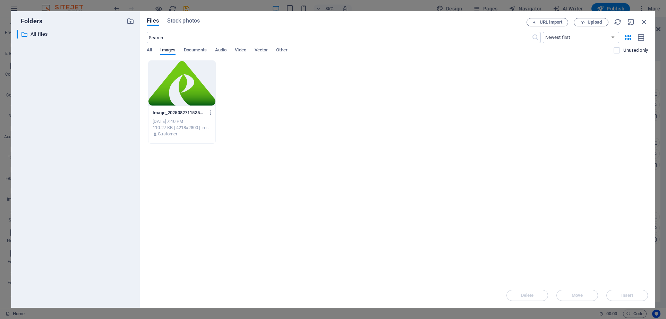
click at [172, 80] on div at bounding box center [181, 83] width 67 height 45
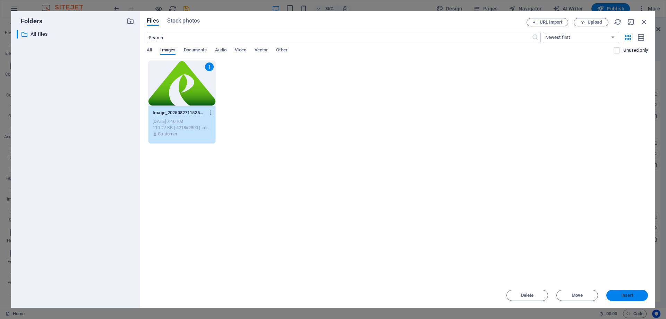
click at [624, 295] on span "Insert" at bounding box center [627, 295] width 12 height 4
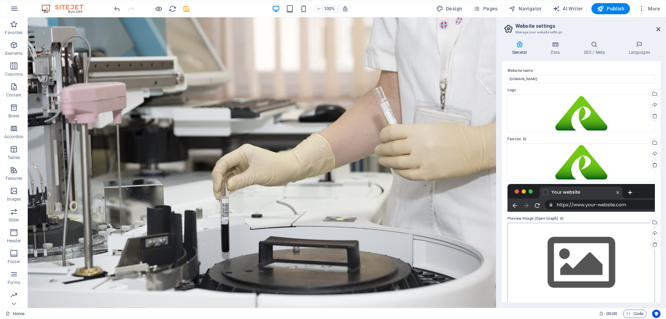
scroll to position [6, 0]
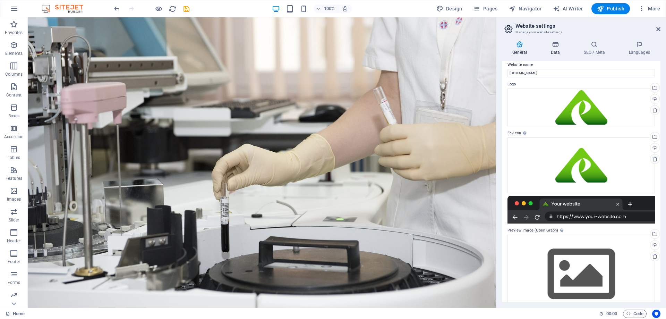
click at [554, 44] on icon at bounding box center [555, 44] width 30 height 7
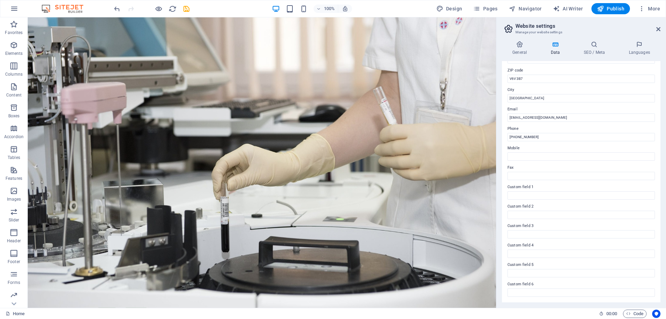
scroll to position [0, 0]
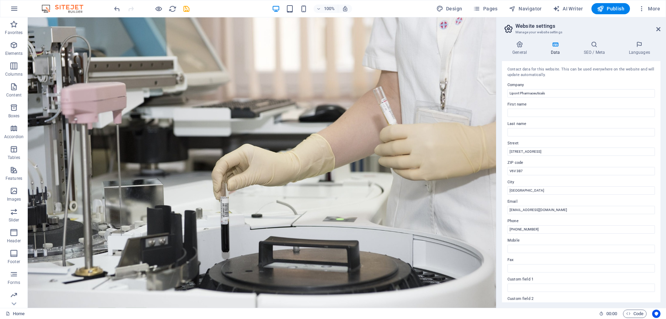
click at [589, 39] on div "General Data SEO / Meta Languages Website name [DOMAIN_NAME] Logo Drag files he…" at bounding box center [581, 171] width 170 height 272
click at [596, 46] on icon at bounding box center [594, 44] width 42 height 7
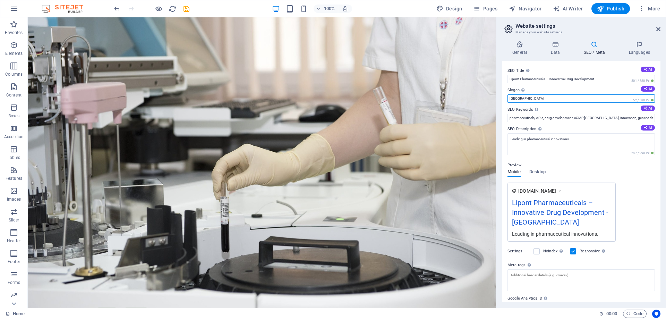
click at [550, 96] on input "[GEOGRAPHIC_DATA]" at bounding box center [580, 98] width 147 height 8
type input "Health First"
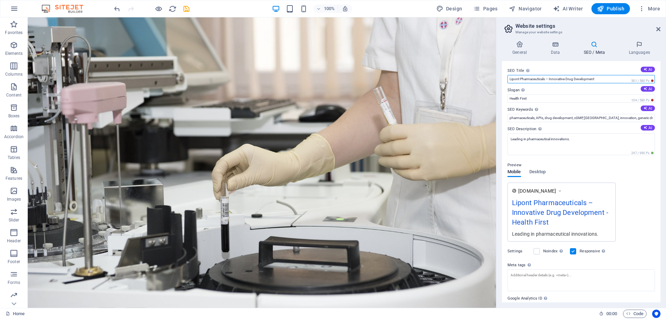
click at [557, 77] on input "Lipont Pharmaceuticals – Innovative Drug Development" at bounding box center [580, 79] width 147 height 8
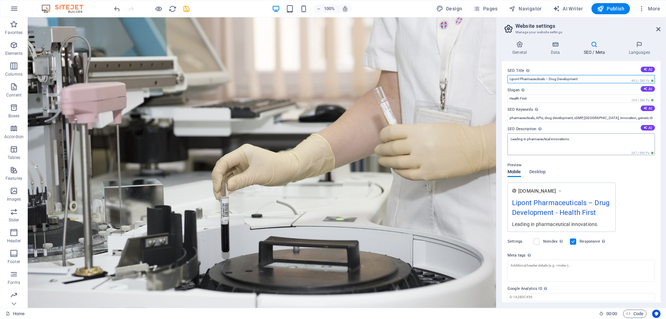
type input "Lipont Pharmaceuticals – Drug Development"
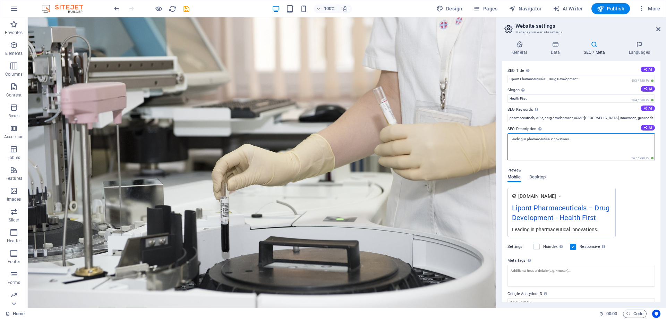
click at [582, 138] on textarea "Leading in pharmaceutical innovations." at bounding box center [580, 146] width 147 height 27
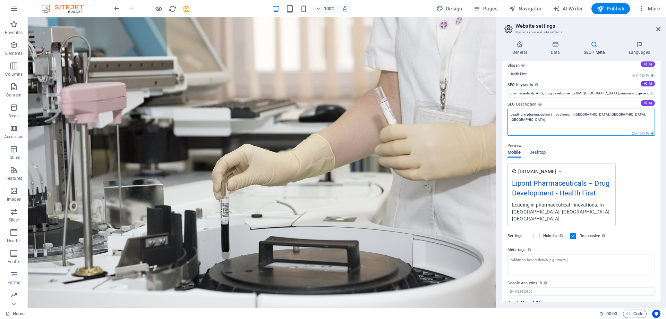
scroll to position [35, 0]
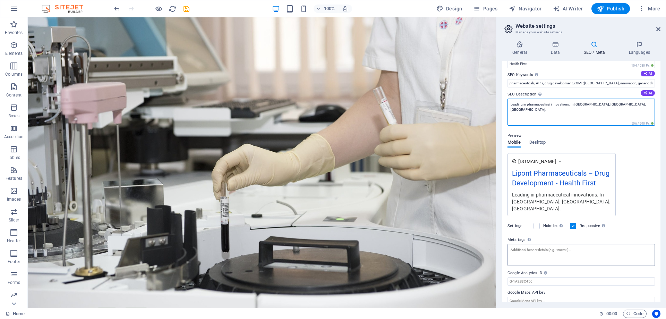
type textarea "Leading in pharmaceutical innovations. In [GEOGRAPHIC_DATA], [GEOGRAPHIC_DATA],…"
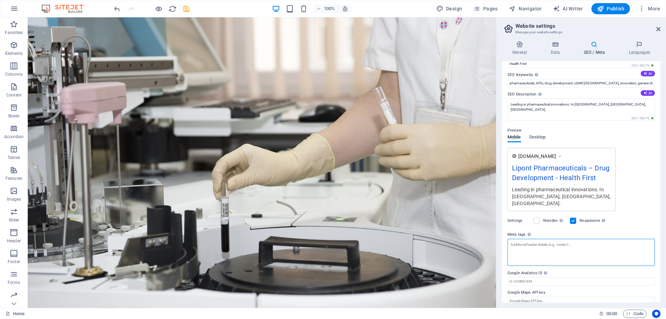
click at [574, 243] on textarea "Meta tags Enter HTML code here that will be placed inside the tags of your webs…" at bounding box center [580, 252] width 147 height 27
click at [530, 243] on textarea "Meta tags Enter HTML code here that will be placed inside the tags of your webs…" at bounding box center [580, 252] width 147 height 27
paste textarea "<!-- Essential Meta Tags --> <title>Lipont Pharmaceuticals Inc. | API Research,…"
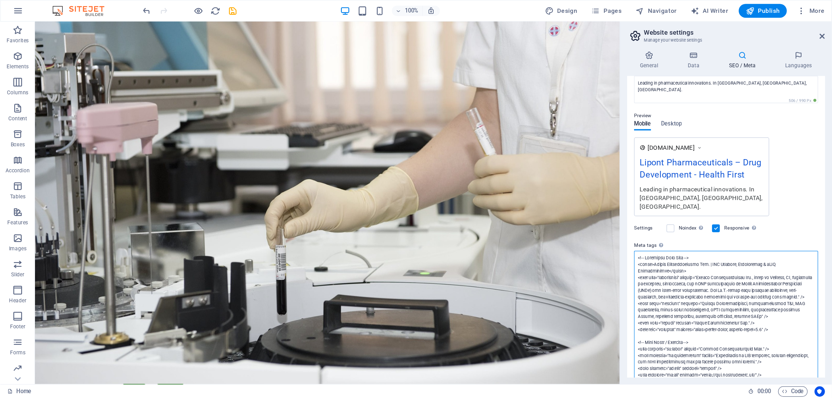
scroll to position [0, 0]
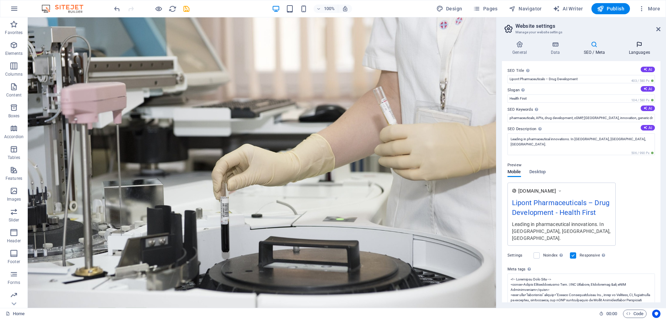
click at [633, 50] on body "Lipont Pharmaceuticals Home Favorites Elements Columns Content Boxes Accordion …" at bounding box center [333, 159] width 666 height 319
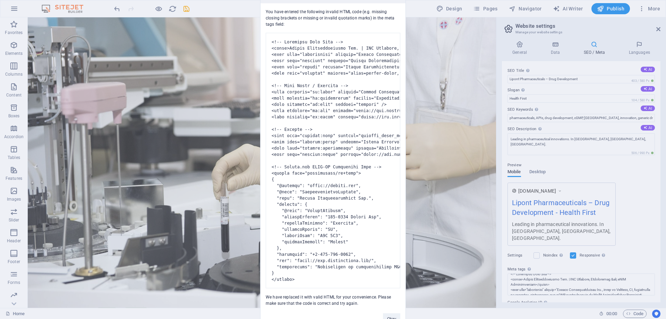
click at [378, 14] on div "You have entered the following invalid HTML code (e.g. missing closing brackets…" at bounding box center [332, 154] width 145 height 303
drag, startPoint x: 293, startPoint y: 18, endPoint x: 262, endPoint y: 1, distance: 35.8
click at [262, 3] on div "You have entered the following invalid HTML code (e.g. missing closing brackets…" at bounding box center [332, 154] width 145 height 303
copy div "You have entered the following invalid HTML code (e.g. missing closing brackets…"
click at [448, 33] on div "Invalid HTML You have entered the following invalid HTML code (e.g. missing clo…" at bounding box center [333, 159] width 666 height 319
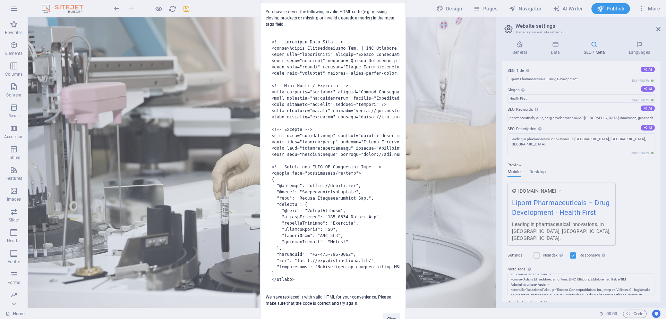
click at [468, 213] on div "Invalid HTML You have entered the following invalid HTML code (e.g. missing clo…" at bounding box center [333, 159] width 666 height 319
click at [578, 82] on div "Invalid HTML You have entered the following invalid HTML code (e.g. missing clo…" at bounding box center [333, 159] width 666 height 319
drag, startPoint x: 593, startPoint y: 240, endPoint x: 590, endPoint y: 253, distance: 12.4
click at [591, 245] on div "Invalid HTML You have entered the following invalid HTML code (e.g. missing clo…" at bounding box center [333, 159] width 666 height 319
click at [583, 277] on div "Invalid HTML You have entered the following invalid HTML code (e.g. missing clo…" at bounding box center [333, 159] width 666 height 319
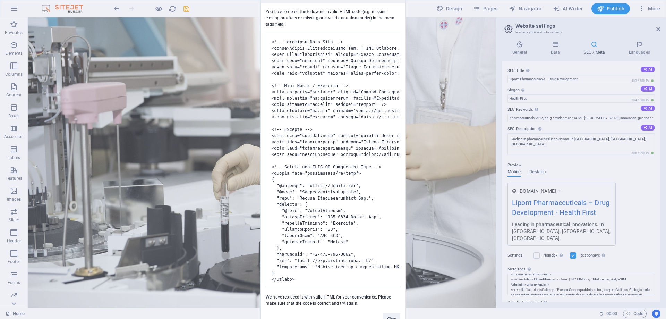
drag, startPoint x: 583, startPoint y: 277, endPoint x: 436, endPoint y: 160, distance: 188.8
click at [583, 277] on div "Invalid HTML You have entered the following invalid HTML code (e.g. missing clo…" at bounding box center [333, 159] width 666 height 319
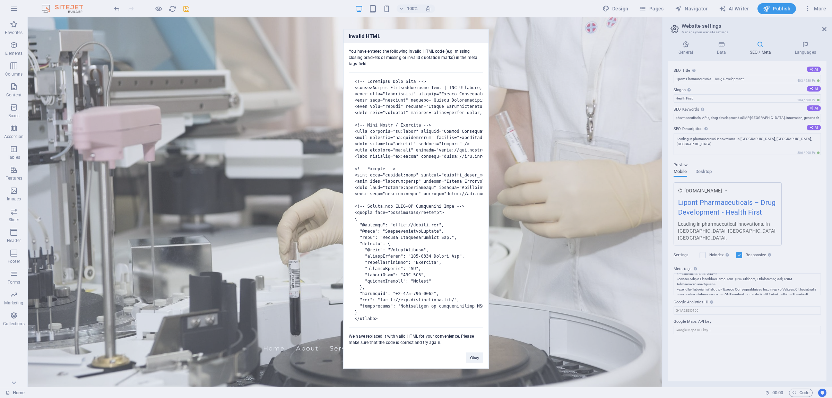
scroll to position [5, 0]
click at [478, 318] on button "Okay" at bounding box center [474, 358] width 17 height 10
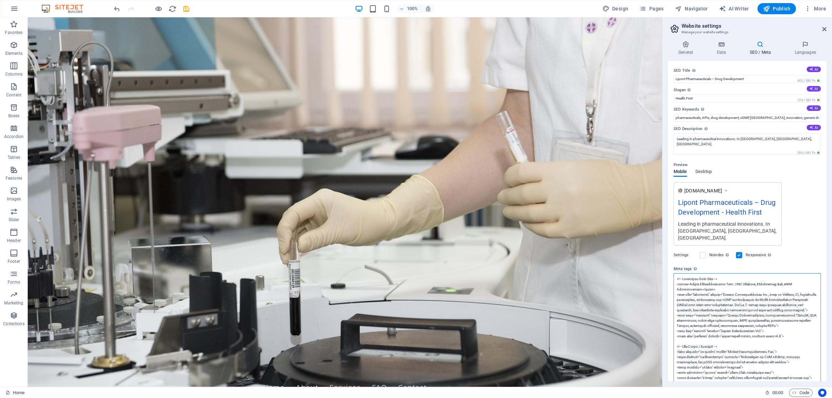
paste textarea "meta name="description" content="Lipont Pharmaceuticals Inc., based in [GEOGRAP…"
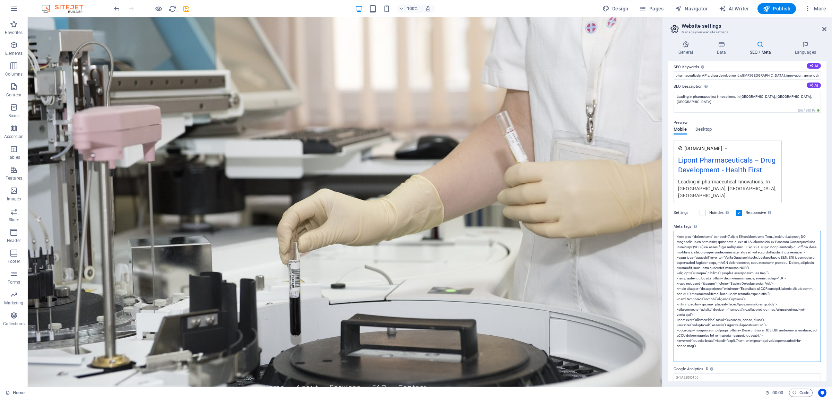
scroll to position [61, 0]
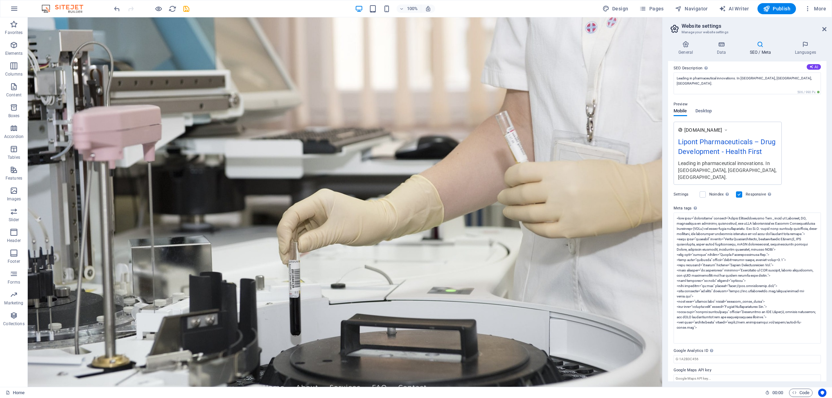
click at [666, 111] on body "Lipont Pharmaceuticals Home Favorites Elements Columns Content Boxes Accordion …" at bounding box center [416, 199] width 832 height 398
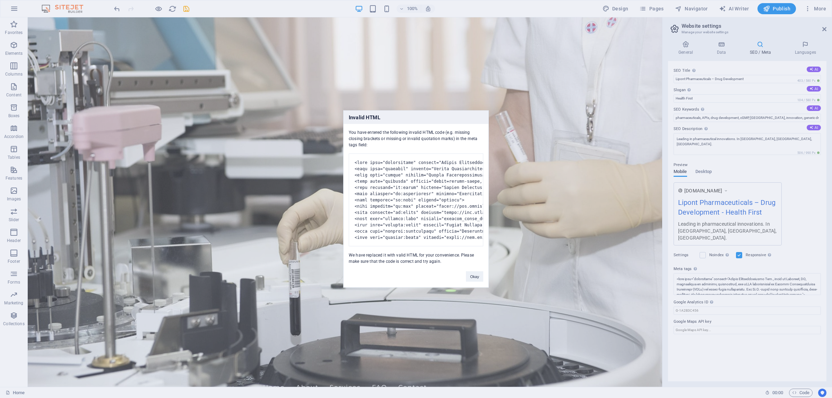
drag, startPoint x: 349, startPoint y: 108, endPoint x: 463, endPoint y: 273, distance: 200.8
click at [463, 273] on div "Invalid HTML You have entered the following invalid HTML code (e.g. missing clo…" at bounding box center [416, 199] width 146 height 177
copy div "Invalid HTML You have entered the following invalid HTML code (e.g. missing clo…"
click at [472, 282] on button "Okay" at bounding box center [474, 277] width 17 height 10
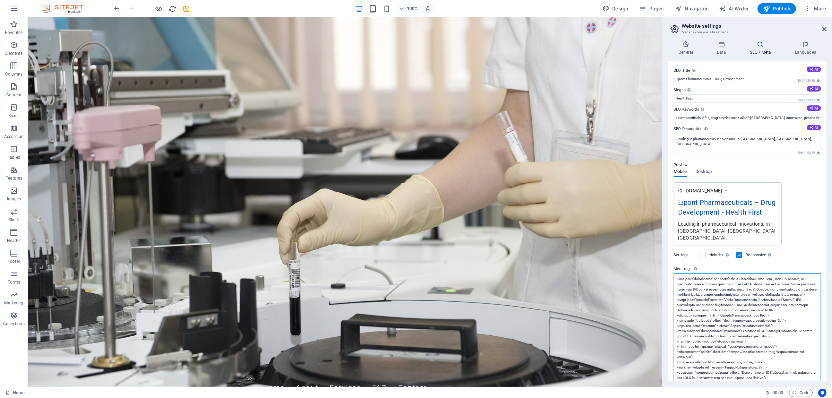
paste textarea "name="description" content="Lipont Pharmaceuticals Inc., based in [GEOGRAPHIC_D…"
type textarea "name="description" content="Lipont Pharmaceuticals Inc., based in [GEOGRAPHIC_D…"
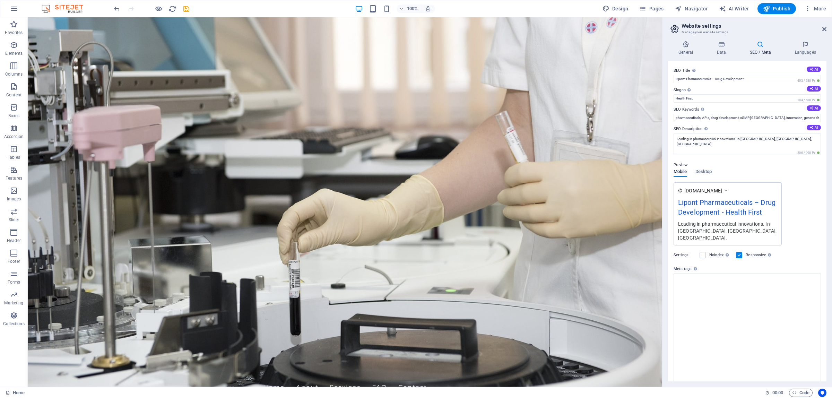
click at [666, 238] on body "Lipont Pharmaceuticals Home Favorites Elements Columns Content Boxes Accordion …" at bounding box center [416, 199] width 832 height 398
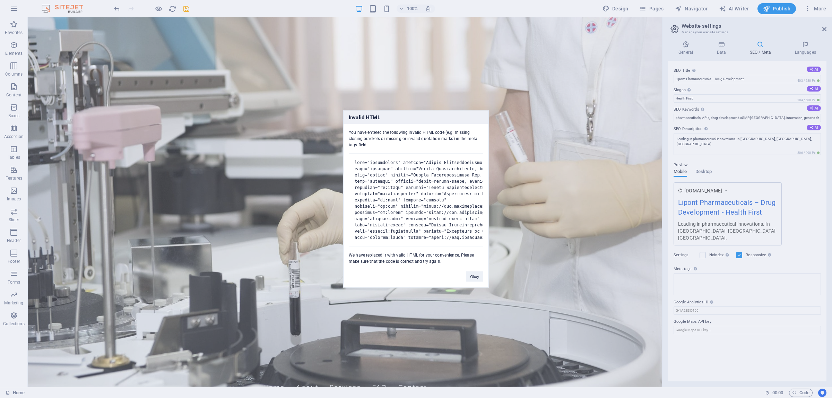
drag, startPoint x: 397, startPoint y: 136, endPoint x: 339, endPoint y: 117, distance: 61.4
click at [339, 117] on div "Invalid HTML You have entered the following invalid HTML code (e.g. missing clo…" at bounding box center [416, 199] width 832 height 398
click at [384, 140] on div "You have entered the following invalid HTML code (e.g. missing closing brackets…" at bounding box center [416, 194] width 145 height 140
drag, startPoint x: 382, startPoint y: 140, endPoint x: 348, endPoint y: 127, distance: 36.1
click at [348, 127] on div "You have entered the following invalid HTML code (e.g. missing closing brackets…" at bounding box center [416, 194] width 145 height 140
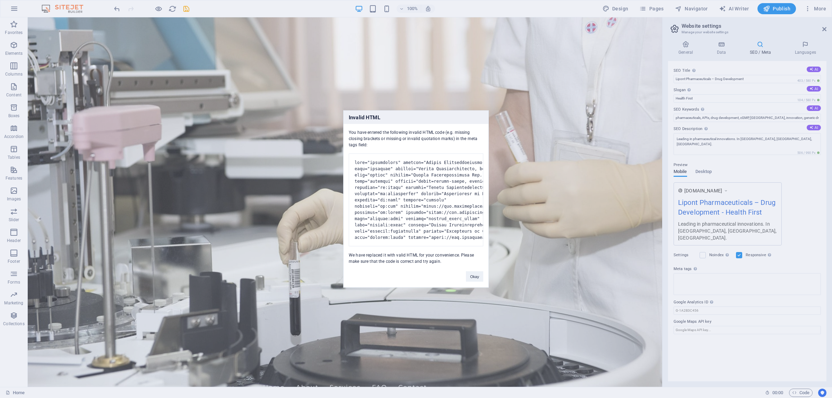
copy div "You have entered the following invalid HTML code (e.g. missing closing brackets…"
drag, startPoint x: 475, startPoint y: 281, endPoint x: 593, endPoint y: 17, distance: 288.9
click at [475, 281] on button "Okay" at bounding box center [474, 277] width 17 height 10
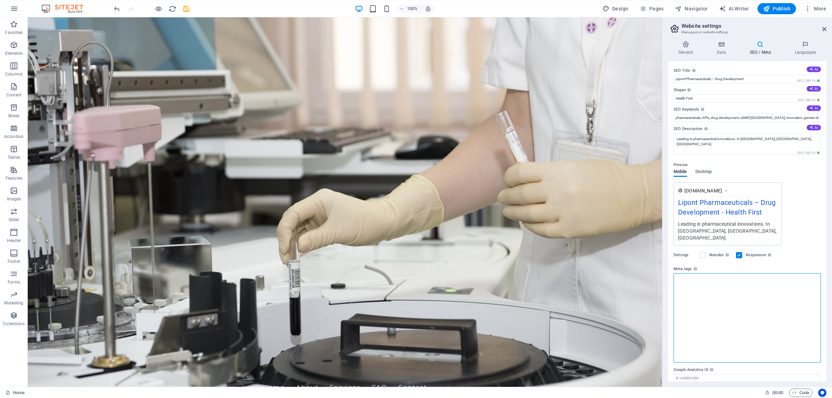
paste textarea "Title field: Lipont Pharmaceuticals Inc. | API Research, Development & cGMP Man…"
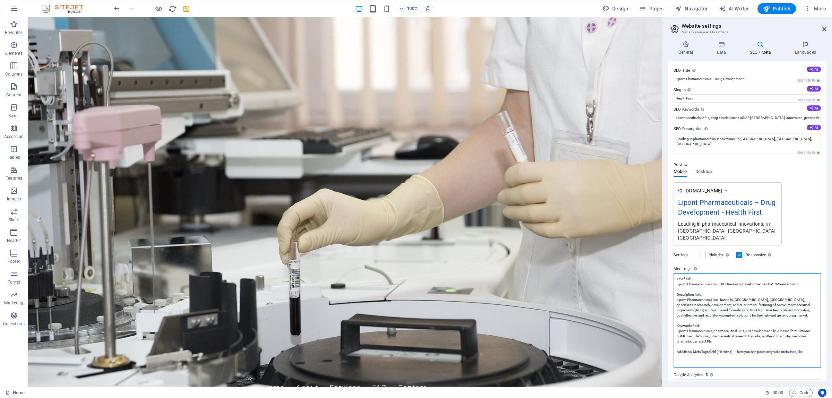
click at [666, 317] on textarea "Title field: Lipont Pharmaceuticals Inc. | API Research, Development & cGMP Man…" at bounding box center [747, 320] width 147 height 95
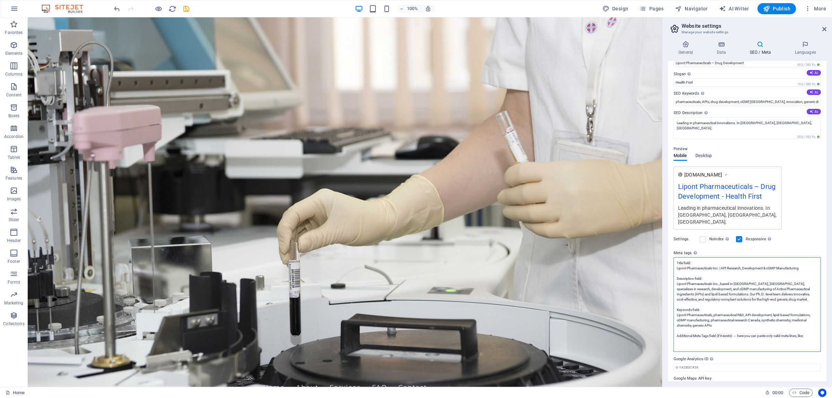
scroll to position [24, 0]
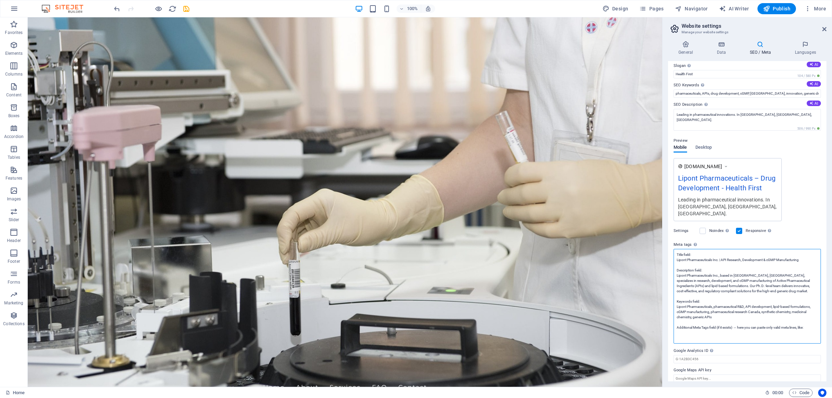
click at [666, 318] on textarea "Title field: Lipont Pharmaceuticals Inc. | API Research, Development & cGMP Man…" at bounding box center [747, 296] width 147 height 95
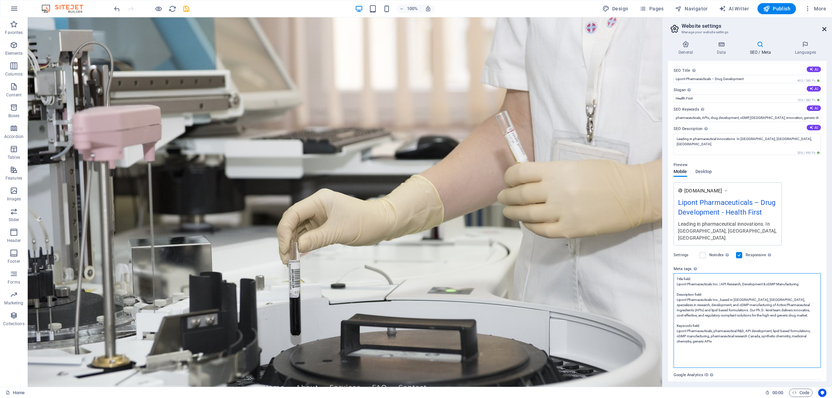
type textarea "Title field: Lipont Pharmaceuticals Inc. | API Research, Development & cGMP Man…"
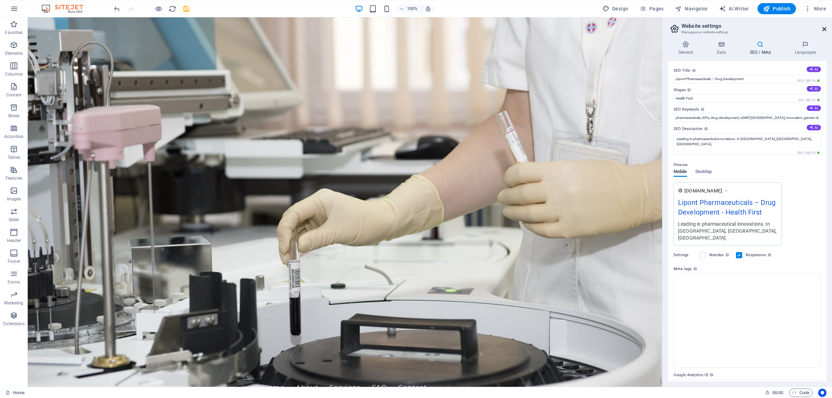
click at [666, 28] on body "Lipont Pharmaceuticals Home Favorites Elements Columns Content Boxes Accordion …" at bounding box center [416, 199] width 832 height 398
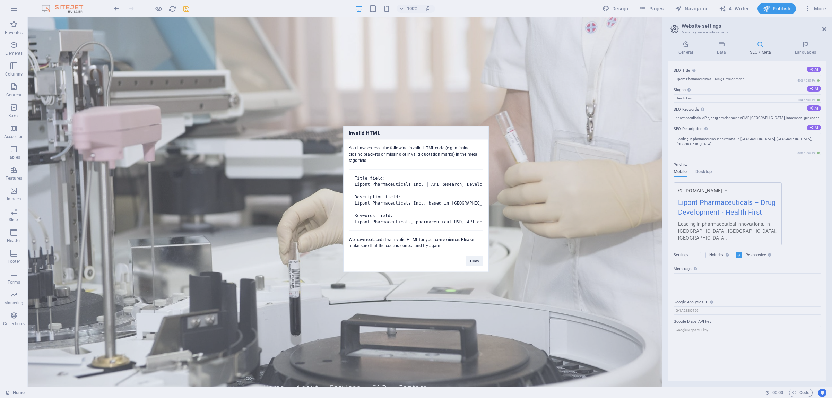
drag, startPoint x: 374, startPoint y: 150, endPoint x: 342, endPoint y: 134, distance: 35.2
click at [342, 134] on div "Invalid HTML You have entered the following invalid HTML code (e.g. missing clo…" at bounding box center [416, 199] width 832 height 398
click at [369, 140] on div "You have entered the following invalid HTML code (e.g. missing closing brackets…" at bounding box center [416, 194] width 145 height 109
drag, startPoint x: 370, startPoint y: 151, endPoint x: 346, endPoint y: 137, distance: 27.8
click at [346, 140] on div "You have entered the following invalid HTML code (e.g. missing closing brackets…" at bounding box center [416, 194] width 145 height 109
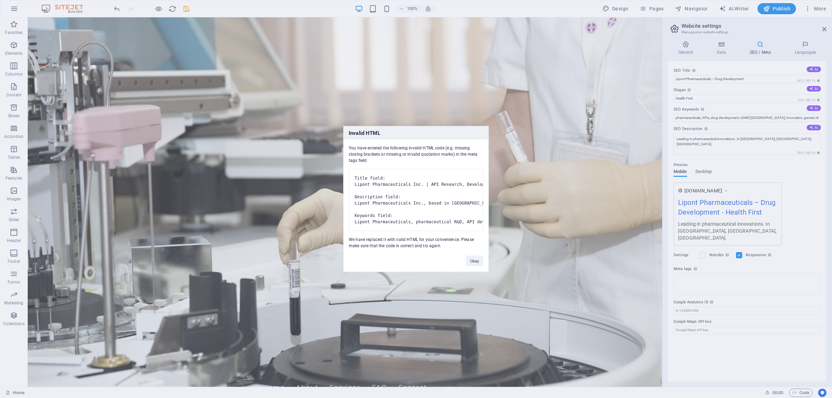
copy div "You have entered the following invalid HTML code (e.g. missing closing brackets…"
click at [661, 139] on div "Invalid HTML You have entered the following invalid HTML code (e.g. missing clo…" at bounding box center [416, 199] width 832 height 398
click at [468, 266] on button "Okay" at bounding box center [474, 261] width 17 height 10
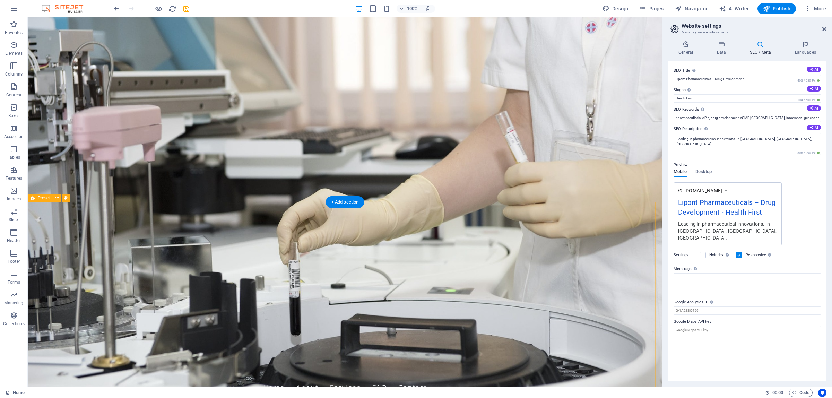
click at [666, 28] on icon at bounding box center [825, 29] width 4 height 6
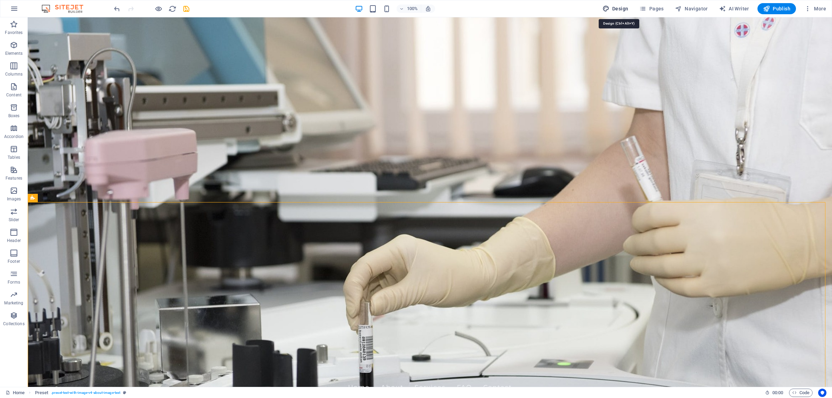
click at [616, 6] on span "Design" at bounding box center [616, 8] width 26 height 7
select select "px"
select select "200"
select select "px"
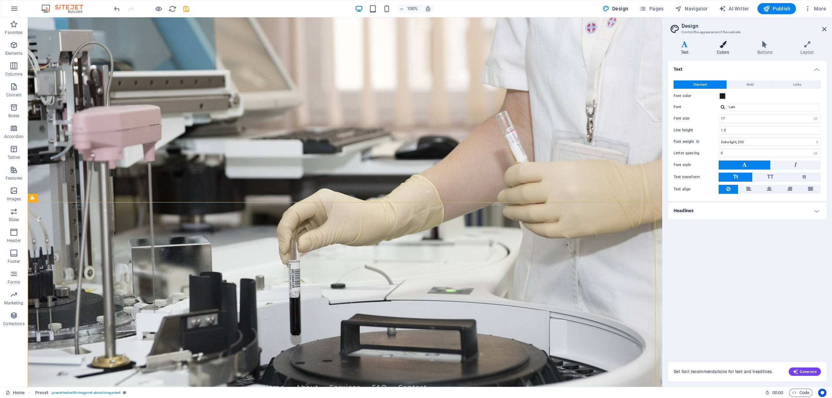
click at [666, 45] on icon at bounding box center [723, 44] width 38 height 7
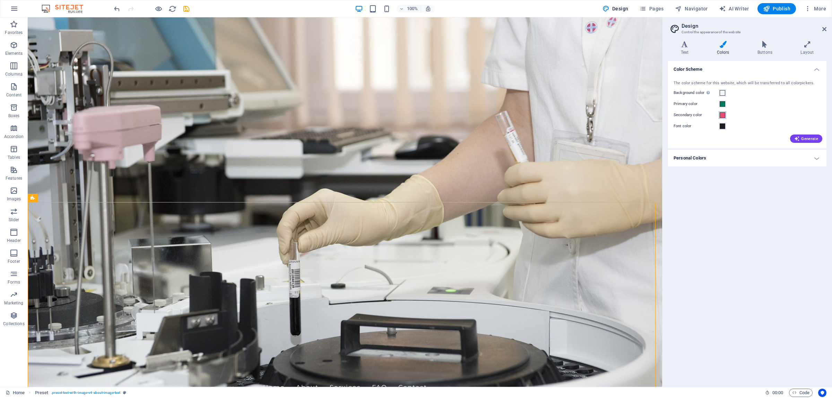
click at [666, 116] on span at bounding box center [723, 115] width 6 height 6
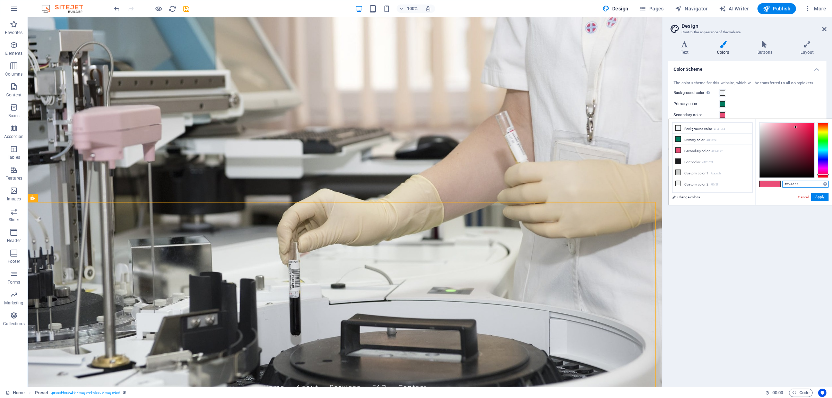
click at [666, 183] on input "#e94e77" at bounding box center [806, 184] width 46 height 7
paste input "468C14"
type input "#468c14"
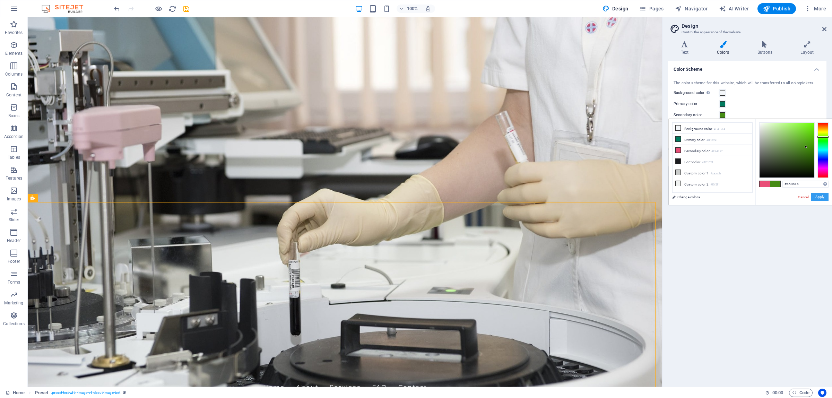
click at [666, 197] on button "Apply" at bounding box center [820, 197] width 17 height 8
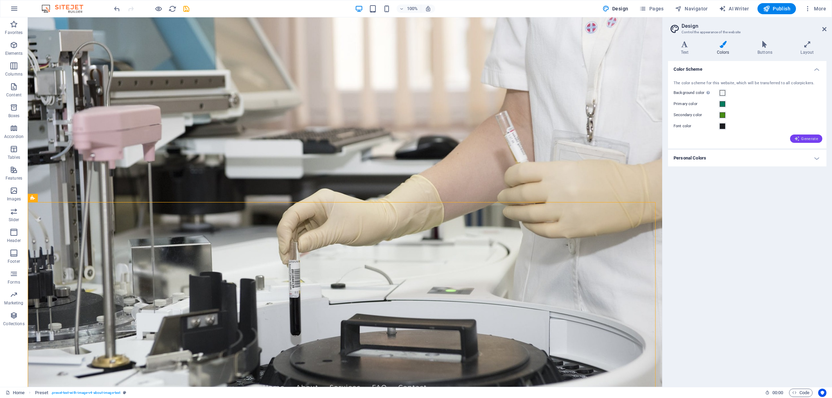
click at [666, 139] on span "Generate" at bounding box center [807, 139] width 24 height 6
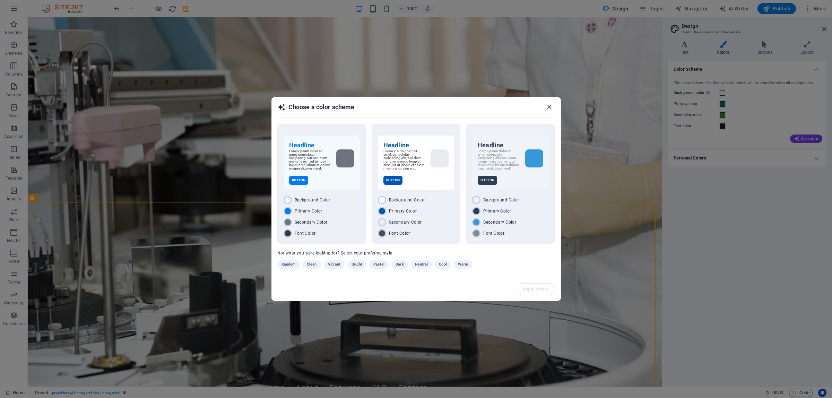
click at [551, 106] on icon "button" at bounding box center [550, 107] width 8 height 8
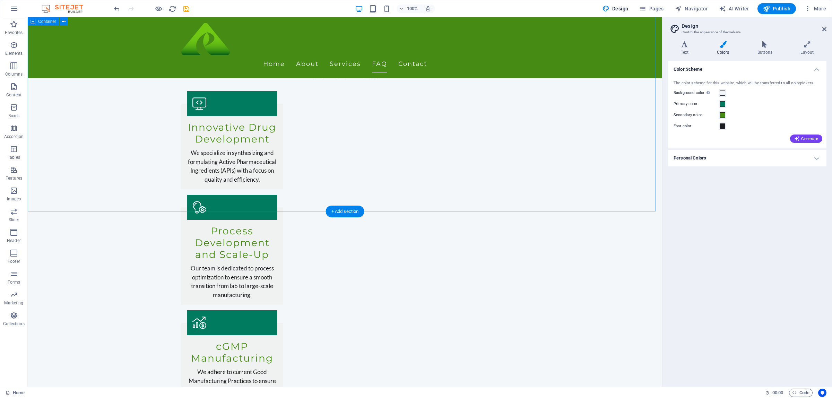
scroll to position [1012, 0]
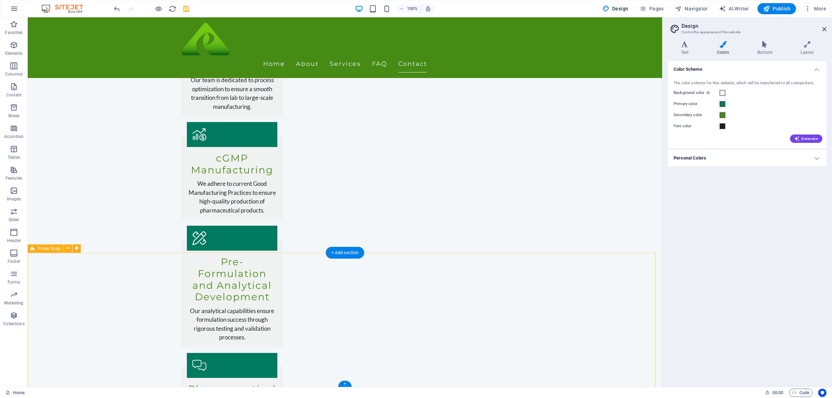
click at [75, 249] on button at bounding box center [76, 249] width 8 height 8
select select "%"
select select "rem"
select select "px"
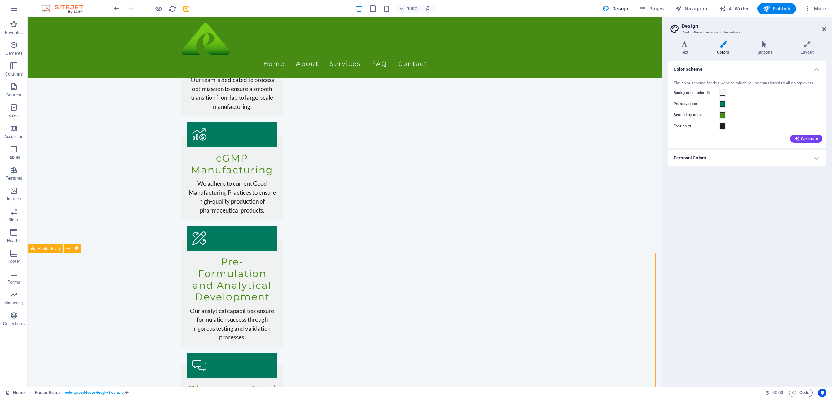
select select "px"
select select "rem"
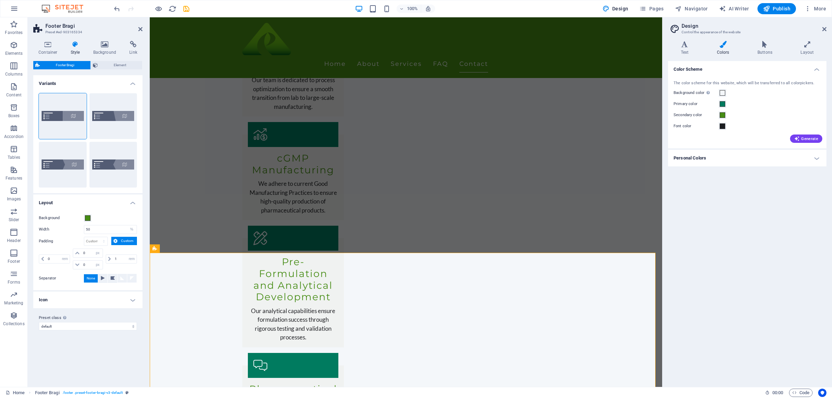
click at [111, 218] on div "Background" at bounding box center [88, 218] width 98 height 8
click at [85, 218] on span at bounding box center [88, 218] width 6 height 6
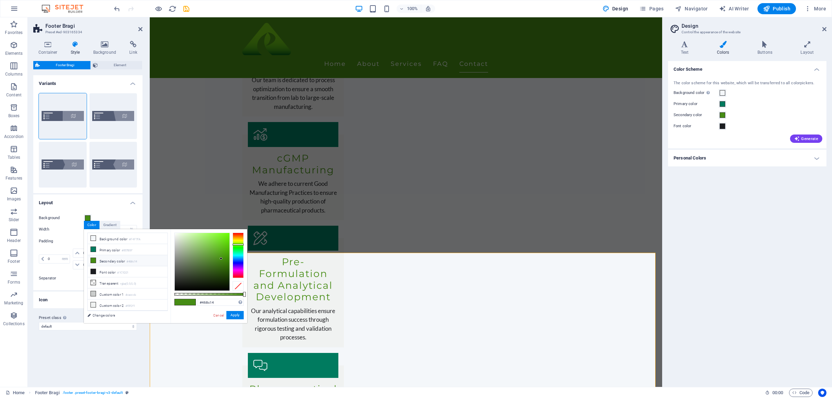
click at [187, 303] on span at bounding box center [190, 302] width 10 height 6
click at [202, 301] on input "#468c14" at bounding box center [221, 302] width 46 height 7
paste input "C"
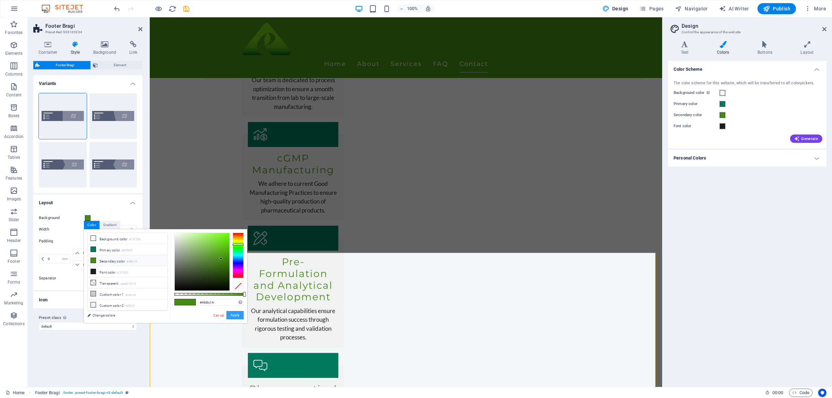
click at [231, 316] on button "Apply" at bounding box center [234, 315] width 17 height 8
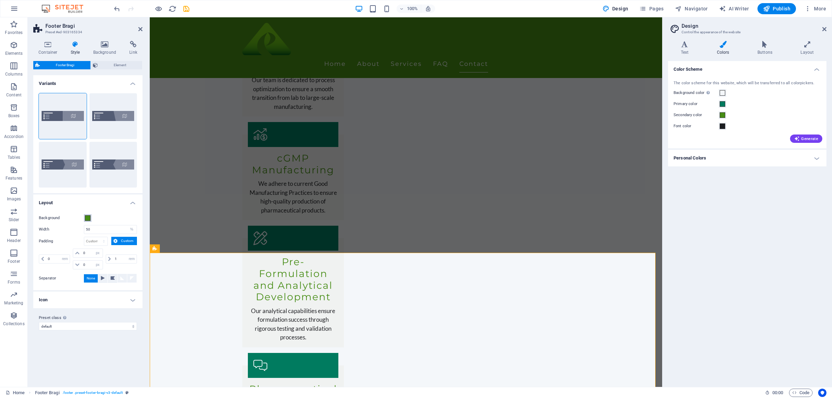
click at [88, 217] on span at bounding box center [88, 218] width 6 height 6
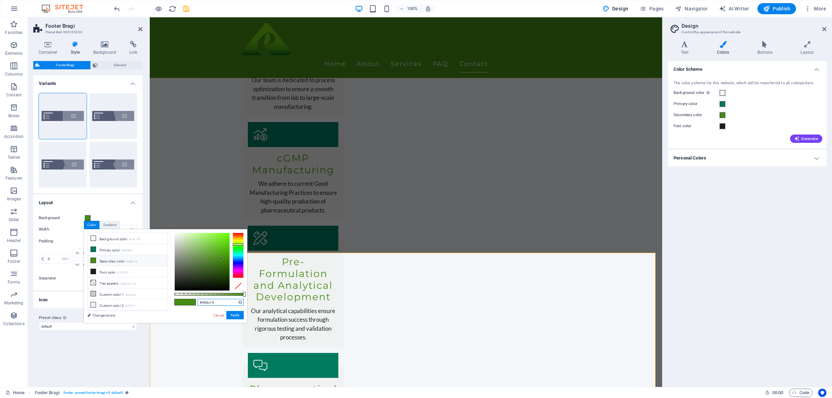
click at [205, 301] on input "#468c14" at bounding box center [221, 302] width 46 height 7
paste input "08590D"
type input "#08590d"
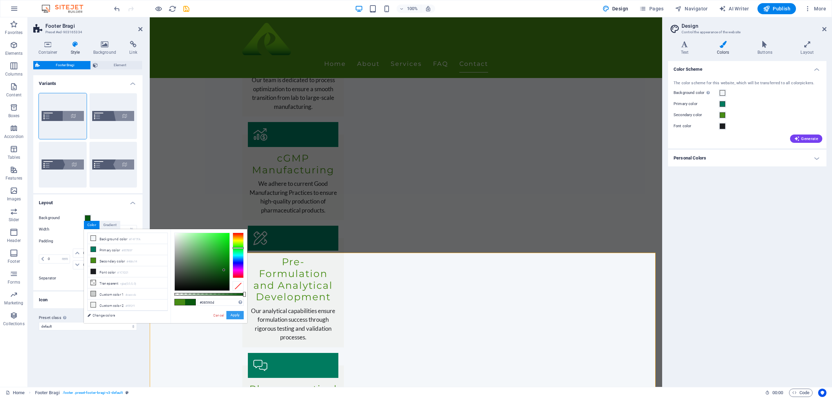
click at [237, 314] on button "Apply" at bounding box center [234, 315] width 17 height 8
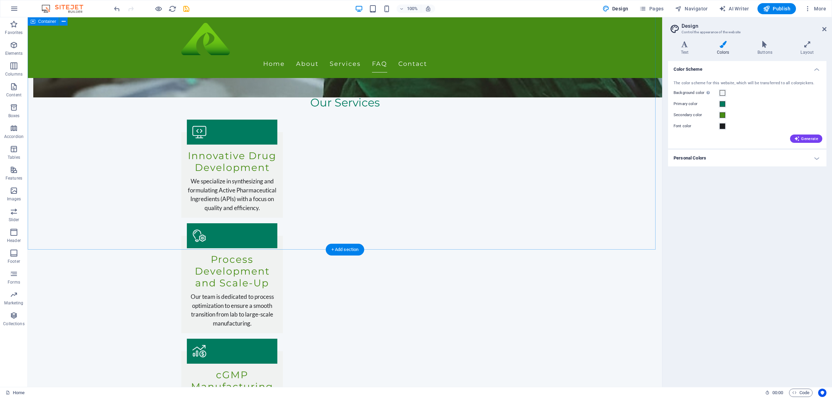
scroll to position [969, 0]
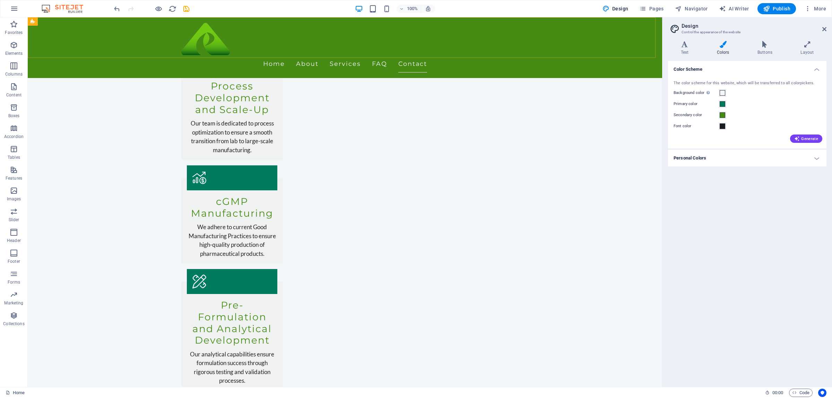
click at [146, 28] on div "Home About Services FAQ Contact" at bounding box center [345, 47] width 635 height 61
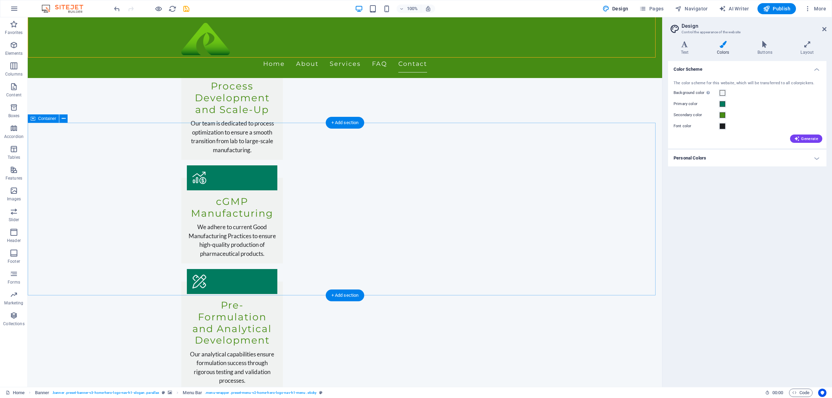
scroll to position [1012, 0]
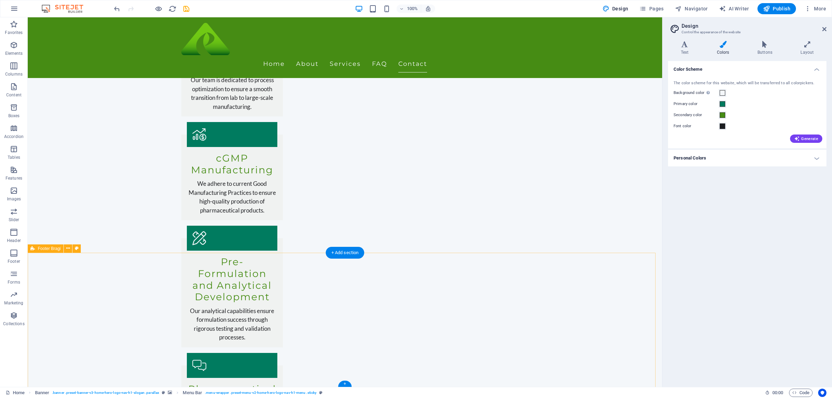
click at [74, 250] on button at bounding box center [76, 249] width 8 height 8
select select "%"
select select "rem"
select select "px"
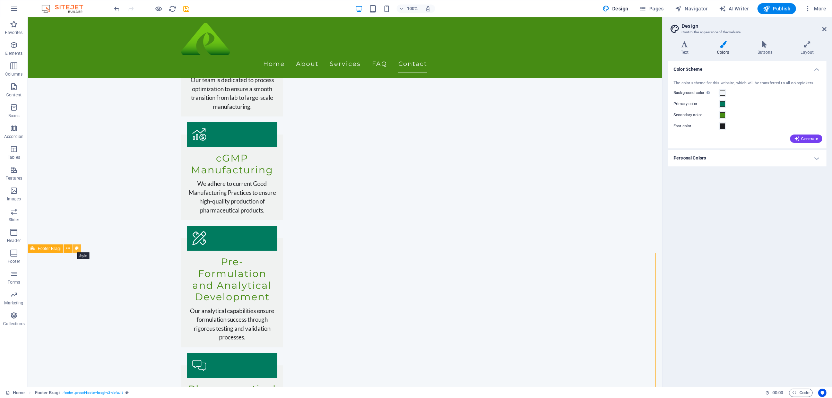
select select "px"
select select "rem"
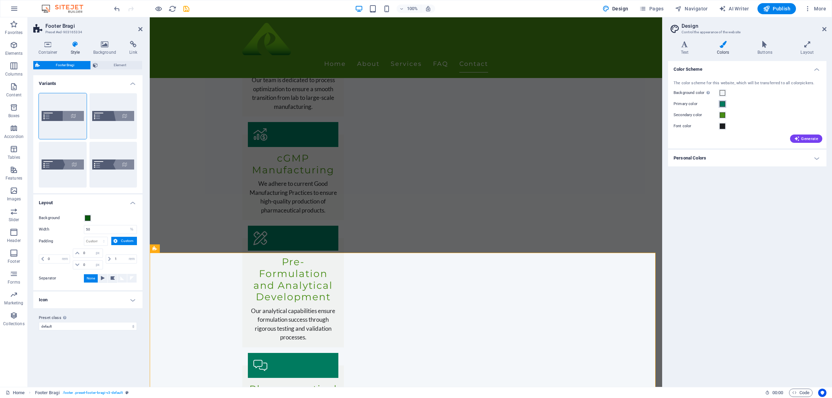
click at [666, 102] on span at bounding box center [723, 104] width 6 height 6
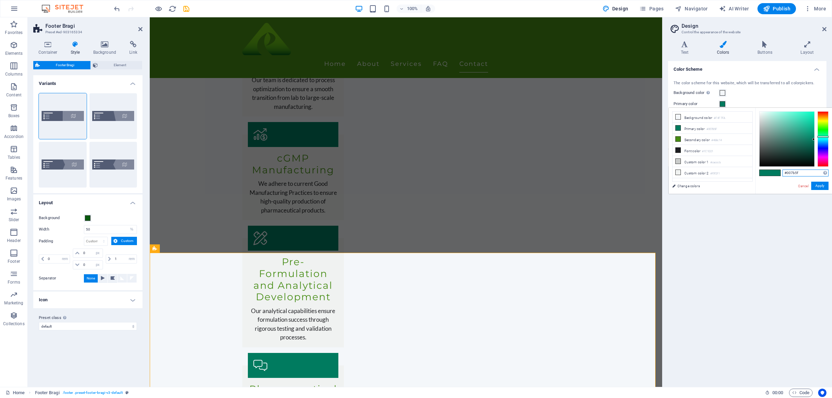
click at [666, 172] on input "#007b5f" at bounding box center [806, 173] width 46 height 7
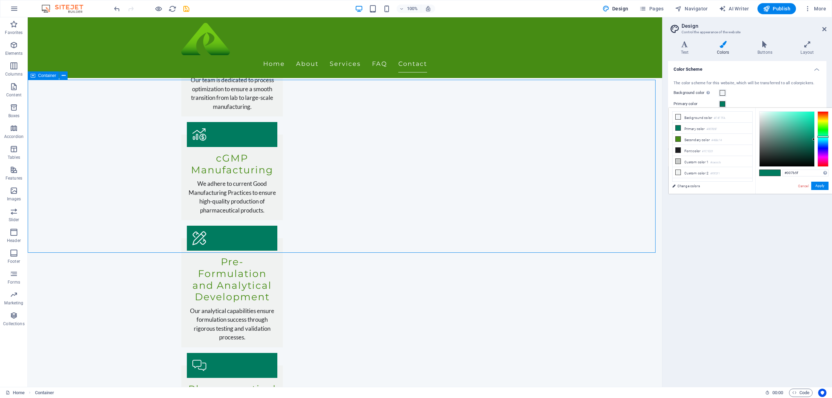
click at [79, 245] on button at bounding box center [76, 249] width 8 height 8
select select "%"
select select "rem"
select select "px"
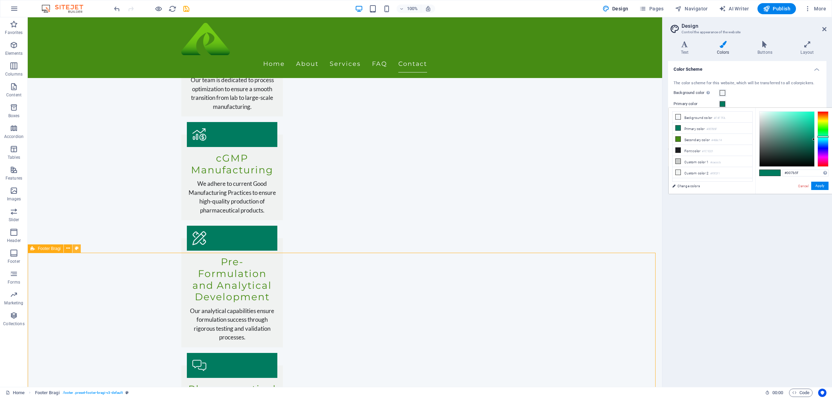
select select "px"
select select "rem"
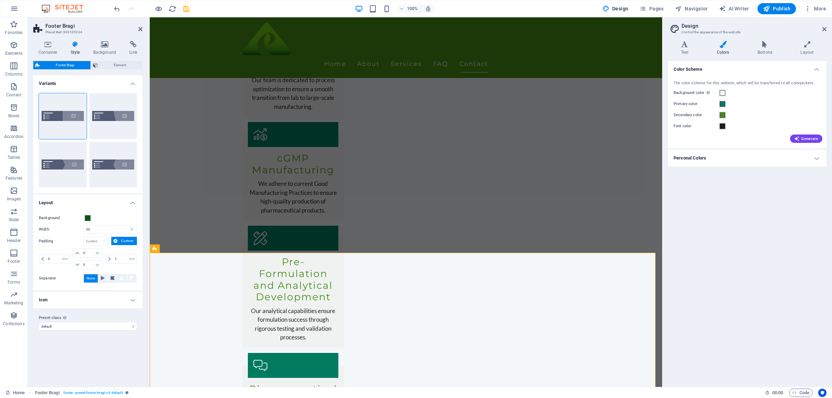
click at [108, 221] on div "Background" at bounding box center [88, 218] width 98 height 8
drag, startPoint x: 89, startPoint y: 219, endPoint x: 86, endPoint y: 219, distance: 3.5
click at [87, 219] on div "Background" at bounding box center [88, 218] width 98 height 8
click at [86, 219] on span at bounding box center [88, 218] width 6 height 6
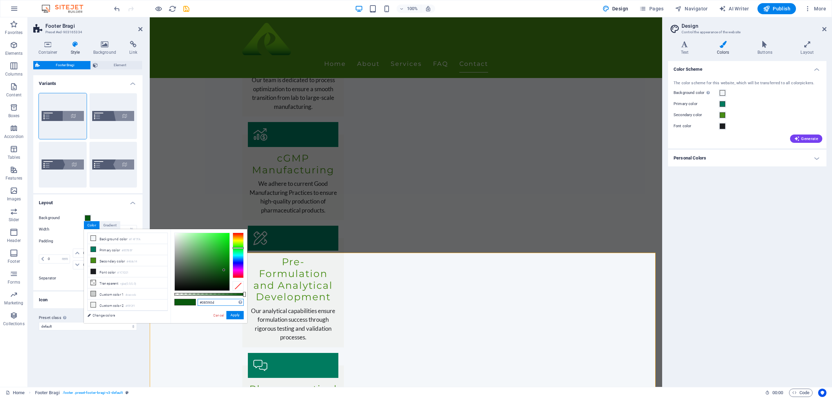
click at [213, 302] on input "#08590d" at bounding box center [221, 302] width 46 height 7
paste input "07b5f"
type input "#007b5f"
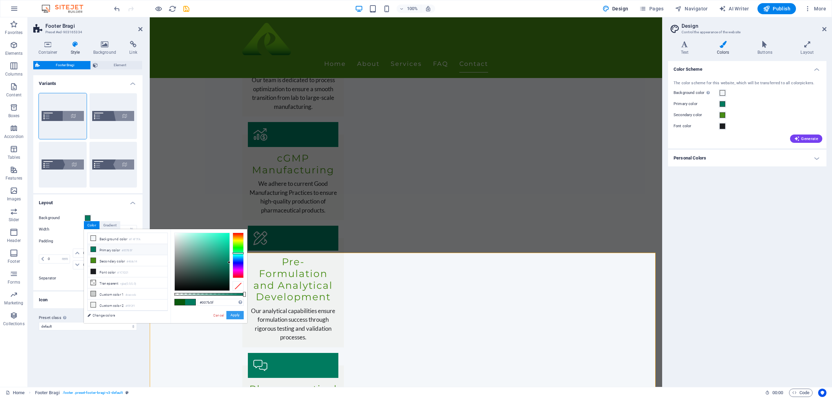
click at [235, 315] on button "Apply" at bounding box center [234, 315] width 17 height 8
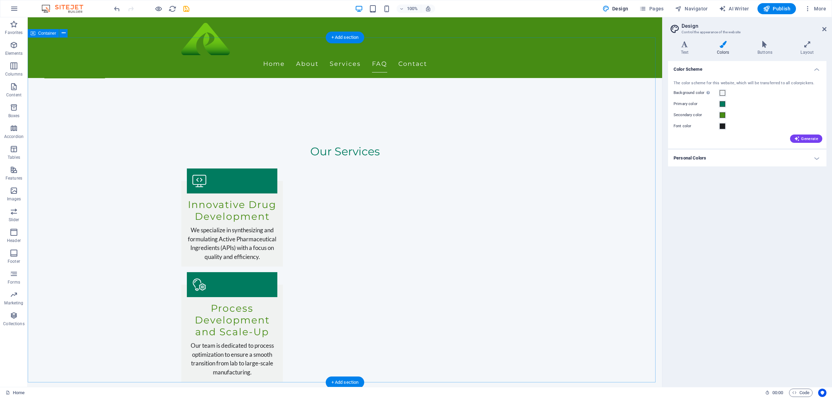
scroll to position [969, 0]
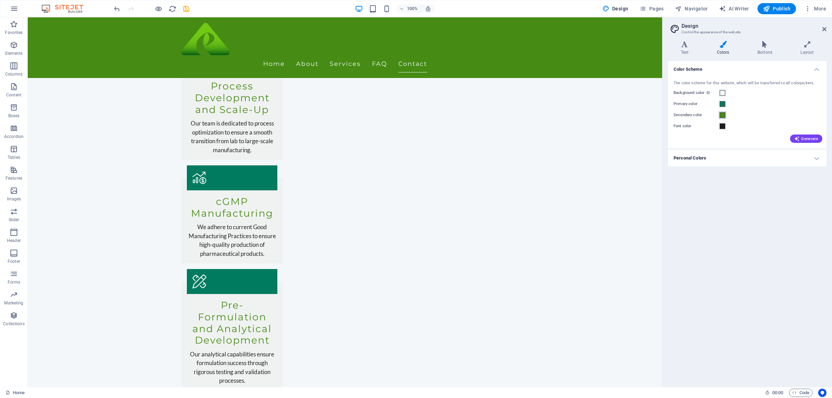
click at [666, 116] on button "Secondary color" at bounding box center [723, 115] width 8 height 8
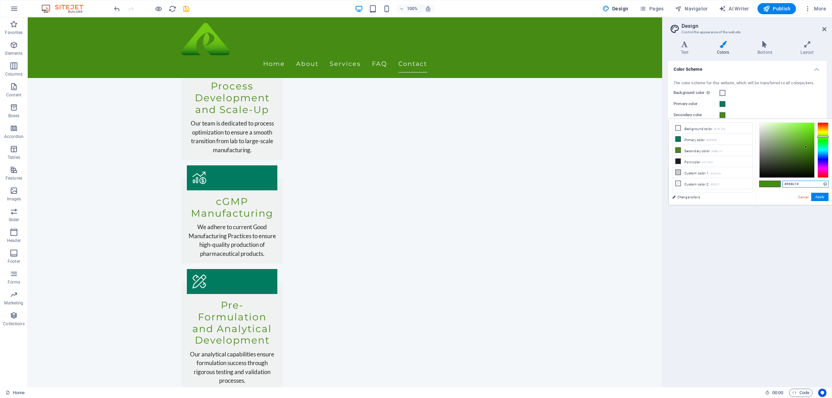
click at [666, 184] on input "#468c14" at bounding box center [806, 184] width 46 height 7
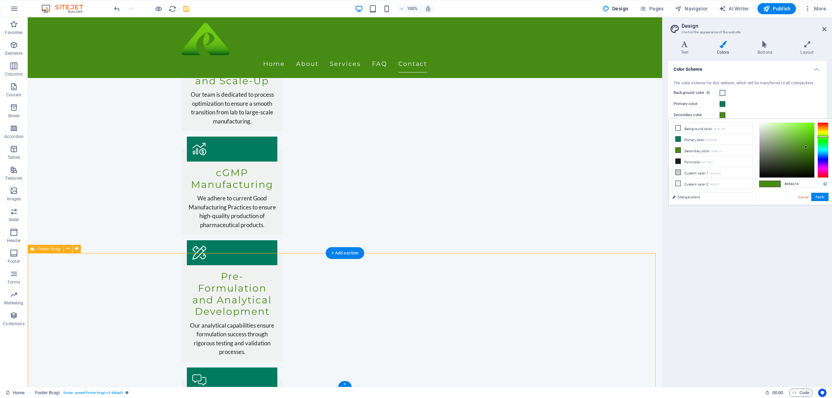
scroll to position [1012, 0]
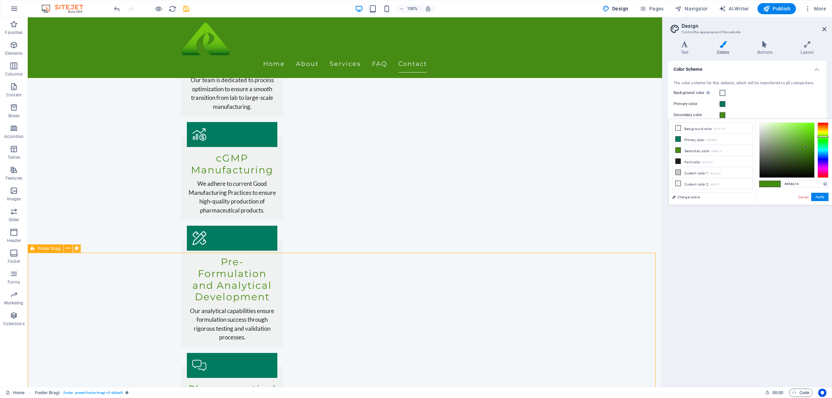
click at [77, 251] on icon at bounding box center [77, 248] width 4 height 7
select select "%"
select select "rem"
select select "px"
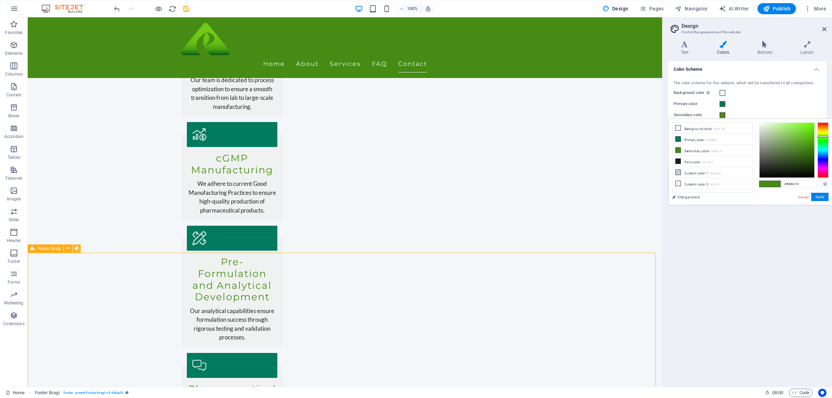
select select "rem"
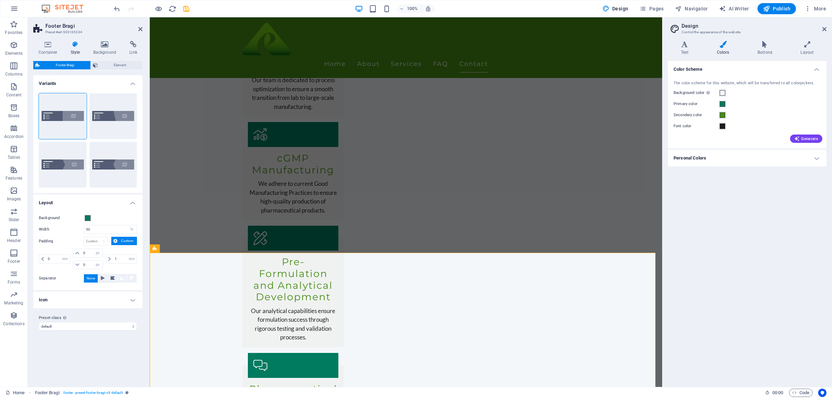
click at [112, 220] on div "Background" at bounding box center [88, 218] width 98 height 8
click at [85, 216] on span at bounding box center [88, 218] width 6 height 6
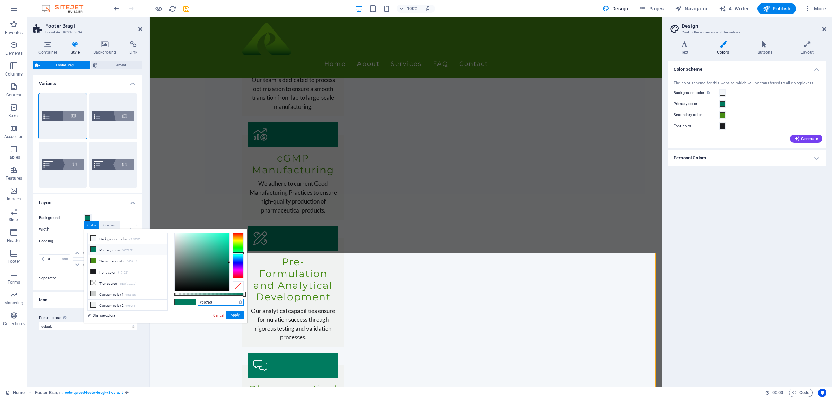
click at [220, 303] on input "#007b5f" at bounding box center [221, 302] width 46 height 7
paste input "468c14"
type input "#468c14"
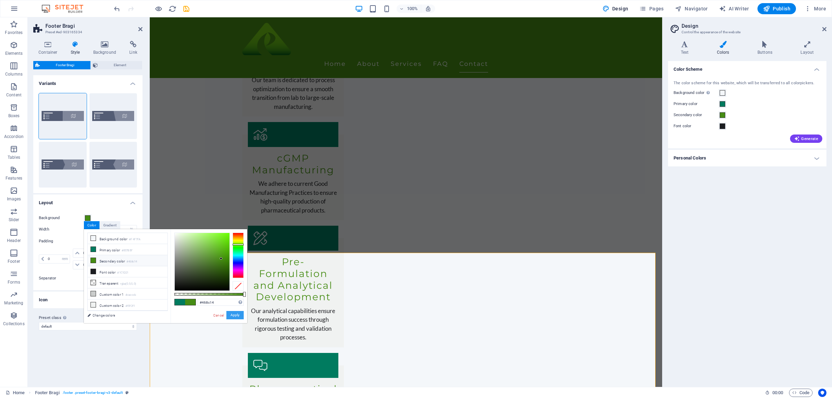
click at [238, 316] on button "Apply" at bounding box center [234, 315] width 17 height 8
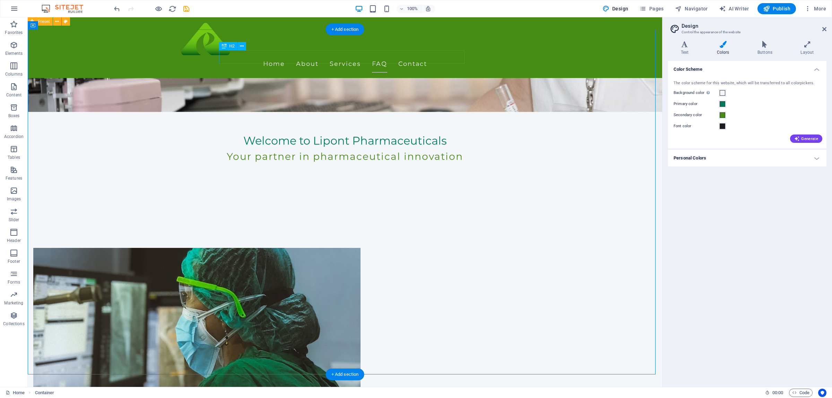
scroll to position [717, 0]
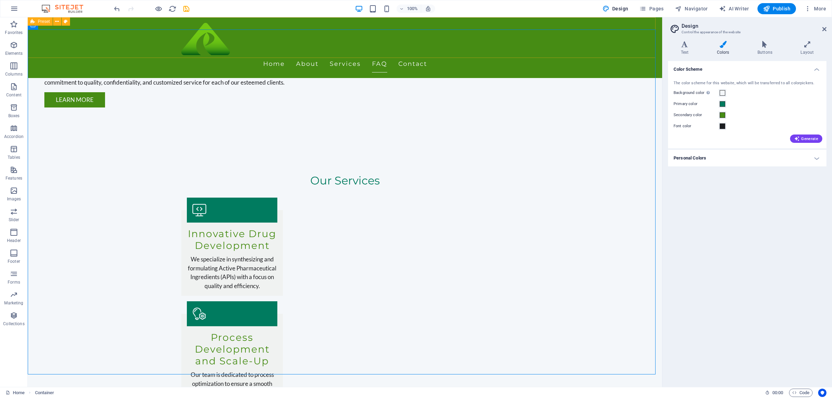
click at [112, 49] on div "Home About Services FAQ Contact" at bounding box center [345, 47] width 635 height 61
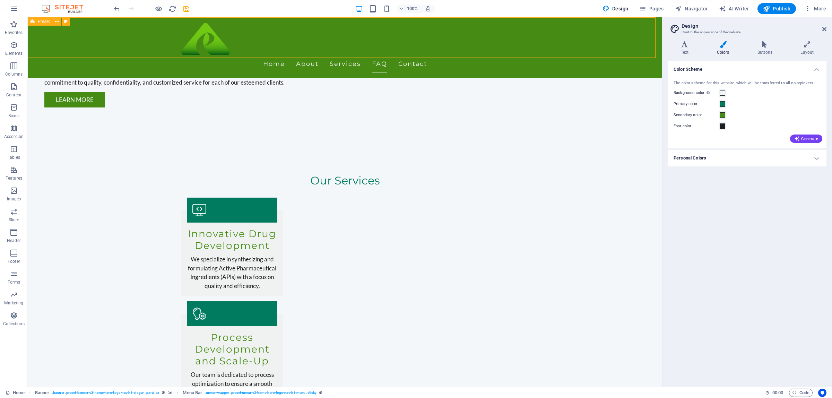
click at [90, 33] on div "Home About Services FAQ Contact" at bounding box center [345, 47] width 635 height 61
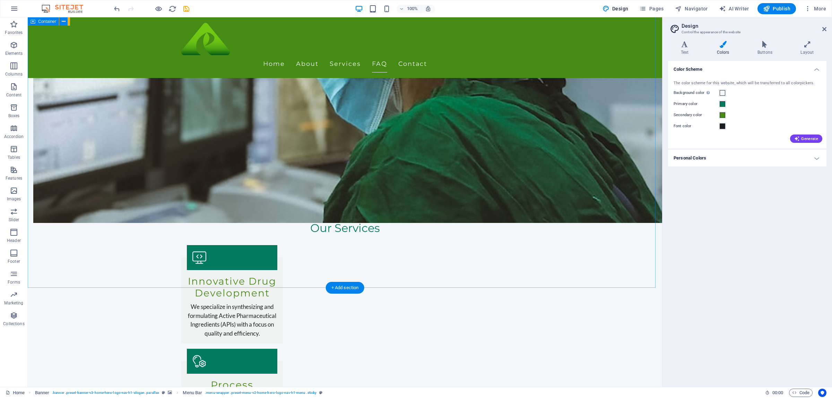
scroll to position [544, 0]
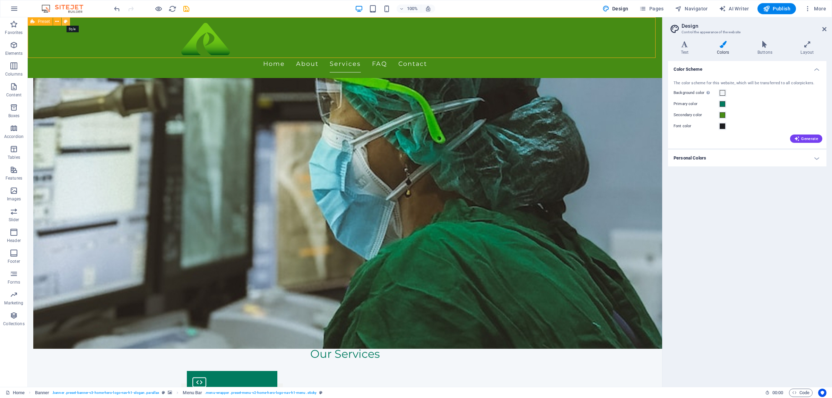
click at [66, 23] on icon at bounding box center [66, 21] width 4 height 7
select select "rem"
select select "px"
select select "preset-text-with-image-v4-about-image-text"
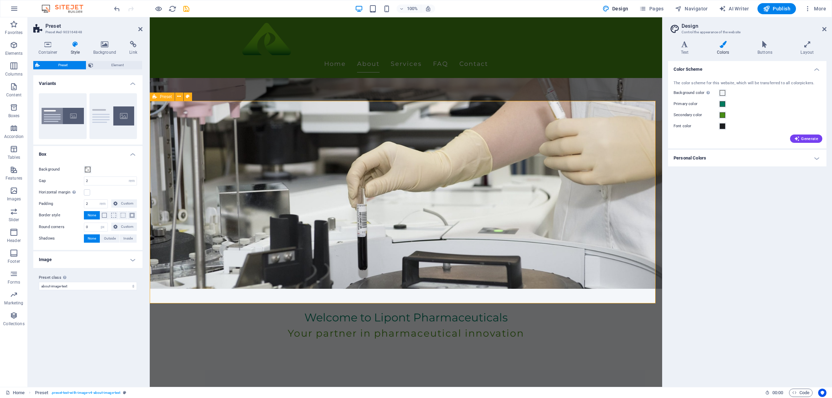
scroll to position [0, 0]
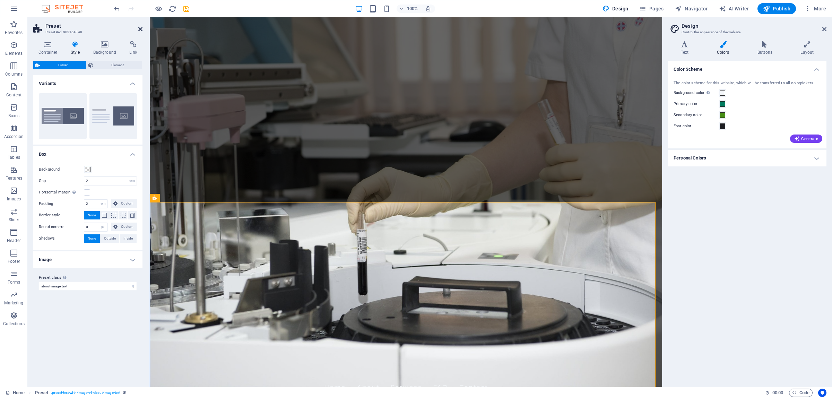
click at [138, 26] on icon at bounding box center [140, 29] width 4 height 6
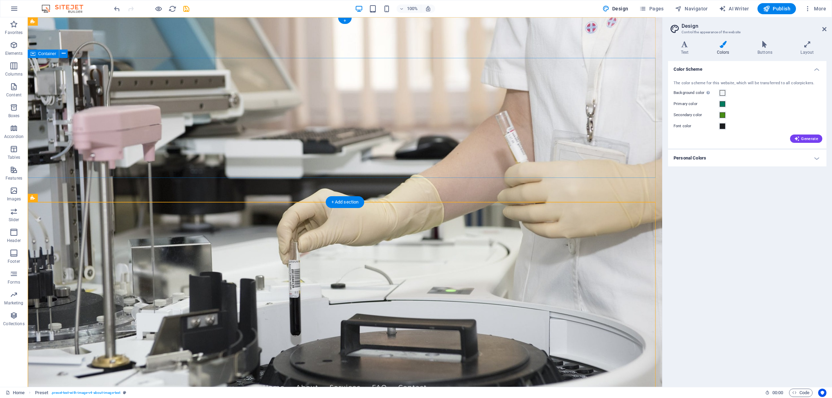
click at [57, 23] on span "Menu Bar" at bounding box center [59, 21] width 18 height 4
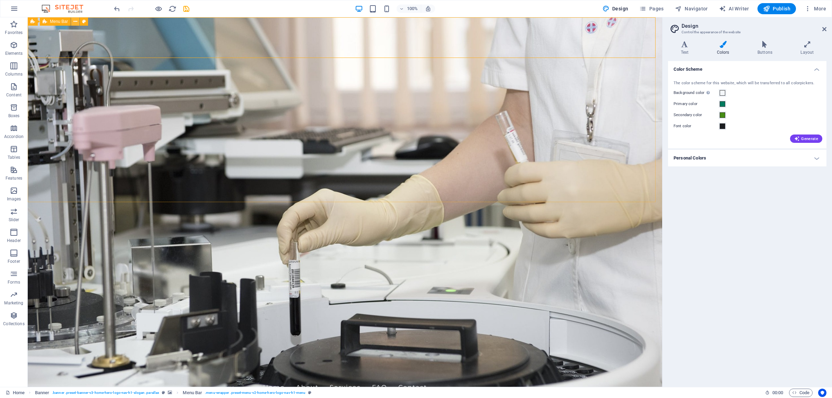
click at [75, 23] on icon at bounding box center [76, 21] width 4 height 7
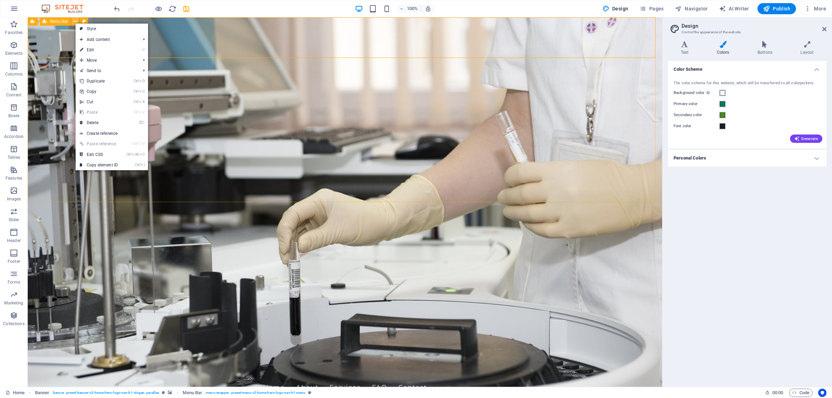
click at [75, 23] on icon at bounding box center [76, 21] width 4 height 7
click at [85, 19] on icon at bounding box center [84, 21] width 4 height 7
select select "rem"
select select "preset-menu-v2-home-hero-logo-nav-h1-menu"
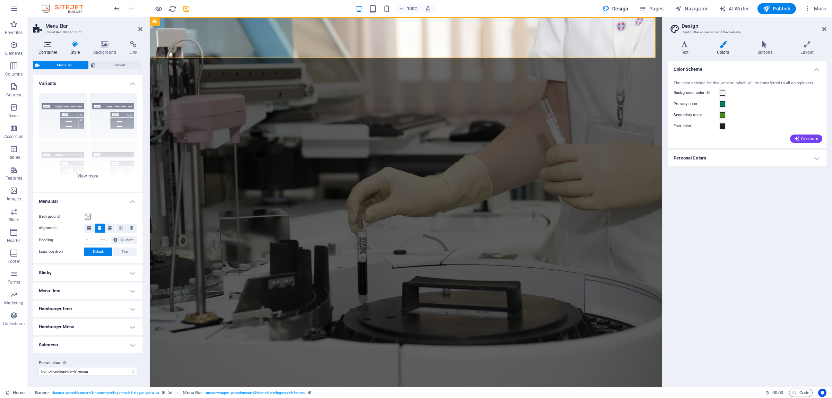
click at [46, 45] on icon at bounding box center [47, 44] width 29 height 7
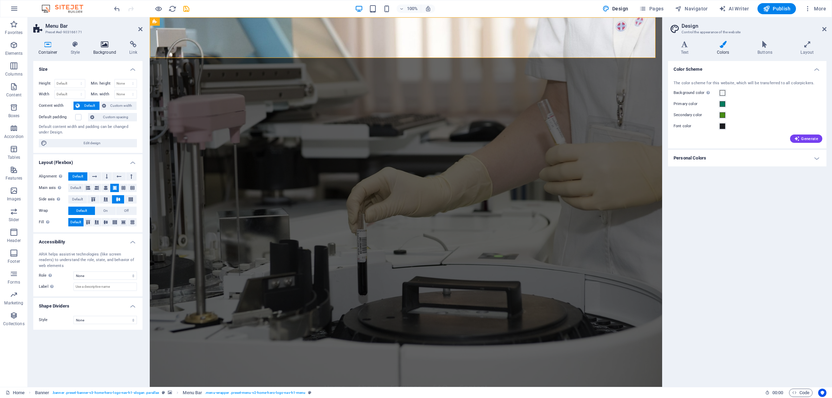
click at [101, 46] on icon at bounding box center [105, 44] width 34 height 7
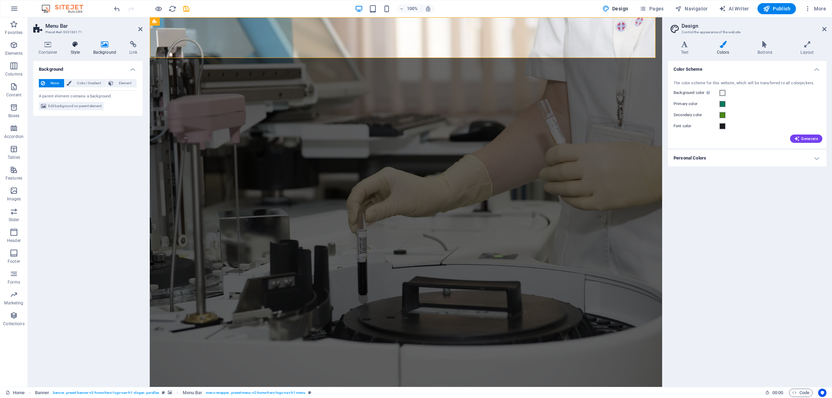
click at [82, 49] on h4 "Style" at bounding box center [77, 48] width 23 height 15
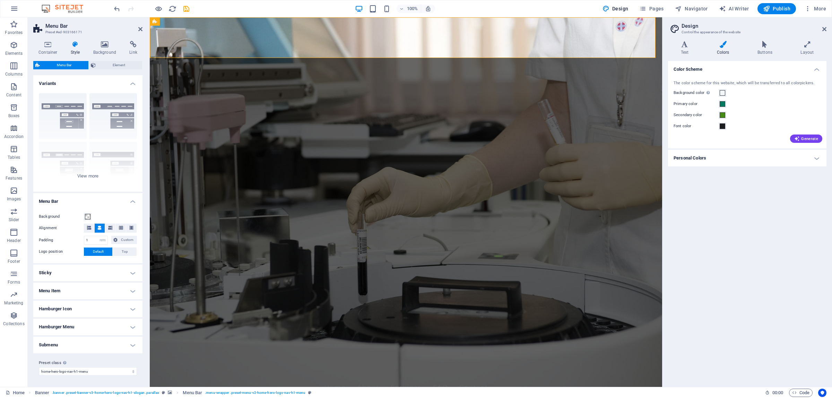
click at [137, 28] on h2 "Menu Bar" at bounding box center [93, 26] width 97 height 6
click at [138, 28] on header "Menu Bar Preset #ed-903166171" at bounding box center [87, 26] width 109 height 18
click at [141, 28] on icon at bounding box center [140, 29] width 4 height 6
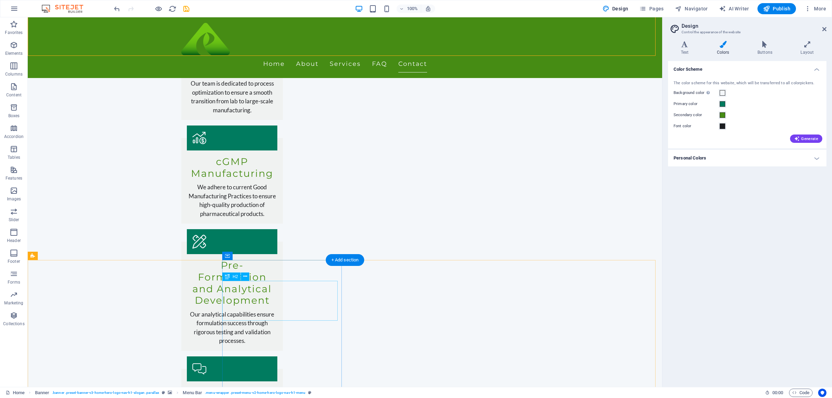
scroll to position [1012, 0]
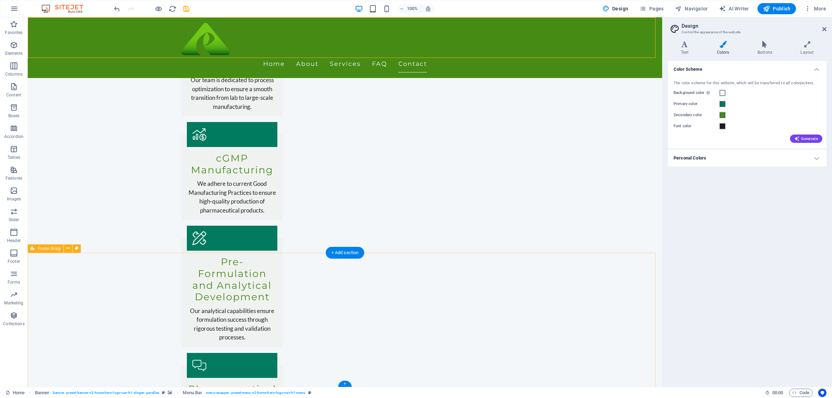
click at [76, 246] on icon at bounding box center [77, 248] width 4 height 7
select select "%"
select select "rem"
select select "px"
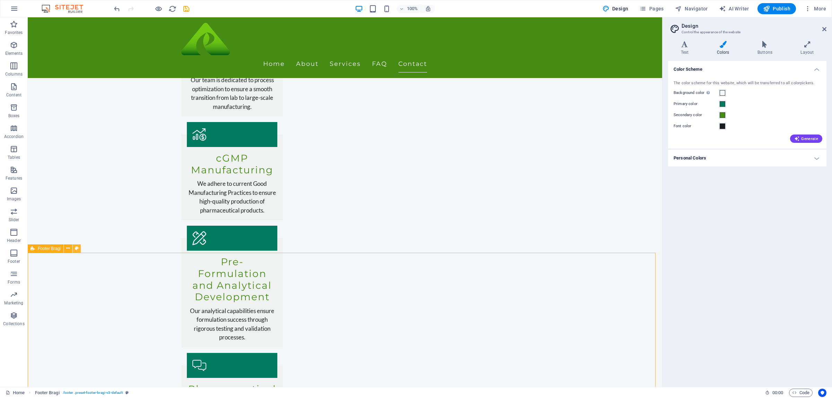
select select "px"
select select "rem"
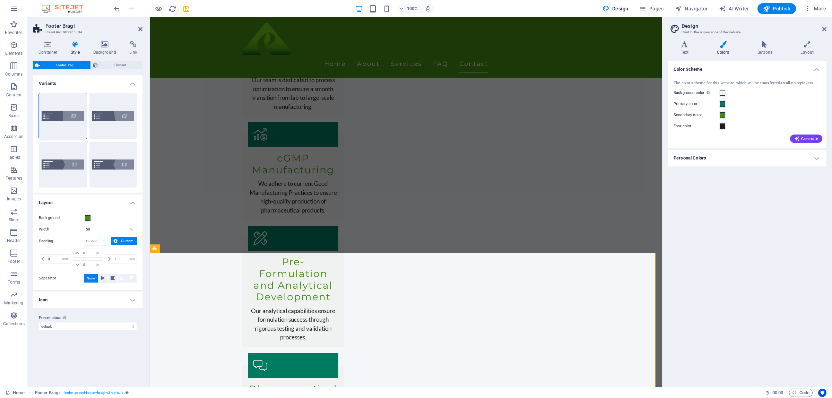
click at [114, 216] on div "Background" at bounding box center [88, 218] width 98 height 8
click at [86, 216] on span at bounding box center [88, 218] width 6 height 6
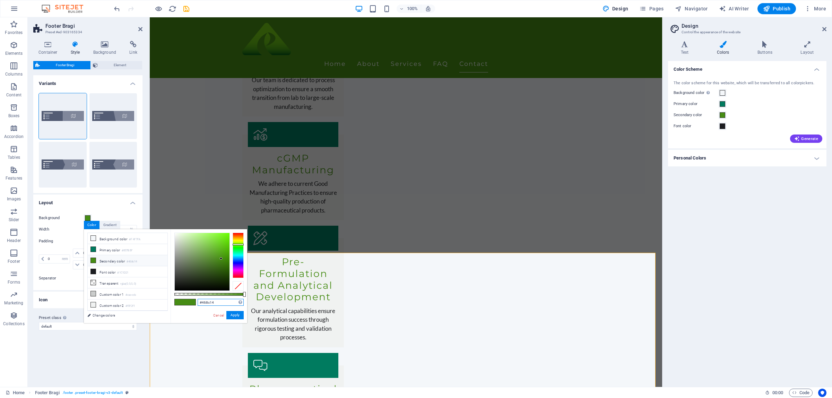
click at [201, 302] on input "#468c14" at bounding box center [221, 302] width 46 height 7
paste input "C"
type input "#468c14"
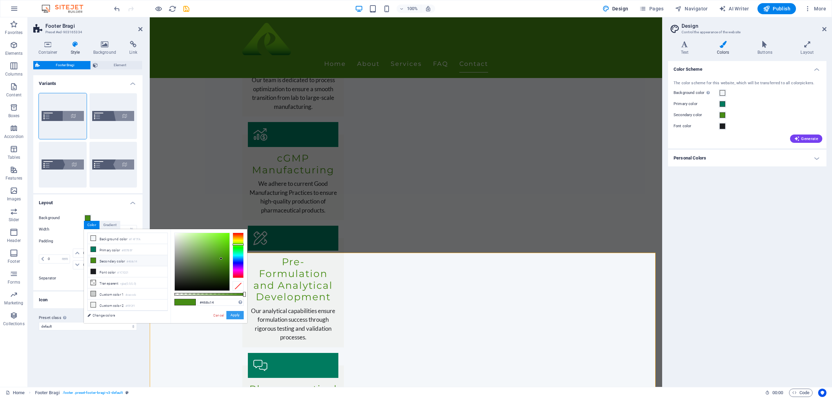
click at [234, 311] on button "Apply" at bounding box center [234, 315] width 17 height 8
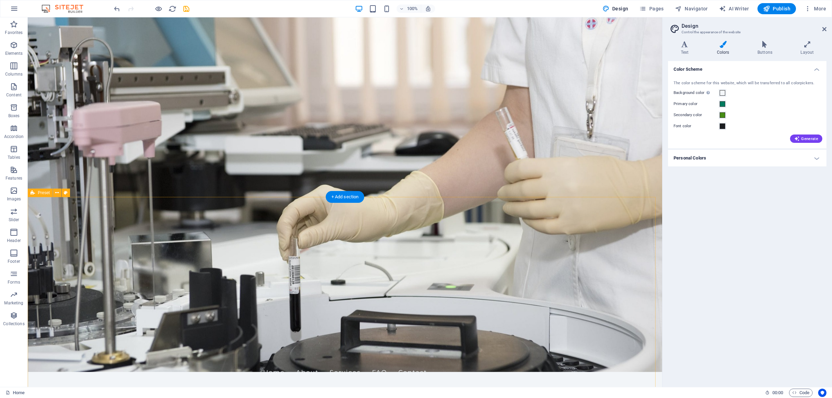
scroll to position [0, 0]
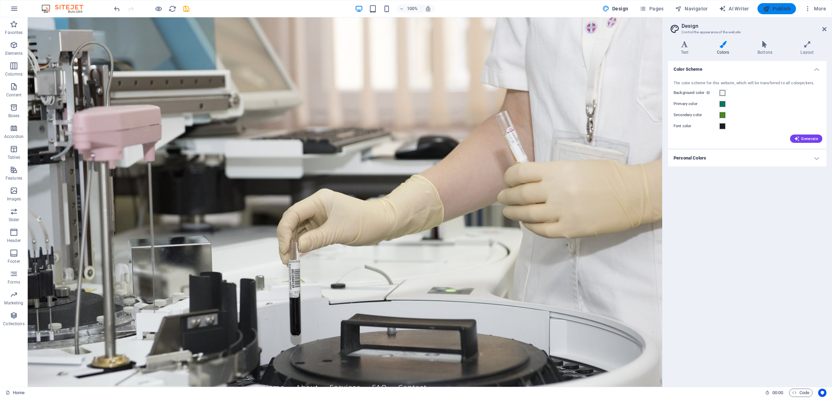
click at [666, 10] on span "Publish" at bounding box center [776, 8] width 27 height 7
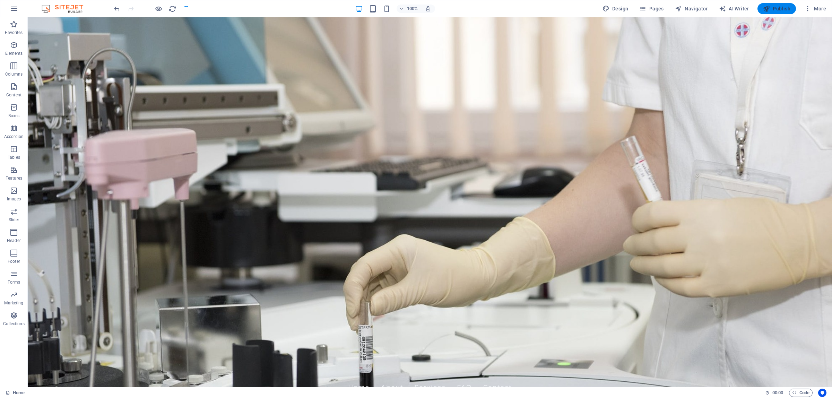
click at [666, 10] on span "Publish" at bounding box center [776, 8] width 27 height 7
